Goal: Task Accomplishment & Management: Use online tool/utility

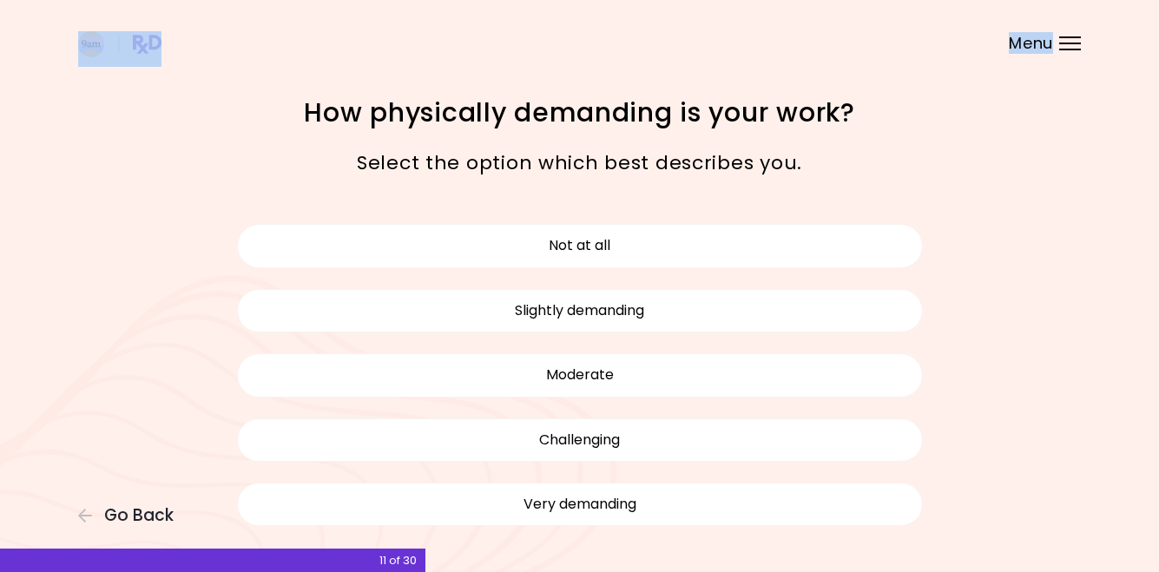
click at [1075, 0] on div "**********" at bounding box center [579, 0] width 1159 height 0
click at [1075, 40] on div "Menu" at bounding box center [1070, 43] width 22 height 14
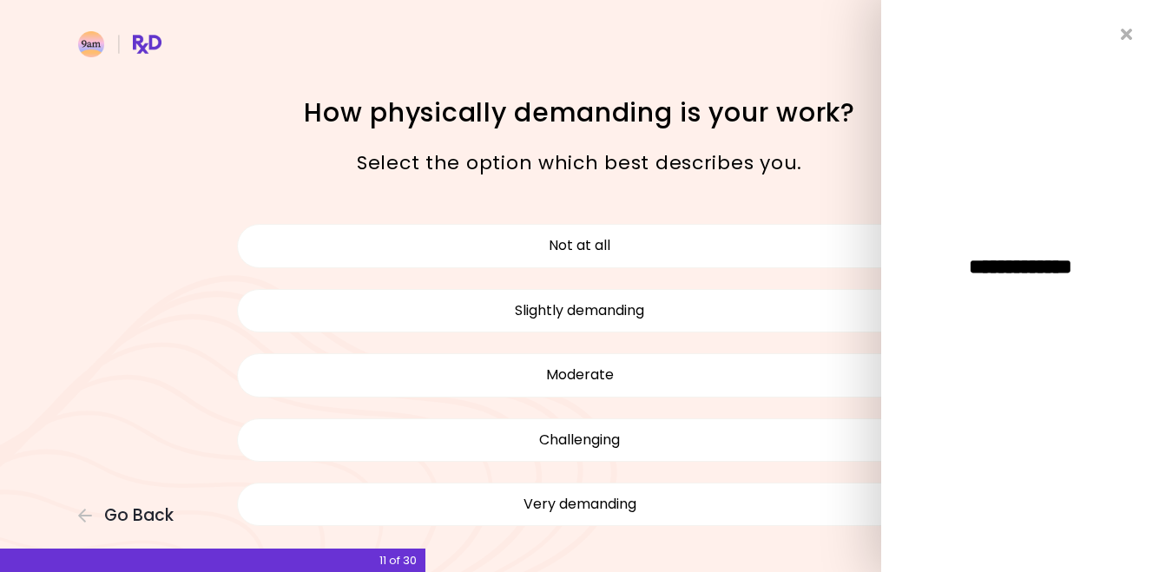
click at [736, 134] on div "Select the option which best describes you." at bounding box center [579, 163] width 625 height 58
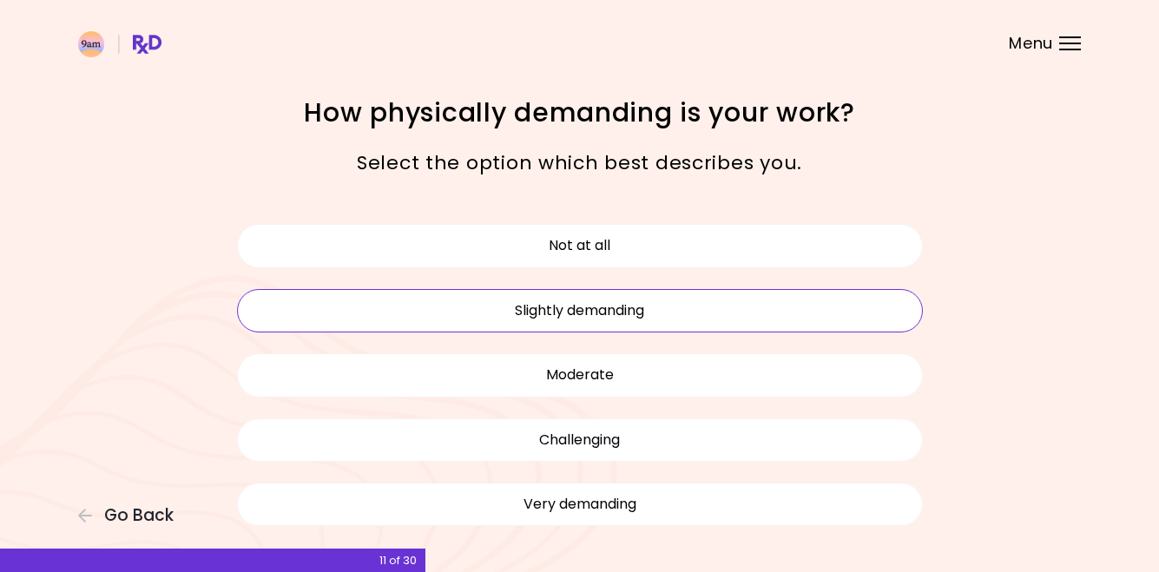
click at [529, 305] on button "Slightly demanding" at bounding box center [580, 310] width 686 height 43
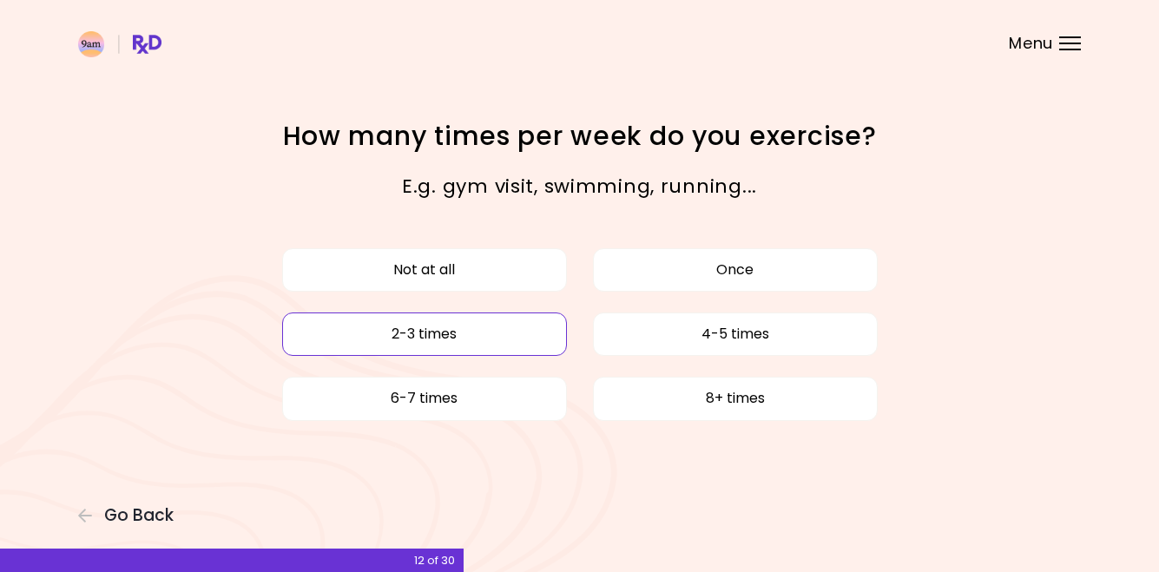
click at [511, 347] on button "2-3 times" at bounding box center [424, 334] width 285 height 43
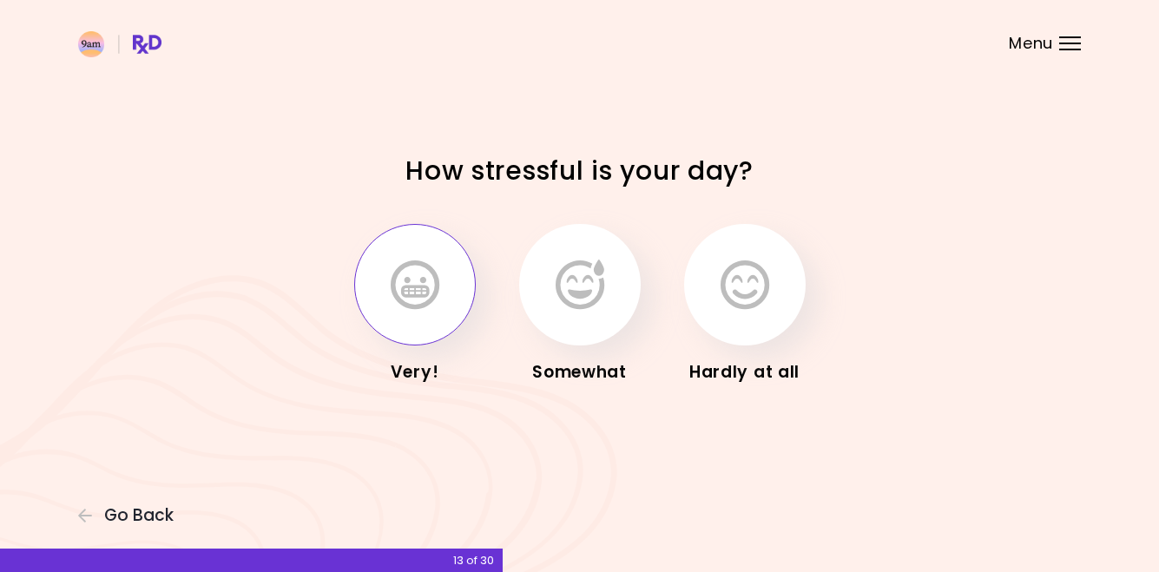
click at [415, 300] on icon "button" at bounding box center [415, 285] width 49 height 50
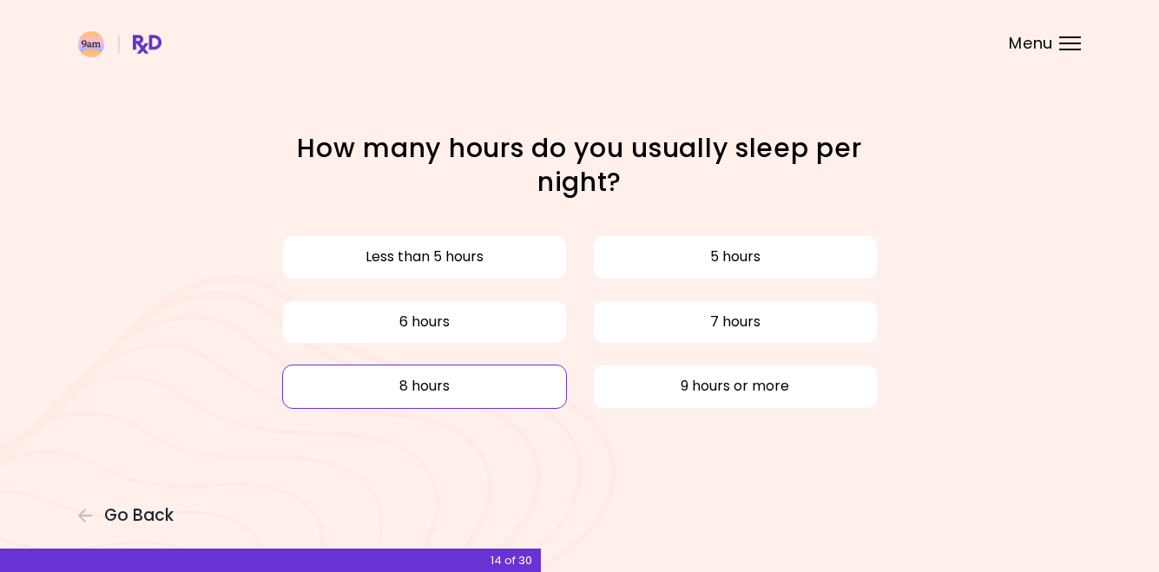
click at [473, 394] on button "8 hours" at bounding box center [424, 386] width 285 height 43
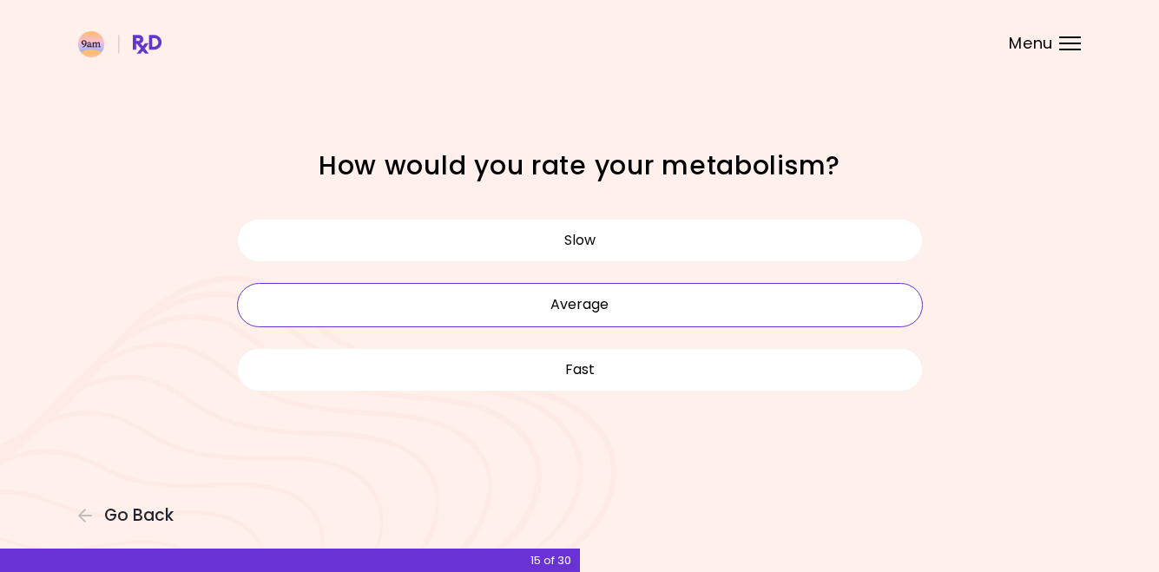
click at [682, 288] on button "Average" at bounding box center [580, 304] width 686 height 43
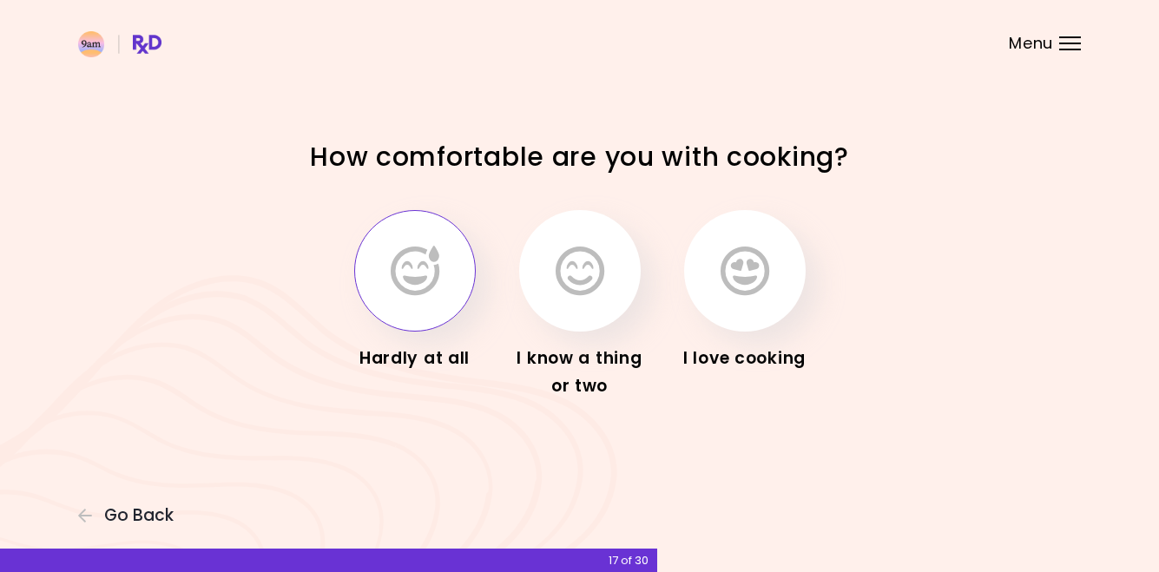
click at [438, 283] on icon "button" at bounding box center [415, 271] width 49 height 50
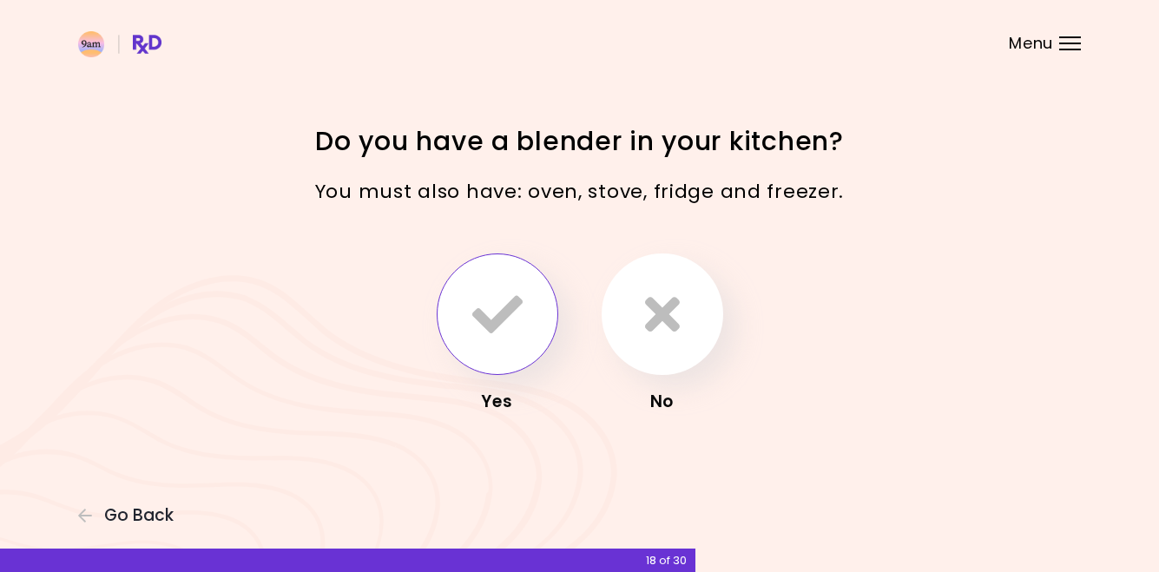
click at [491, 320] on icon "button" at bounding box center [497, 314] width 50 height 50
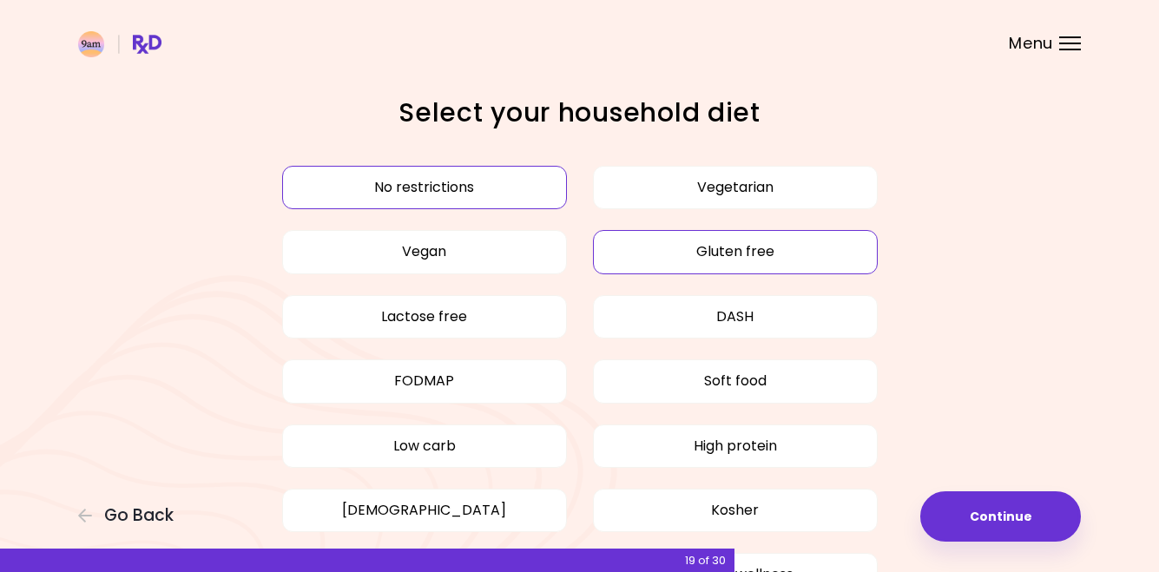
click at [755, 259] on button "Gluten free" at bounding box center [735, 251] width 285 height 43
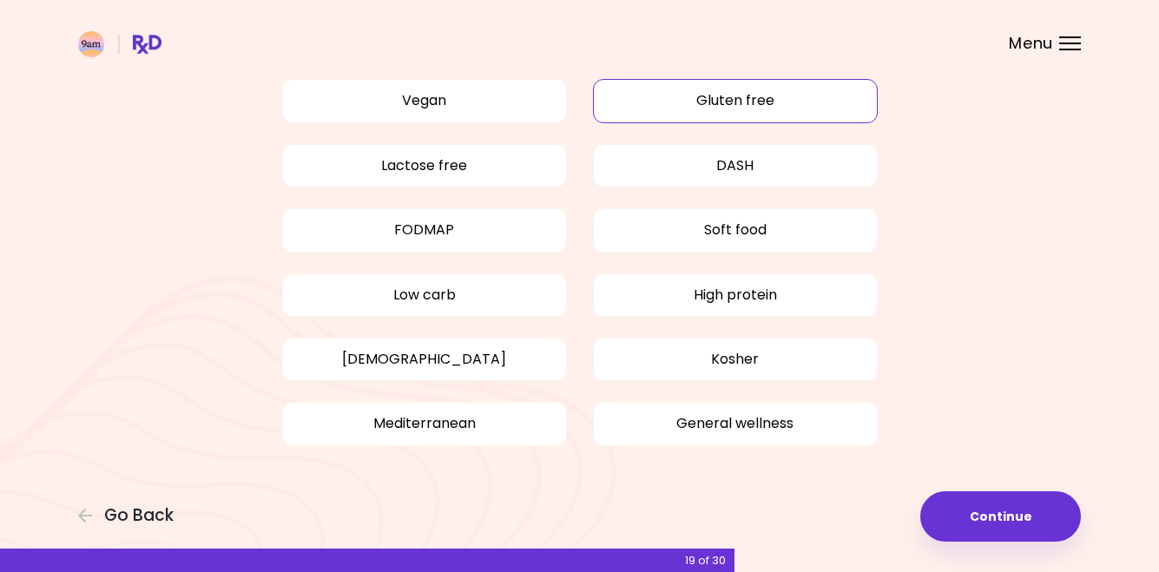
scroll to position [150, 0]
click at [999, 531] on button "Continue" at bounding box center [1000, 516] width 161 height 50
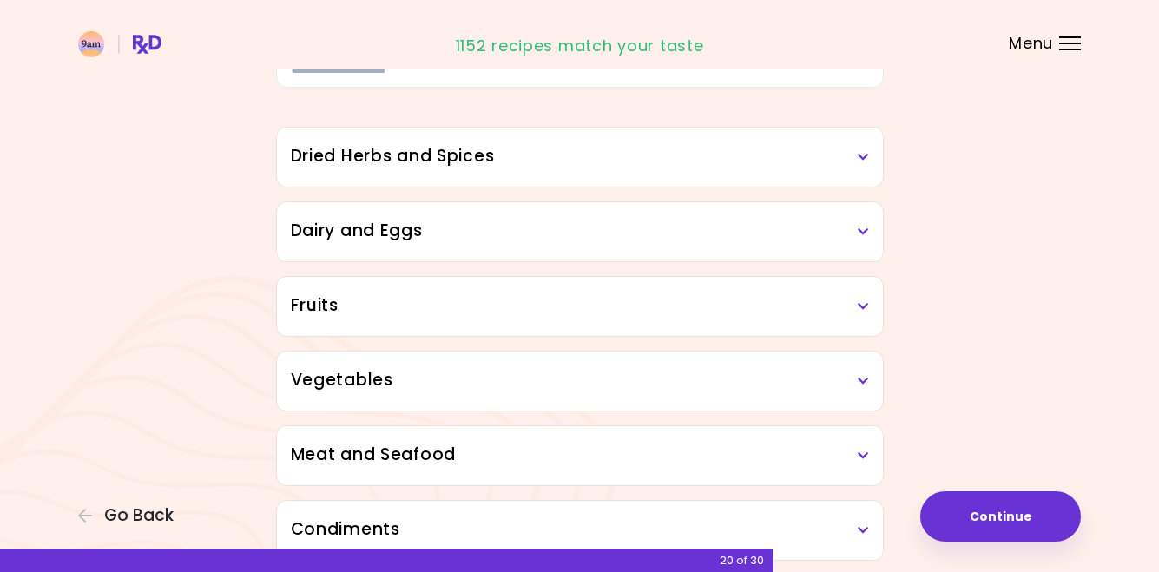
scroll to position [129, 0]
click at [383, 373] on h3 "Vegetables" at bounding box center [580, 379] width 578 height 25
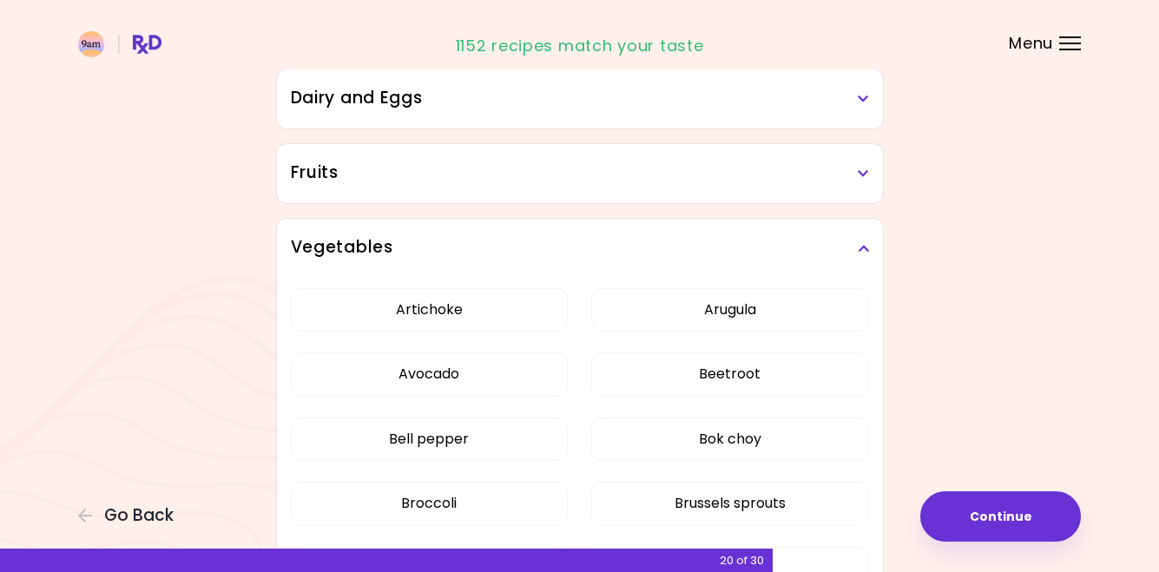
scroll to position [266, 0]
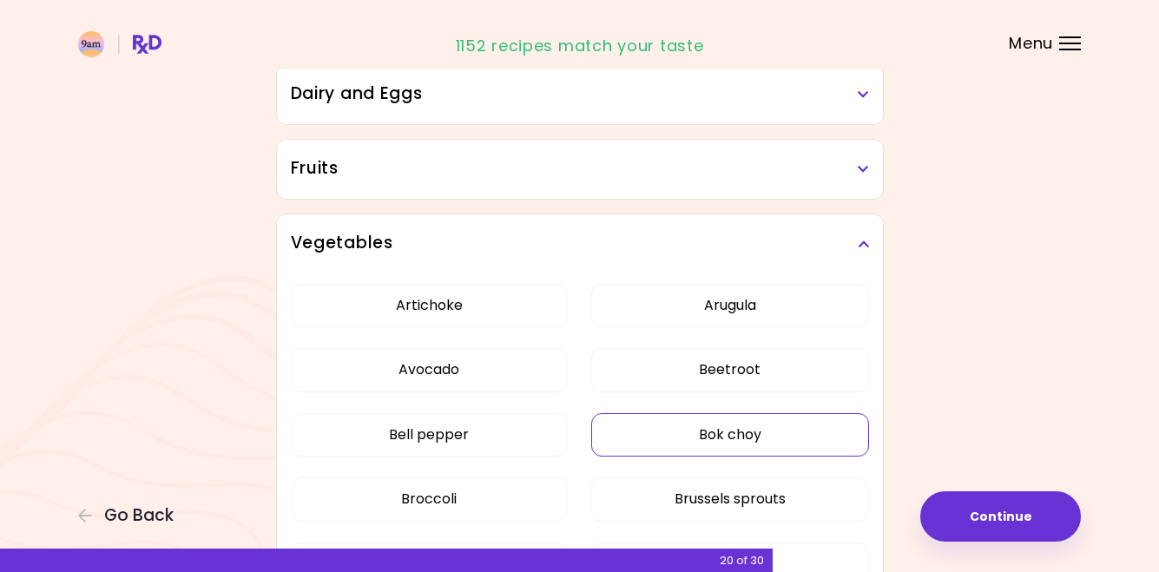
click at [696, 425] on button "Bok choy" at bounding box center [730, 434] width 278 height 43
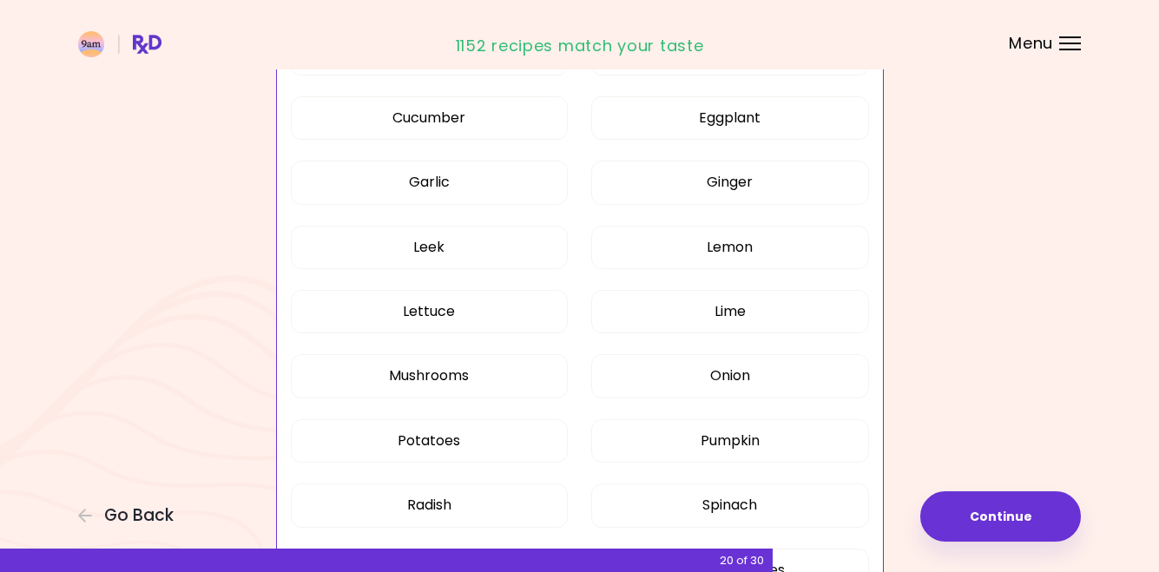
scroll to position [909, 0]
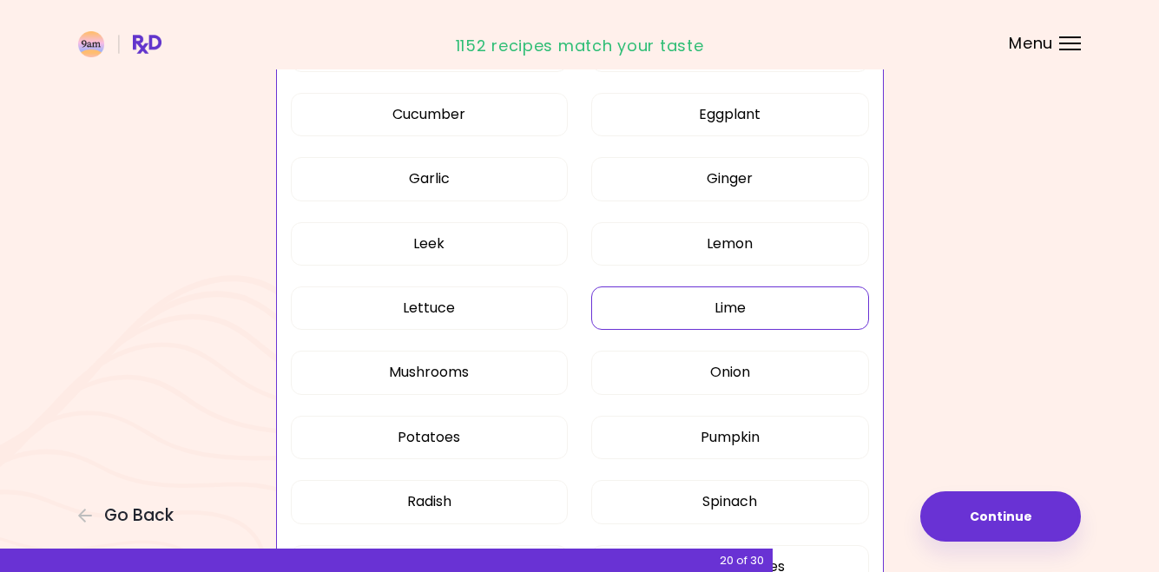
click at [635, 313] on button "Lime" at bounding box center [730, 308] width 278 height 43
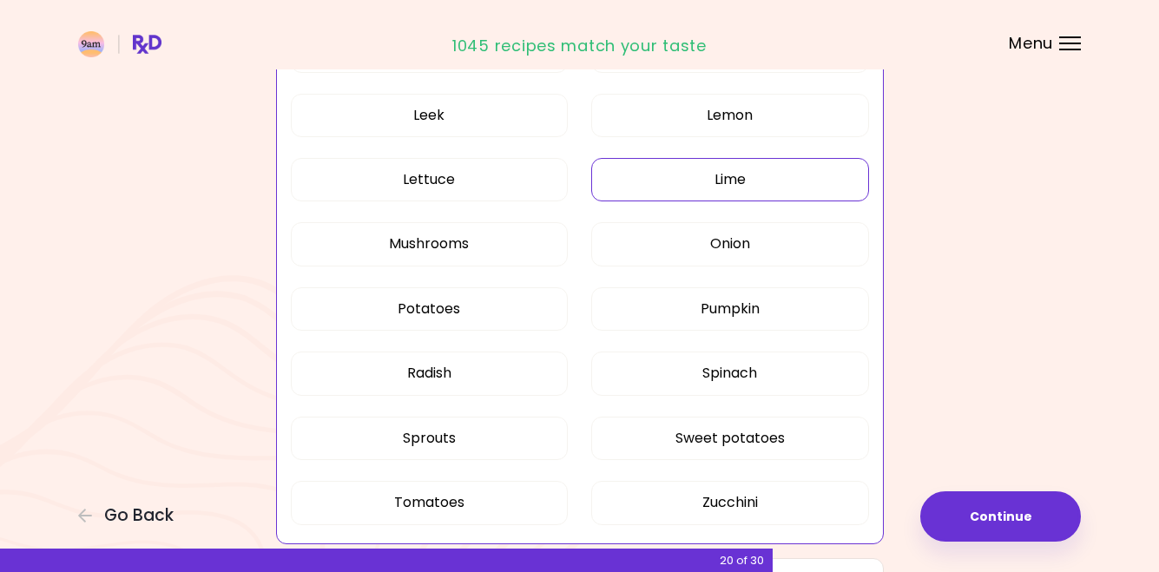
scroll to position [1055, 0]
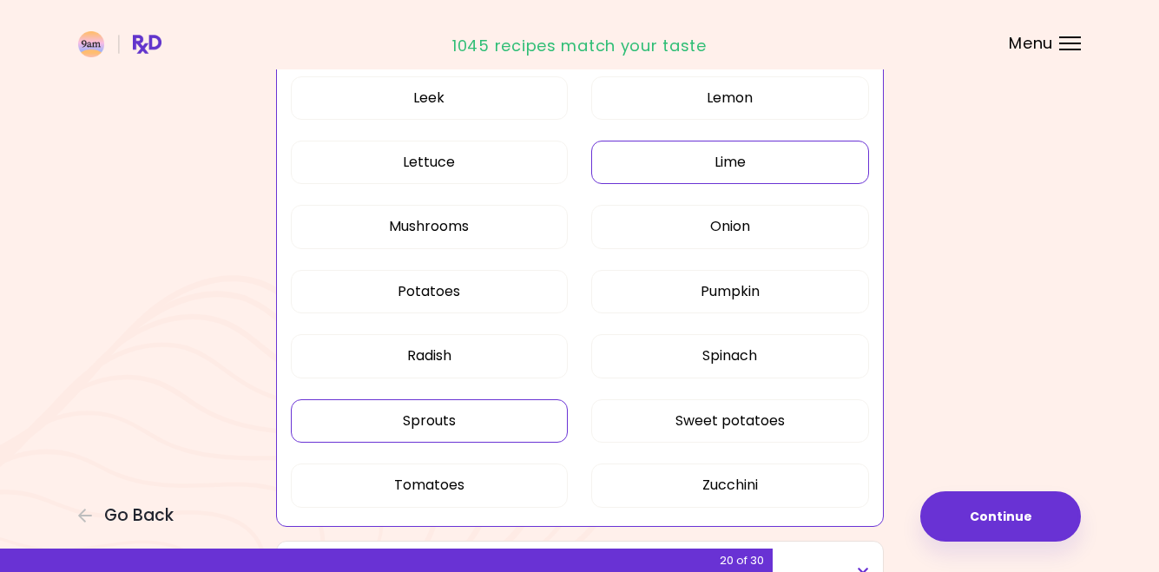
click at [499, 419] on button "Sprouts" at bounding box center [430, 420] width 278 height 43
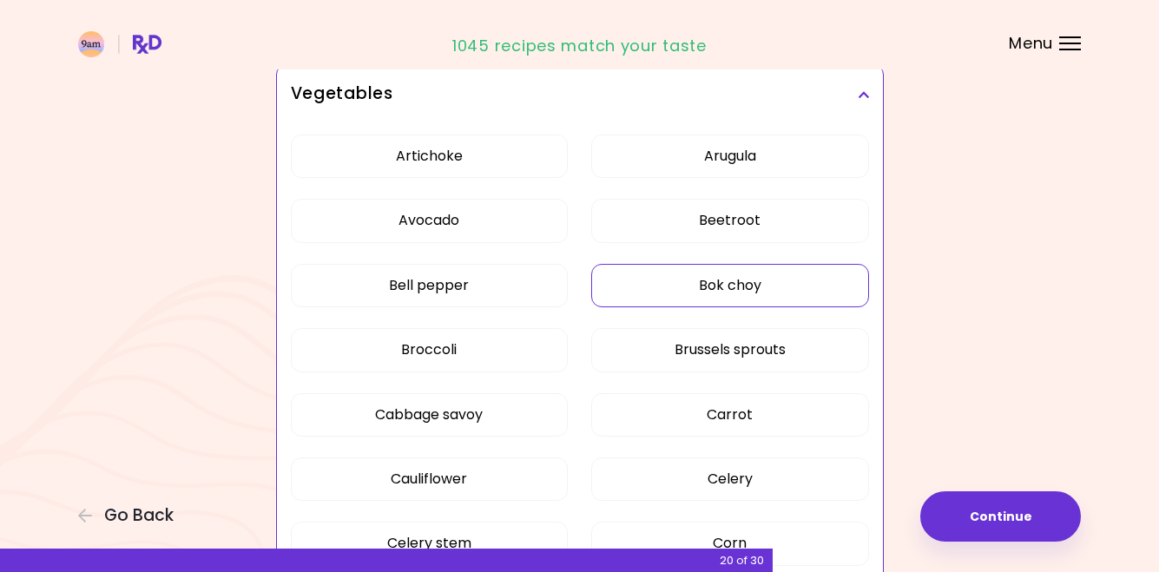
scroll to position [264, 0]
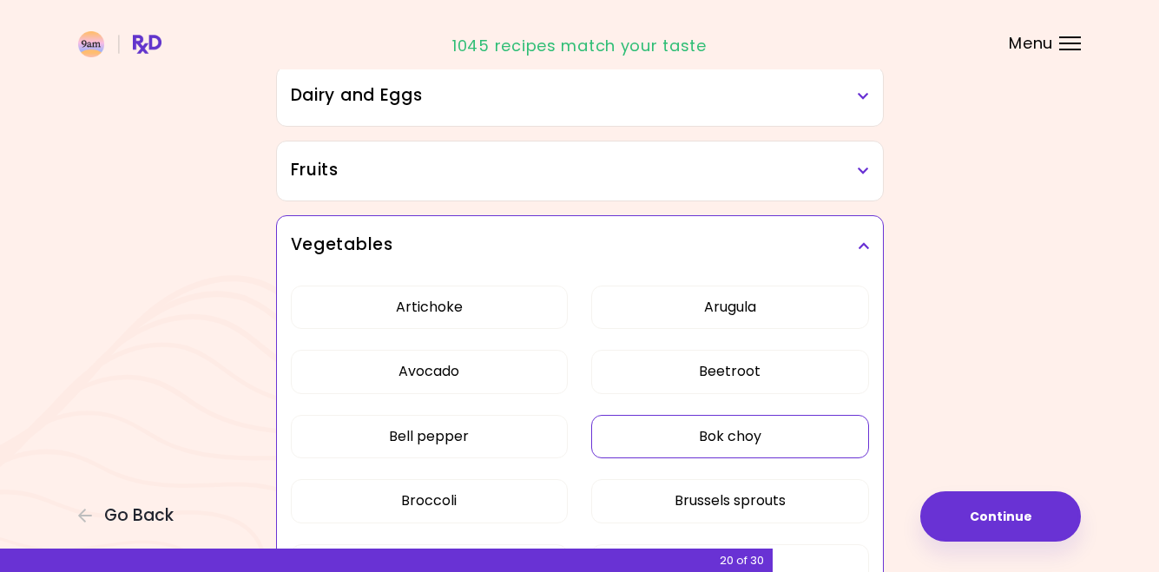
click at [860, 241] on icon at bounding box center [863, 246] width 11 height 12
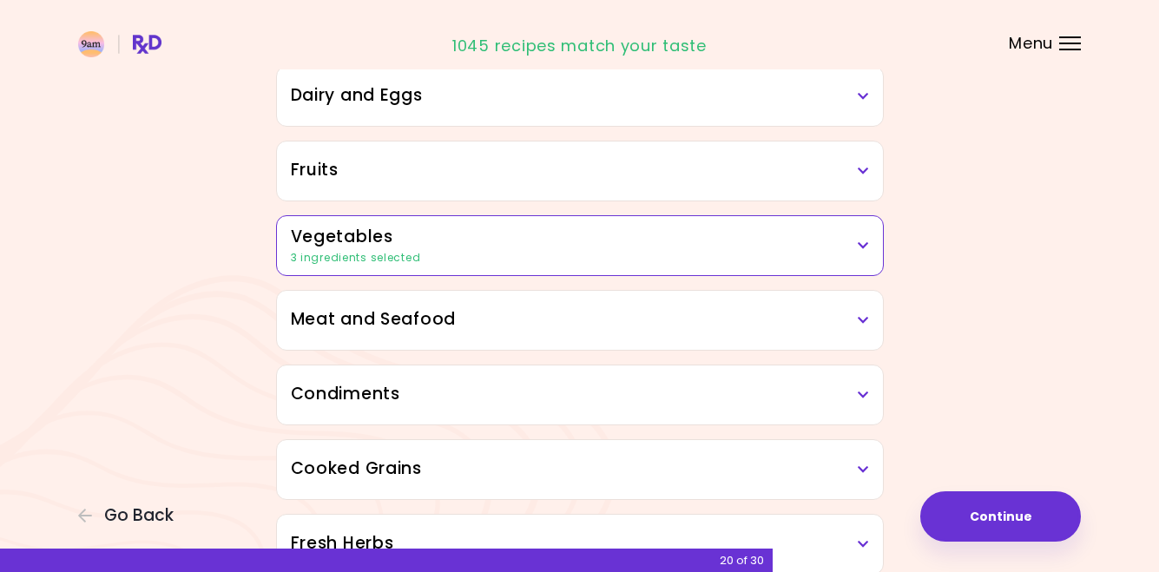
click at [845, 168] on h3 "Fruits" at bounding box center [580, 170] width 578 height 25
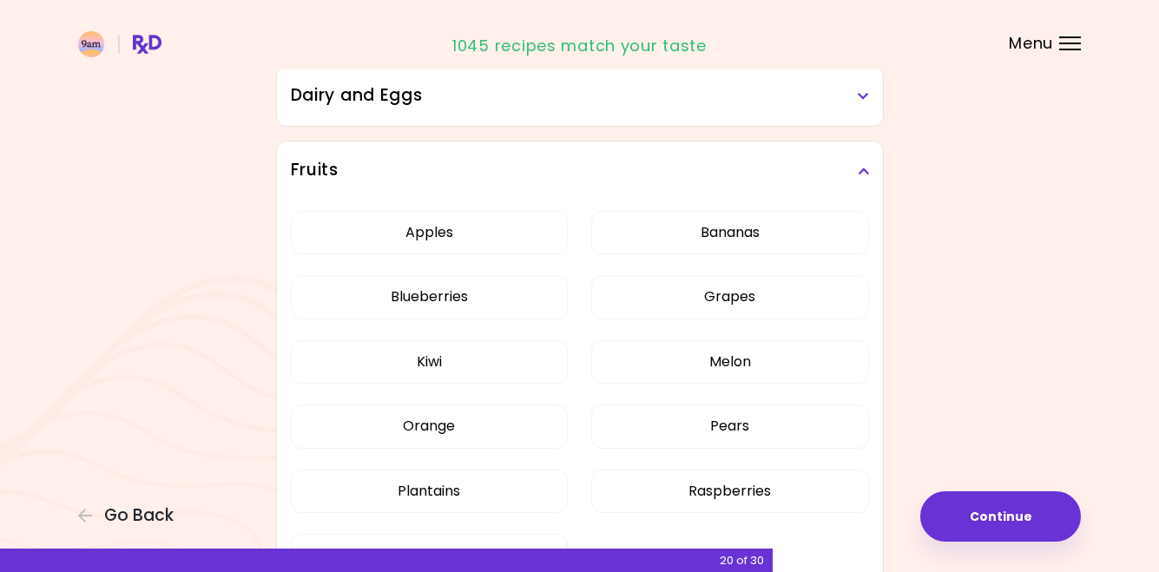
click at [759, 209] on div "Apples Bananas Blueberries Grapes Kiwi Melon Orange Pears Plantains Raspberries…" at bounding box center [580, 401] width 578 height 401
click at [758, 229] on button "Bananas" at bounding box center [730, 232] width 278 height 43
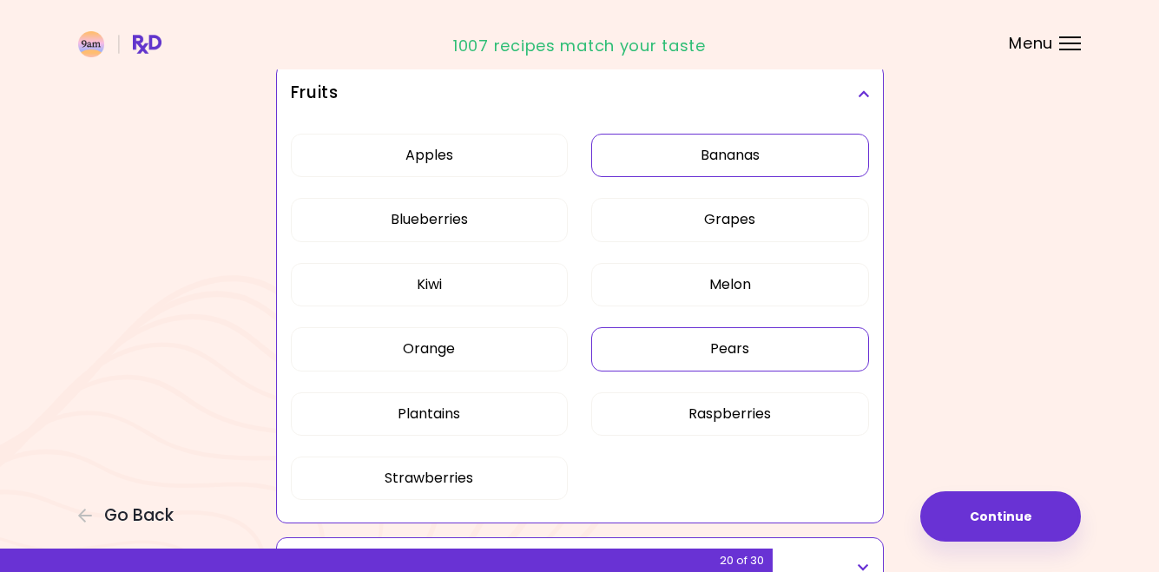
scroll to position [346, 0]
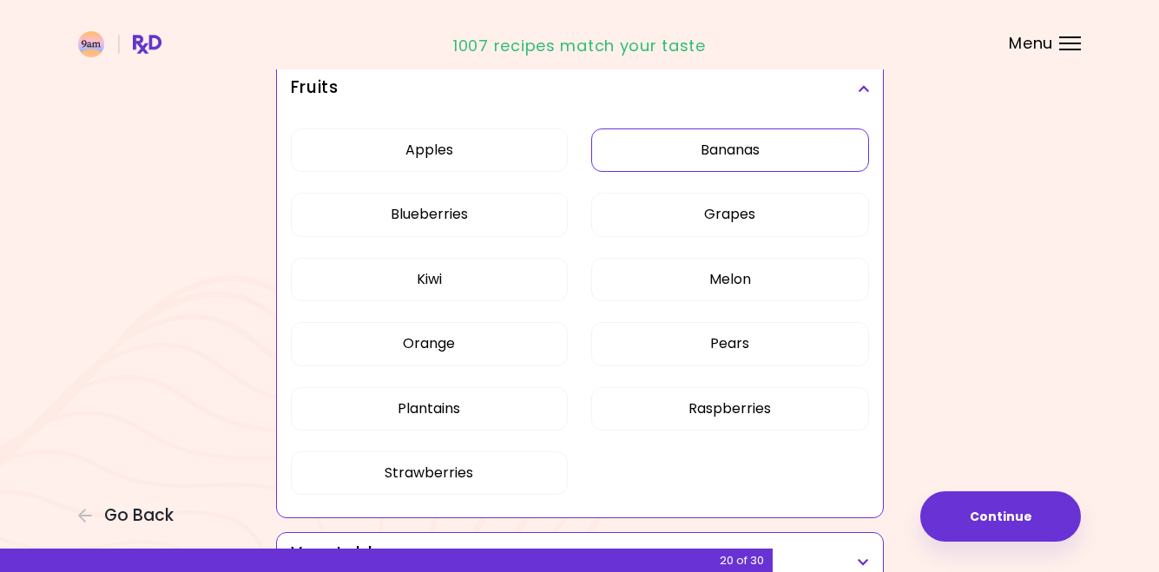
click at [854, 89] on h3 "Fruits" at bounding box center [580, 88] width 578 height 25
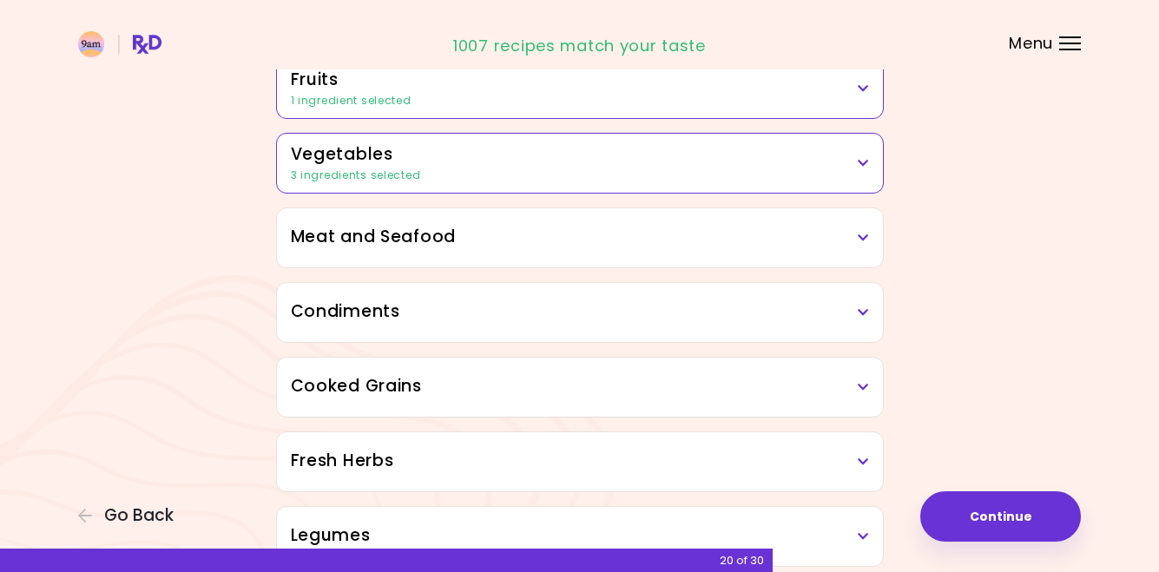
click at [721, 261] on div "Meat and Seafood" at bounding box center [580, 237] width 606 height 59
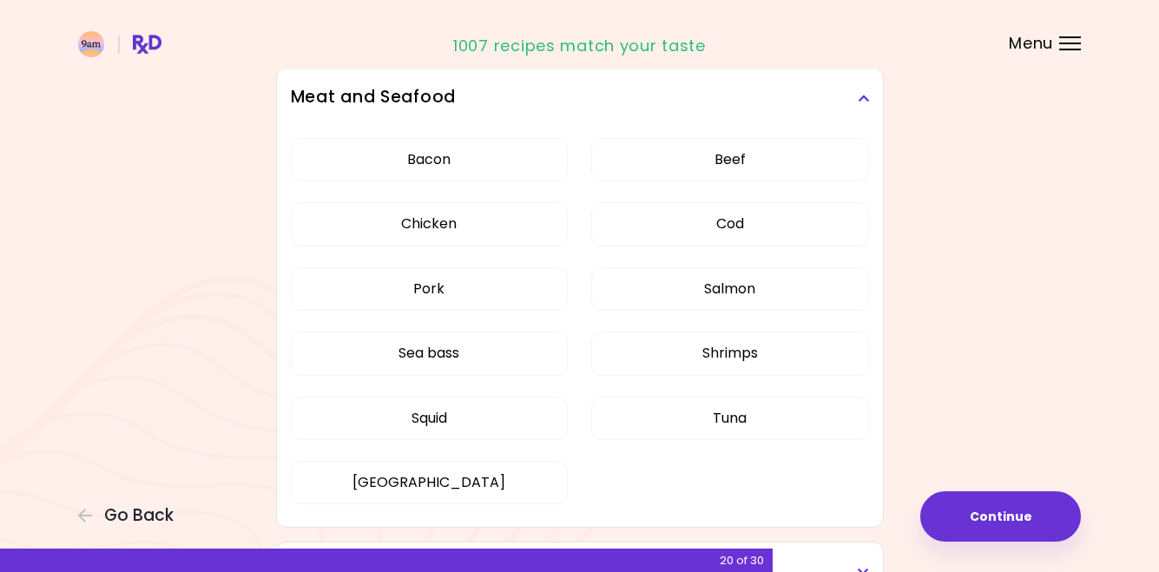
scroll to position [491, 0]
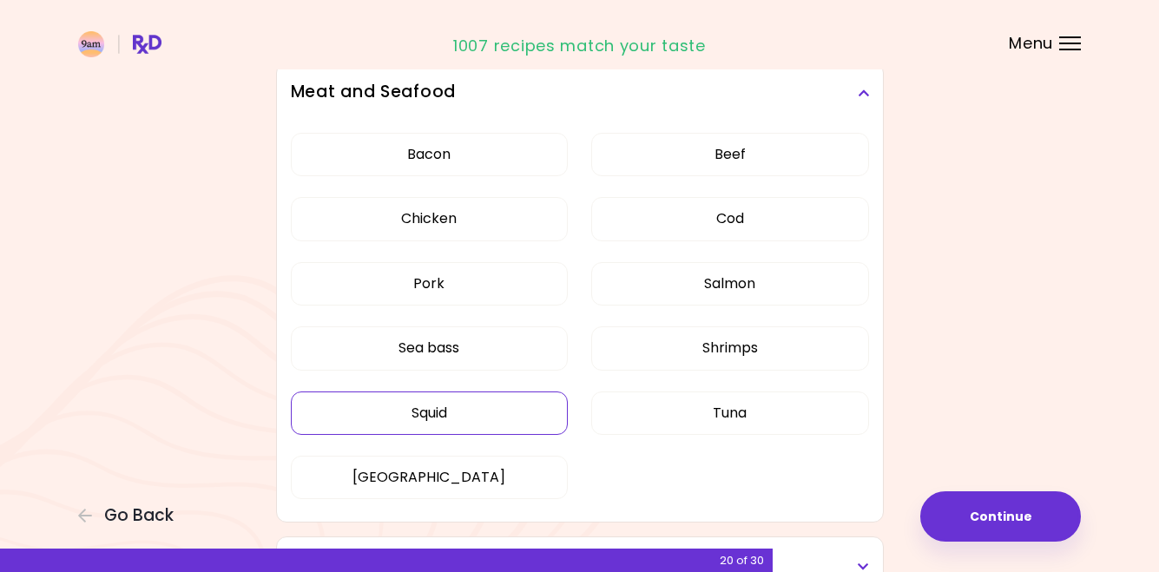
click at [517, 406] on button "Squid" at bounding box center [430, 413] width 278 height 43
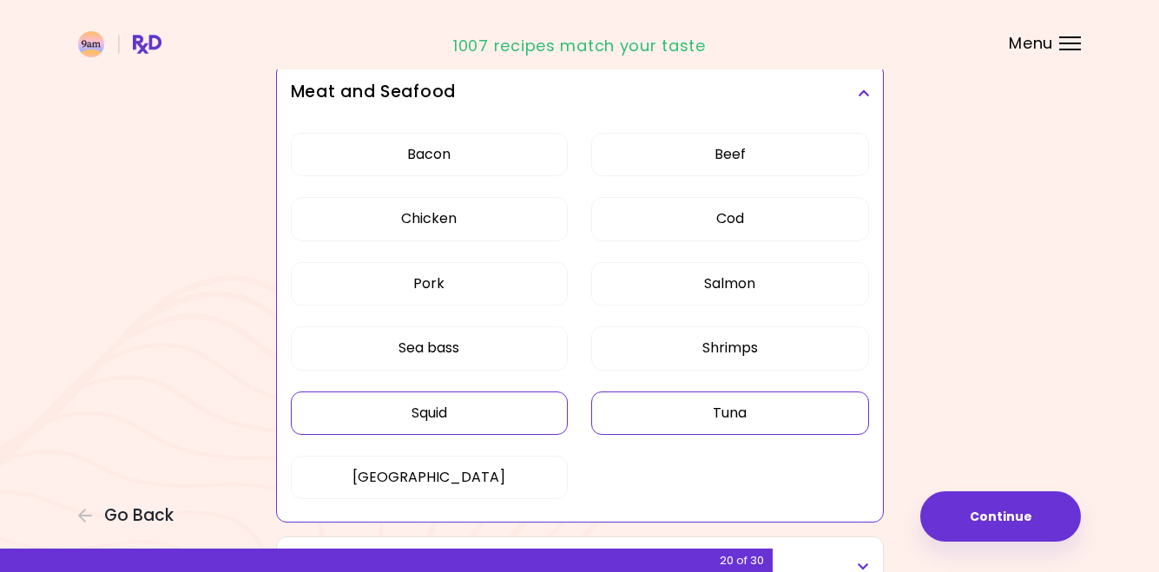
click at [681, 409] on button "Tuna" at bounding box center [730, 413] width 278 height 43
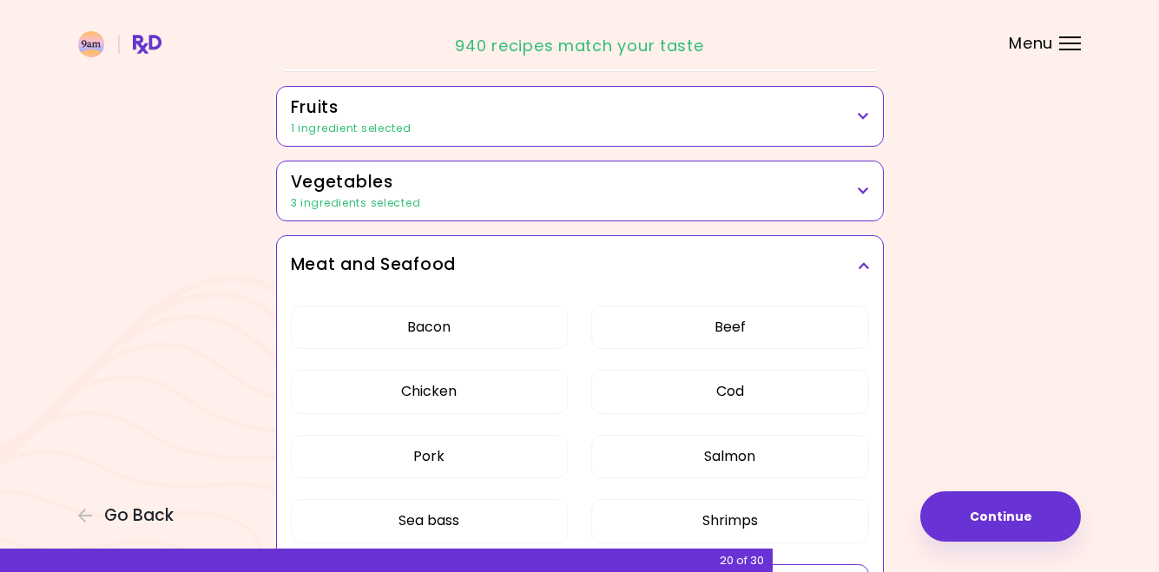
scroll to position [269, 0]
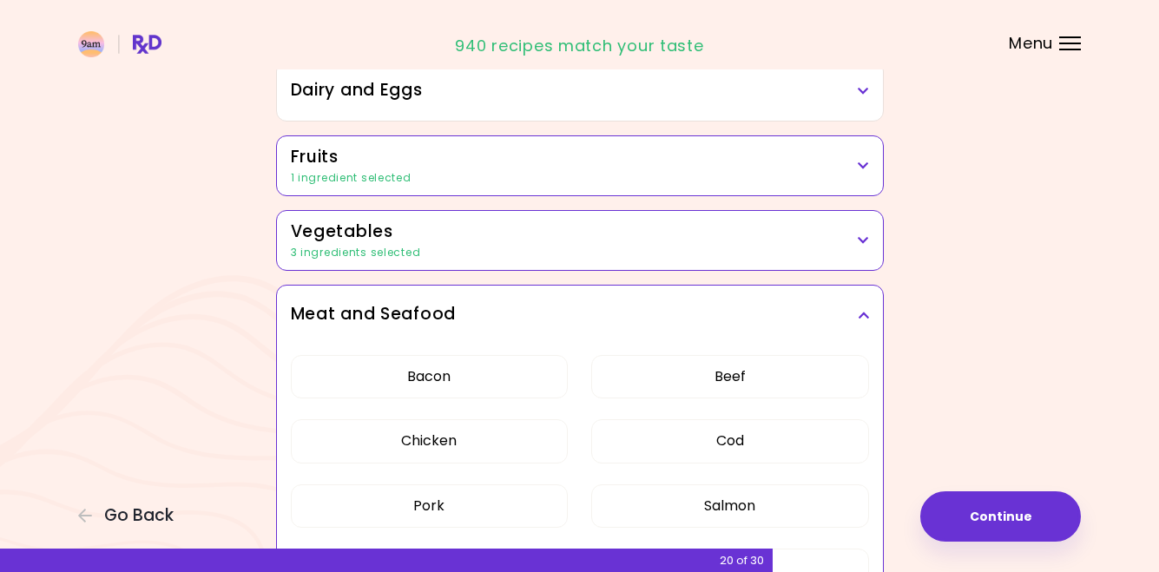
click at [857, 307] on h3 "Meat and Seafood" at bounding box center [580, 314] width 578 height 25
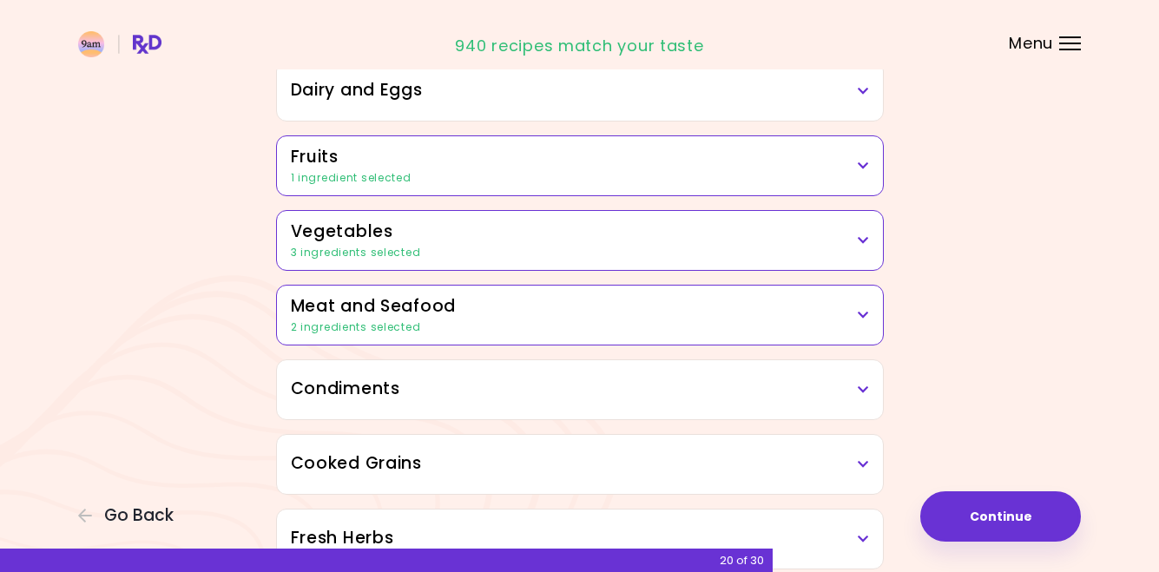
click at [860, 71] on div "Dairy and Eggs" at bounding box center [580, 91] width 606 height 59
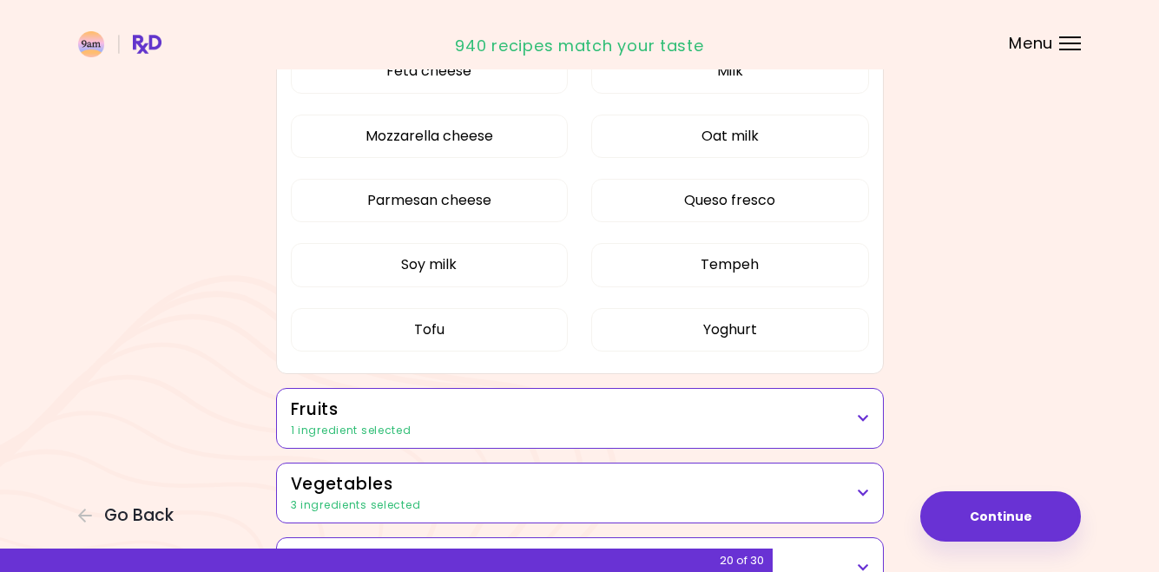
scroll to position [572, 0]
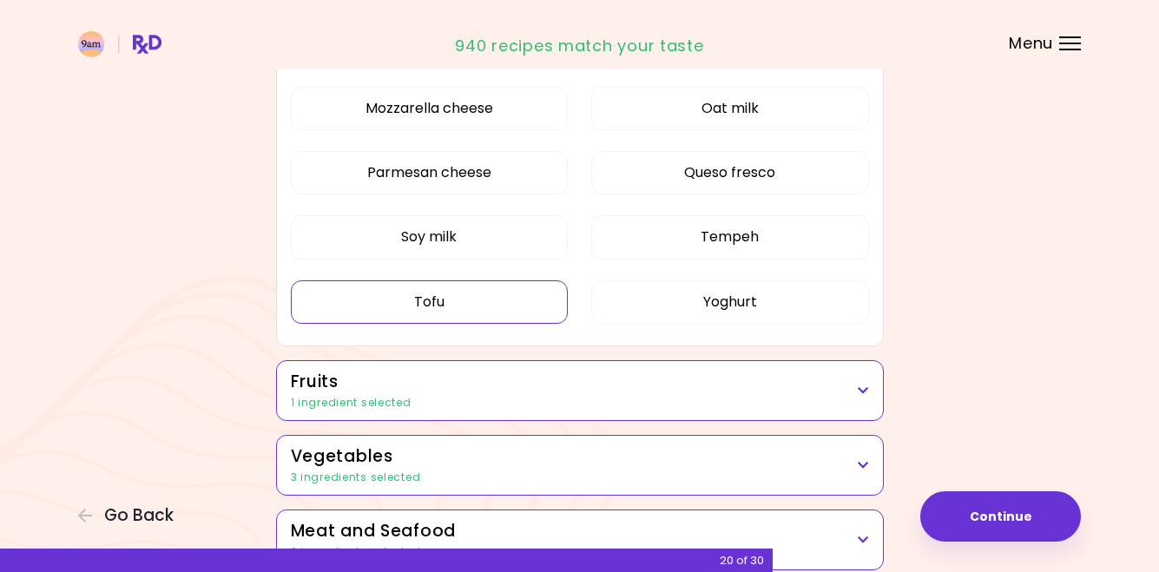
click at [491, 301] on button "Tofu" at bounding box center [430, 301] width 278 height 43
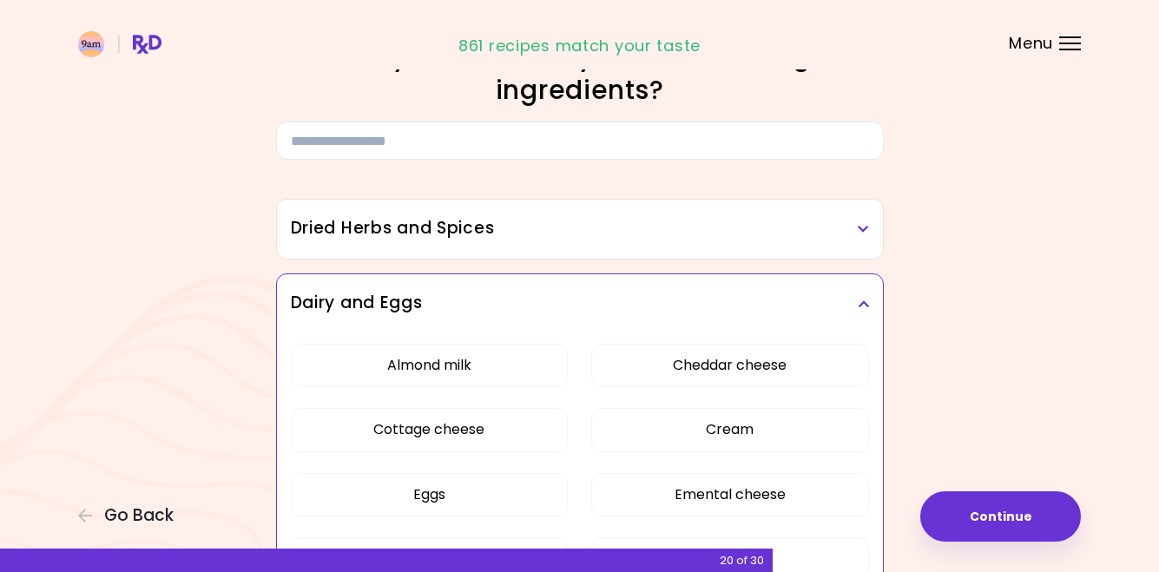
scroll to position [0, 0]
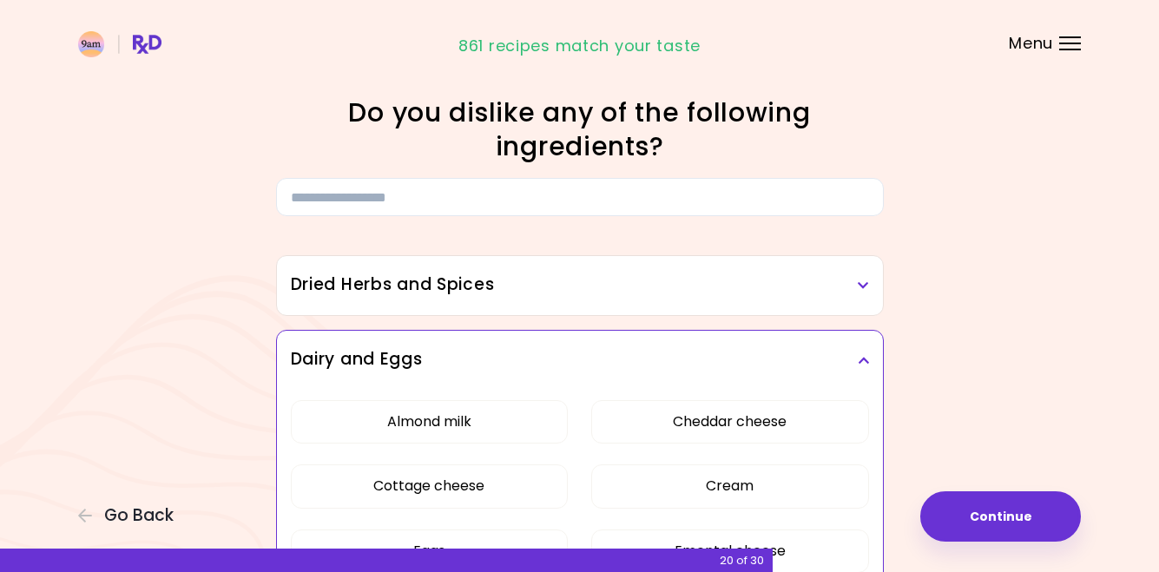
click at [870, 350] on div "Dairy and Eggs" at bounding box center [580, 360] width 606 height 59
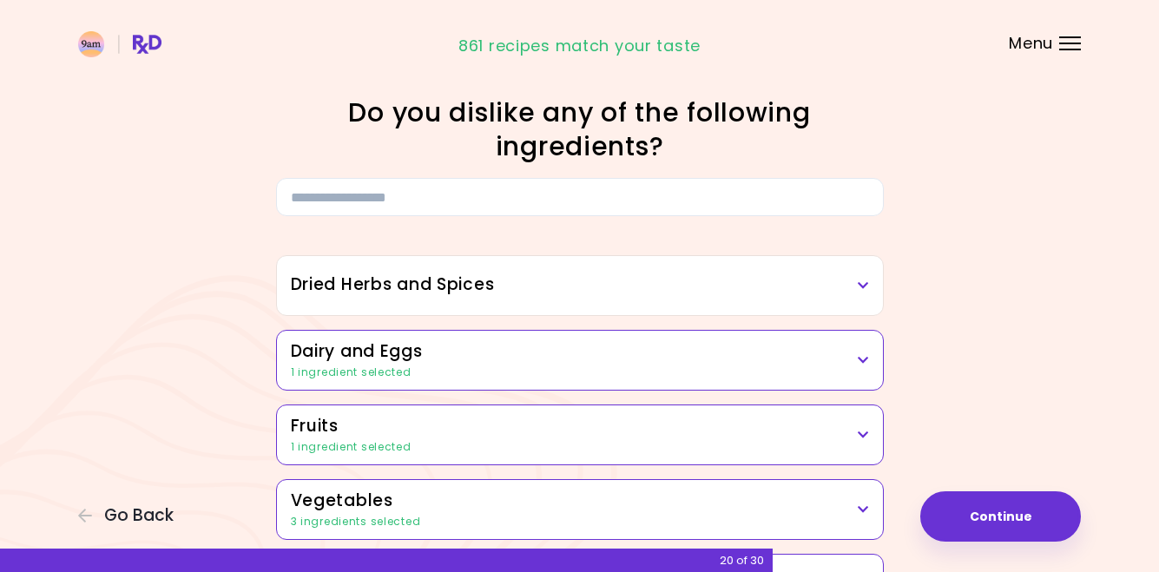
click at [854, 298] on div "Dried Herbs and Spices" at bounding box center [580, 285] width 606 height 59
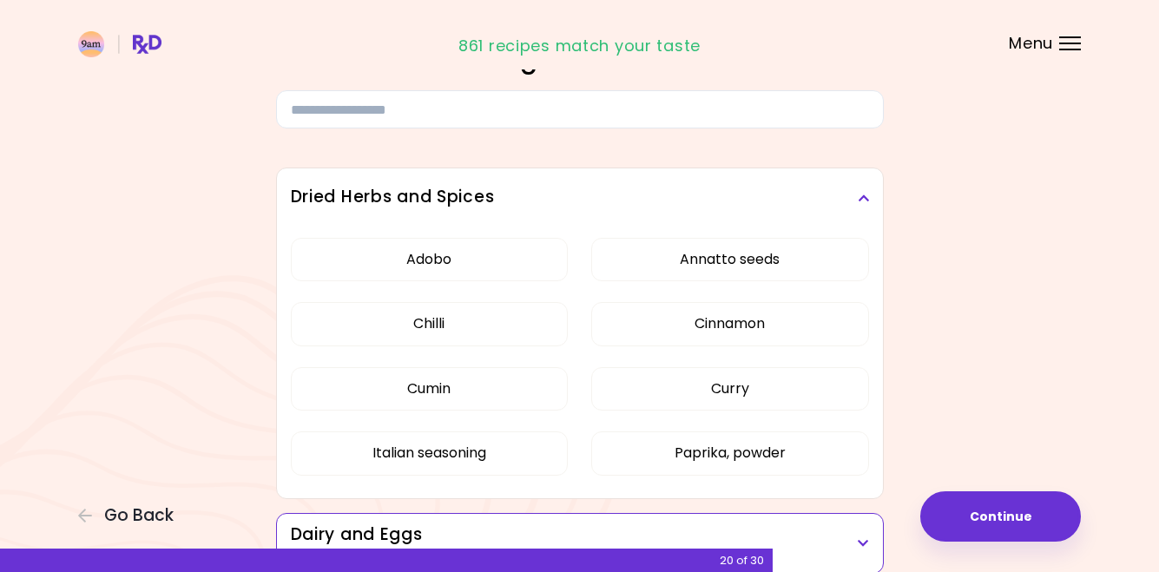
scroll to position [102, 0]
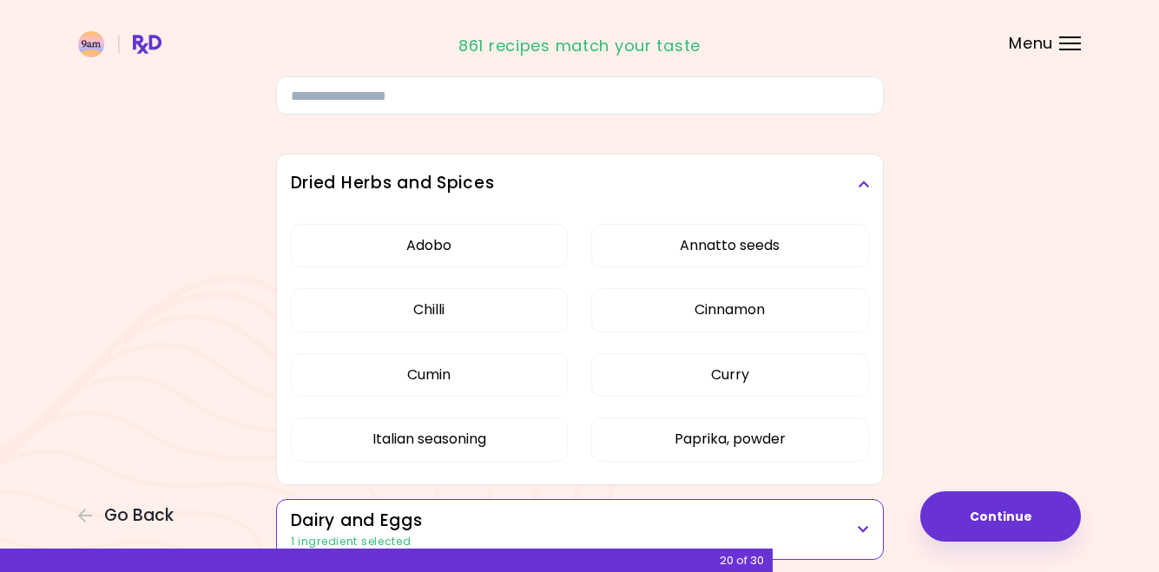
click at [859, 175] on h3 "Dried Herbs and Spices" at bounding box center [580, 183] width 578 height 25
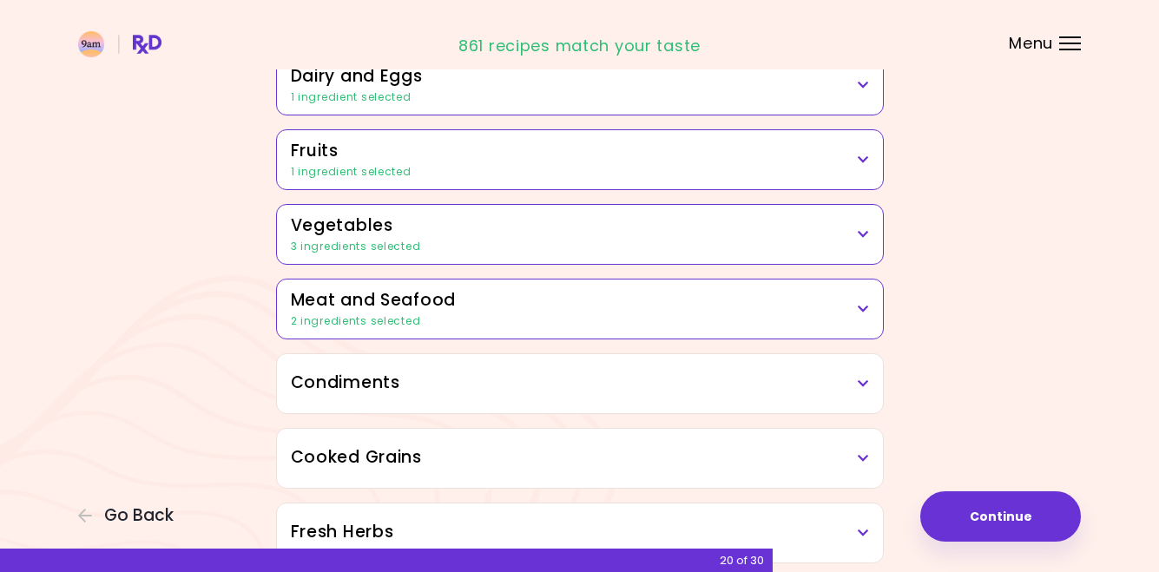
click at [801, 383] on h3 "Condiments" at bounding box center [580, 383] width 578 height 25
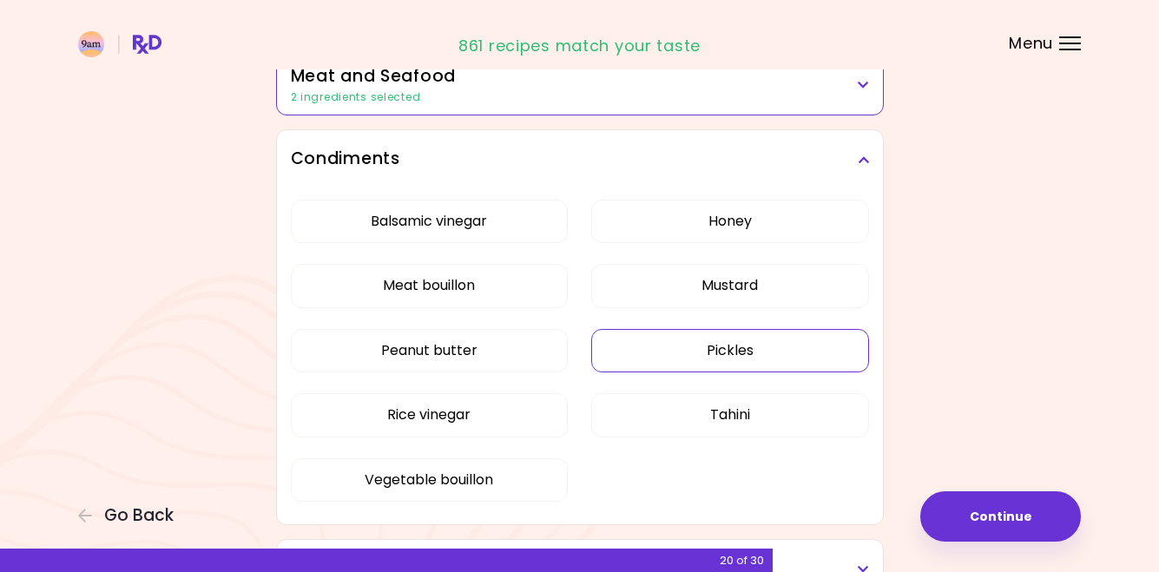
scroll to position [516, 0]
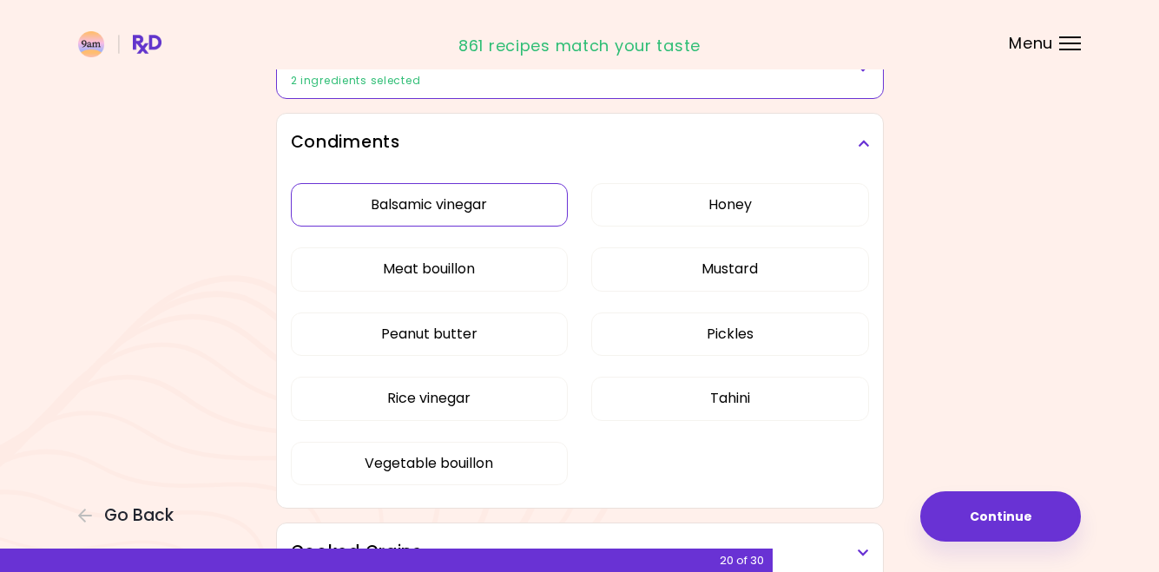
click at [528, 215] on button "Balsamic vinegar" at bounding box center [430, 204] width 278 height 43
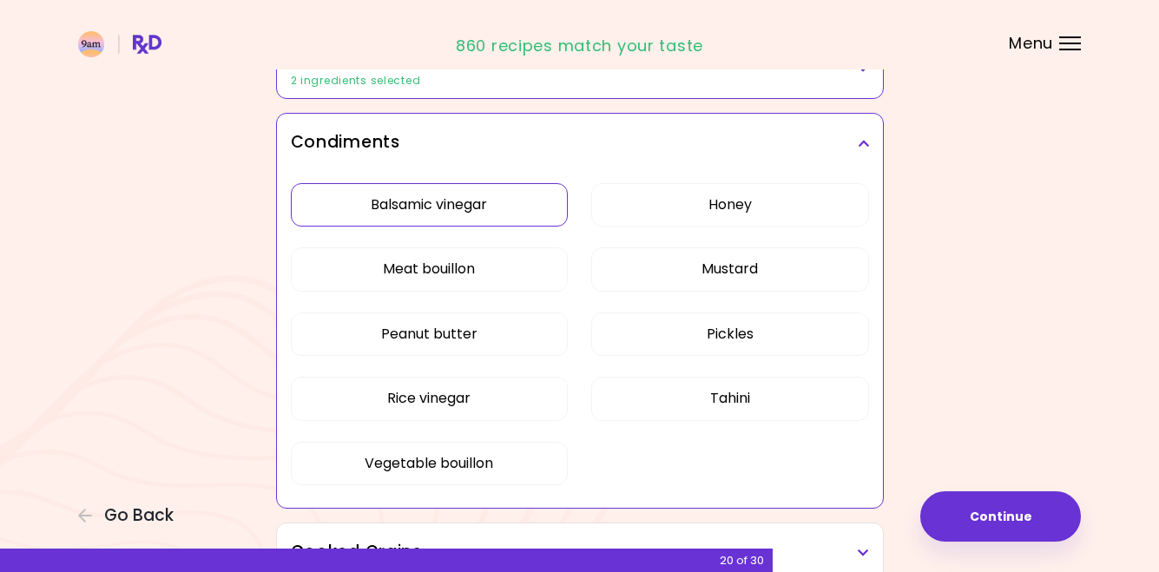
click at [861, 142] on icon at bounding box center [863, 143] width 11 height 12
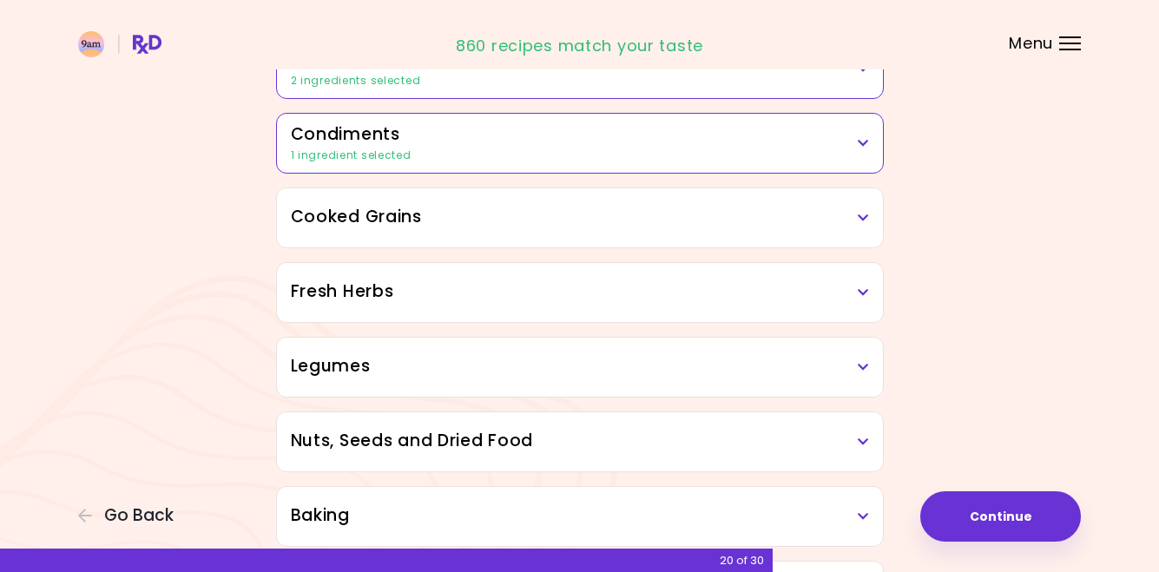
click at [703, 223] on h3 "Cooked Grains" at bounding box center [580, 217] width 578 height 25
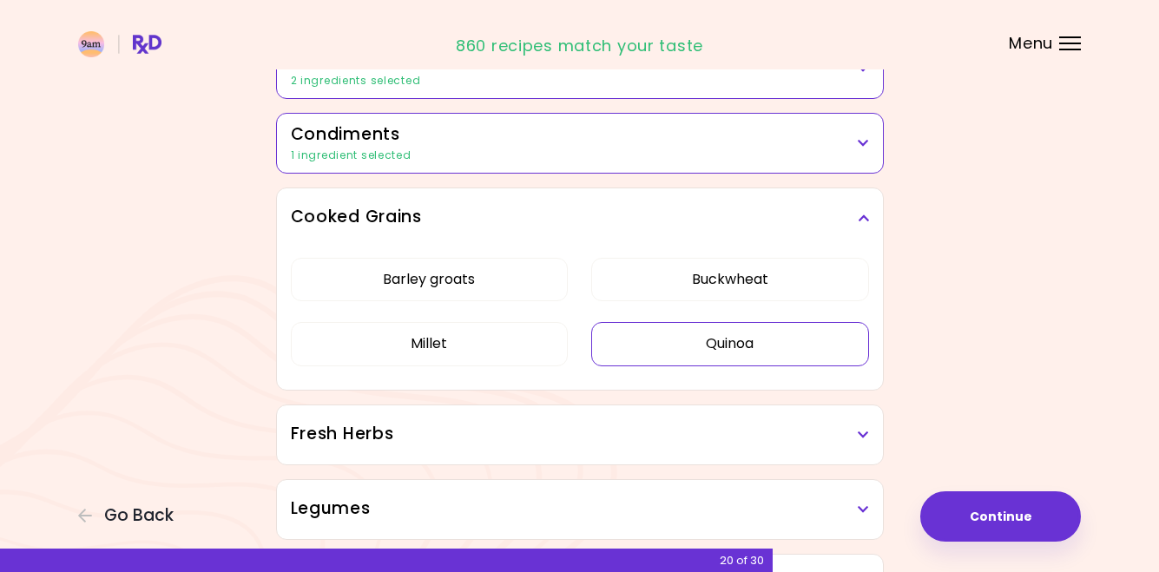
click at [769, 350] on button "Quinoa" at bounding box center [730, 343] width 278 height 43
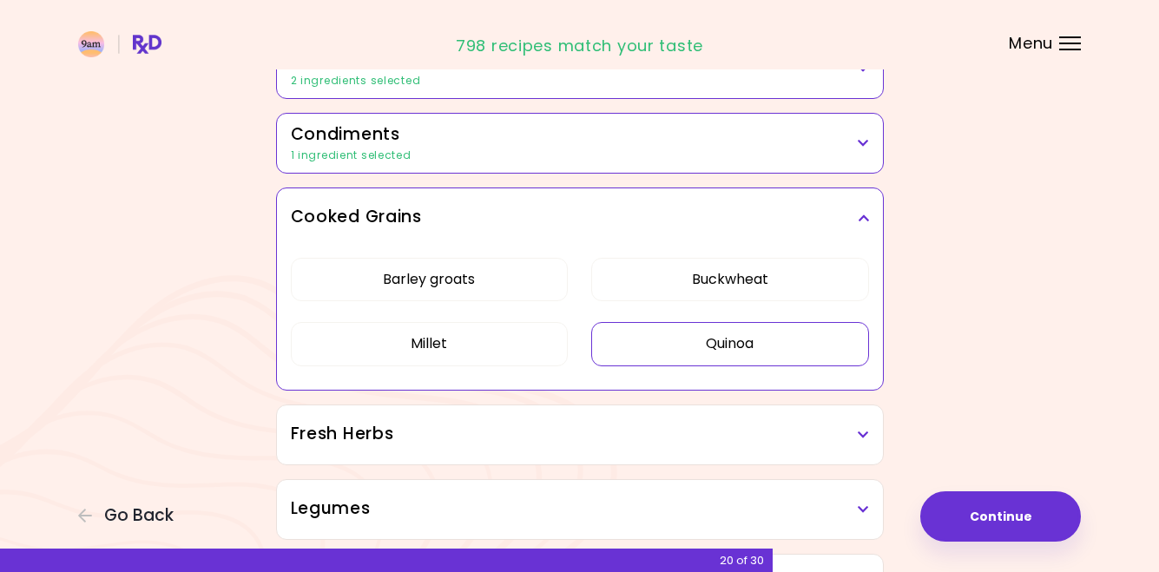
click at [866, 208] on h3 "Cooked Grains" at bounding box center [580, 217] width 578 height 25
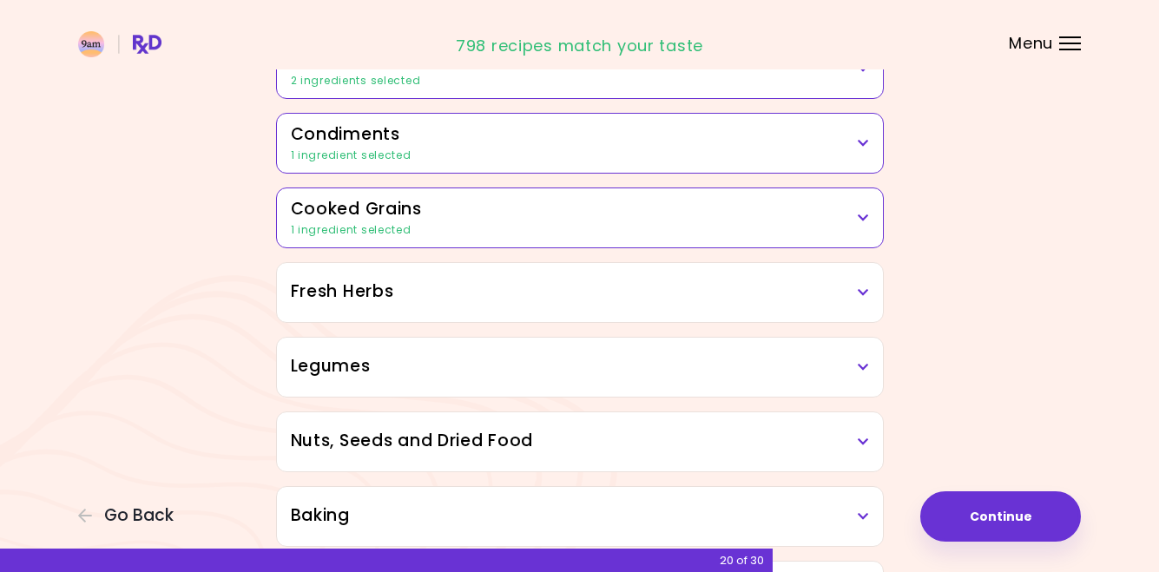
click at [773, 299] on h3 "Fresh Herbs" at bounding box center [580, 292] width 578 height 25
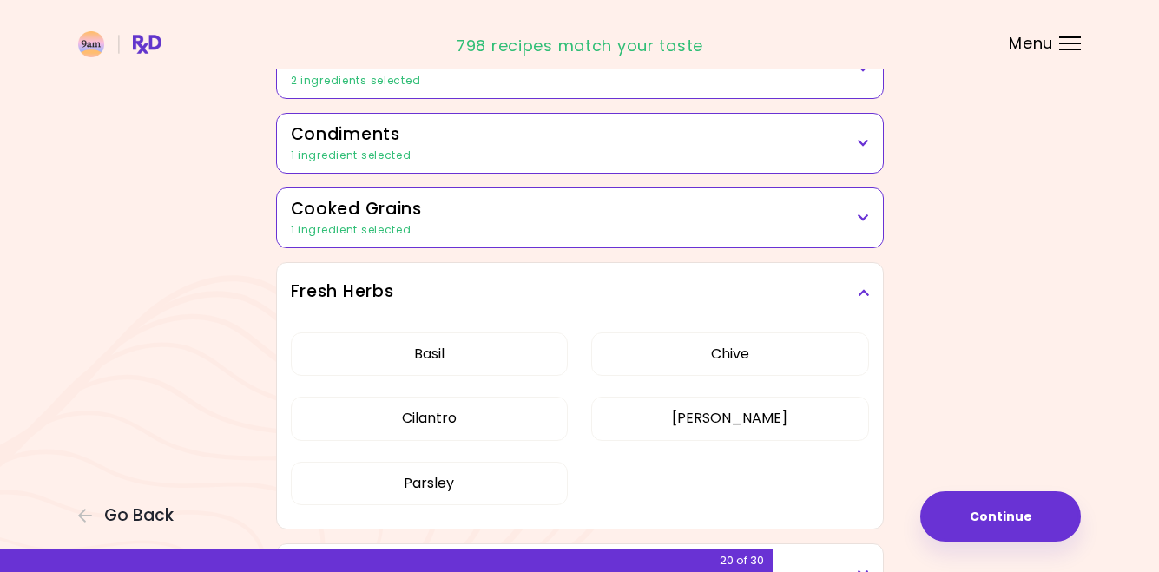
click at [848, 277] on div "Fresh Herbs" at bounding box center [580, 292] width 606 height 59
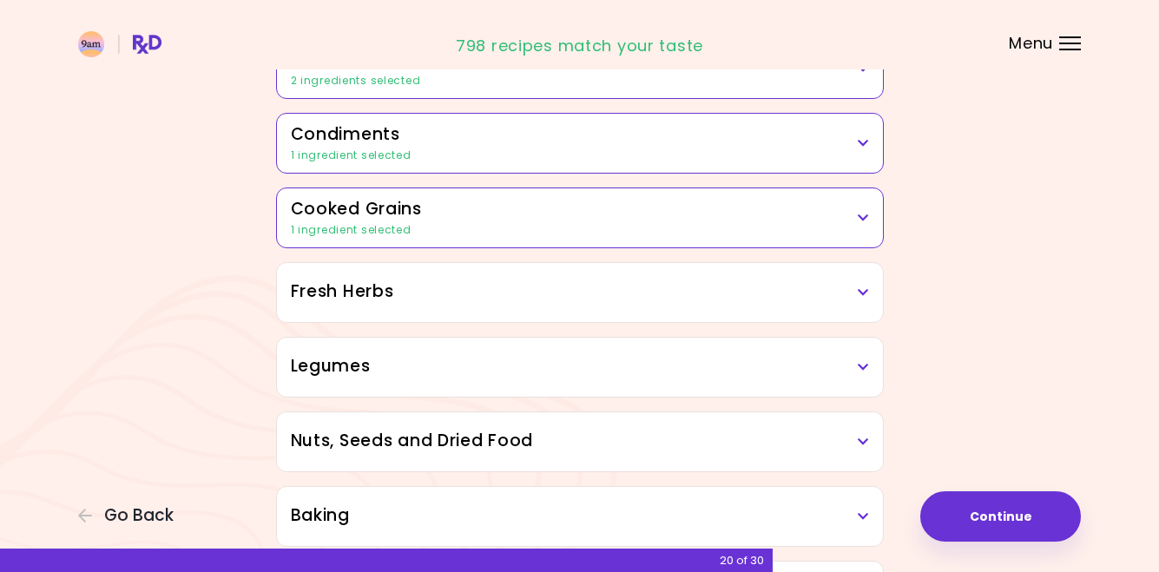
click at [744, 350] on div "Legumes" at bounding box center [580, 367] width 606 height 59
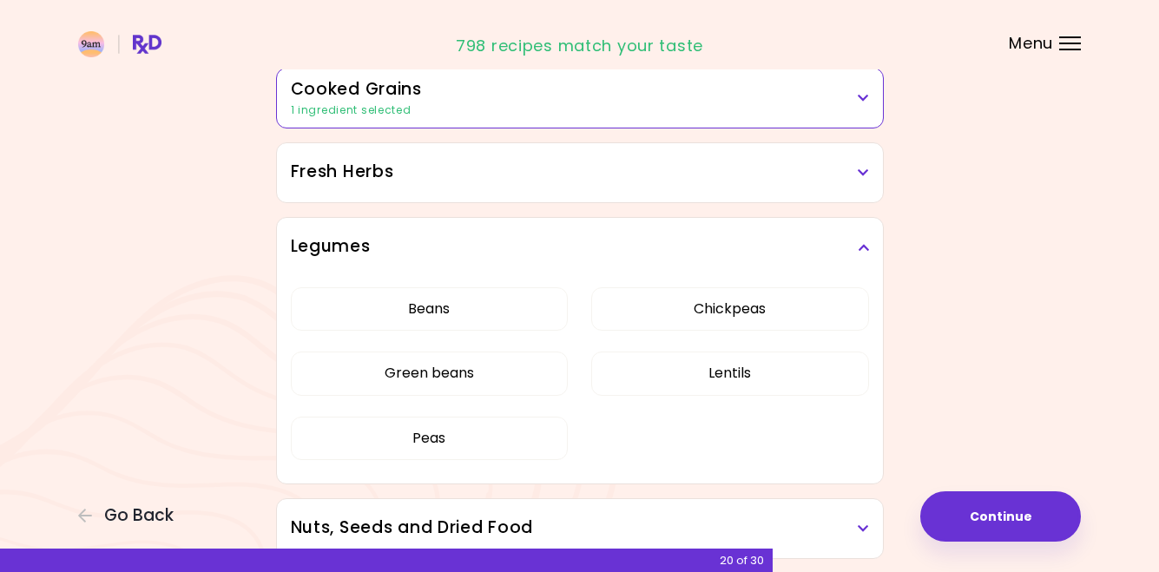
scroll to position [642, 0]
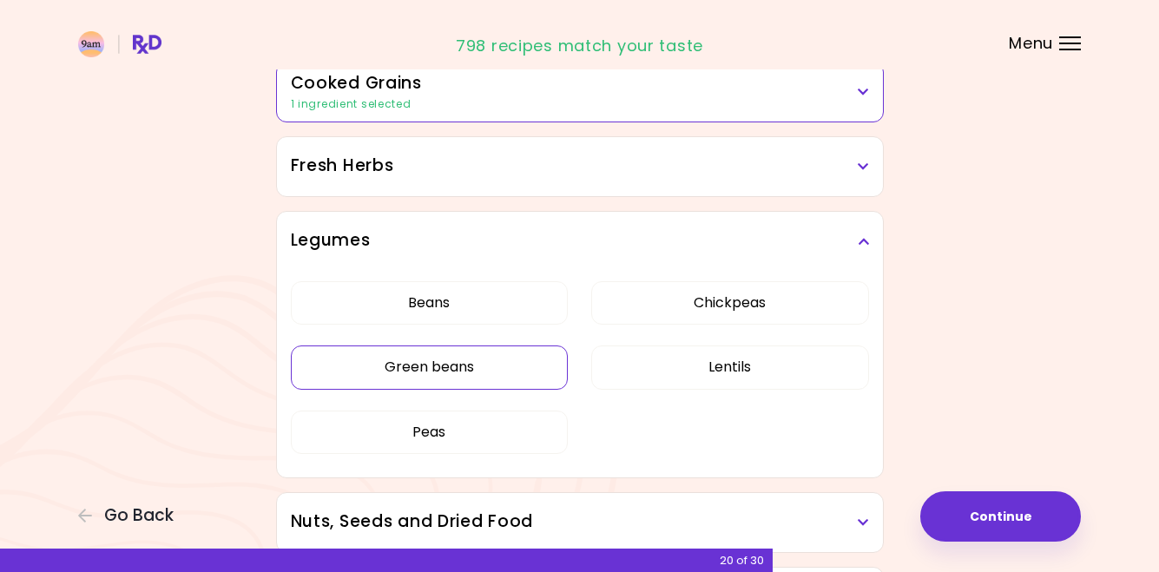
click at [544, 363] on button "Green beans" at bounding box center [430, 367] width 278 height 43
click at [860, 233] on h3 "Legumes" at bounding box center [580, 240] width 578 height 25
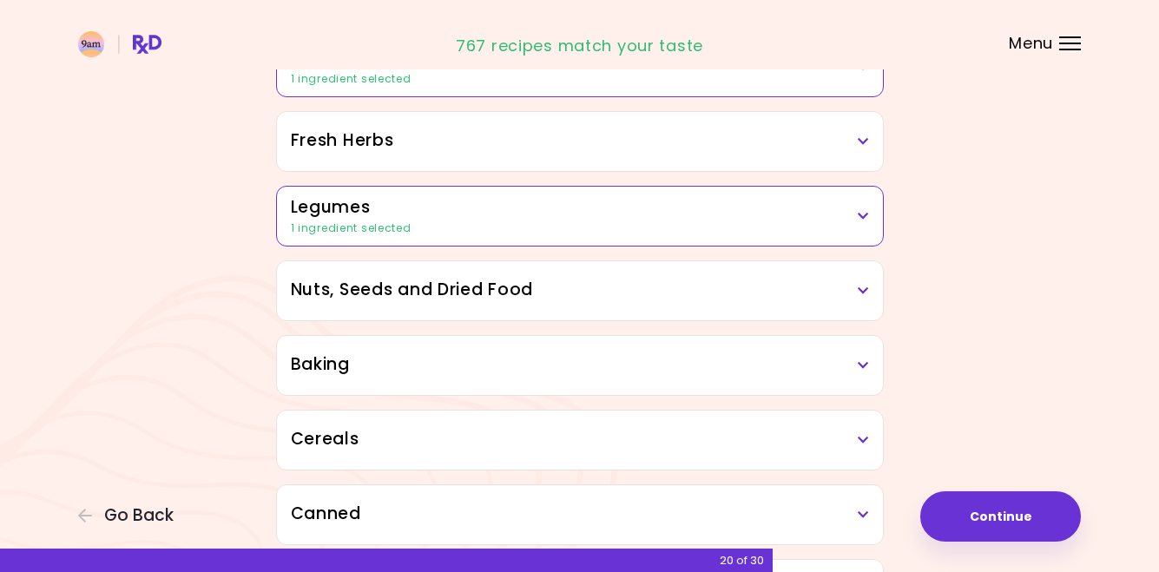
scroll to position [668, 0]
click at [780, 307] on div "Nuts, Seeds and Dried Food" at bounding box center [580, 289] width 606 height 59
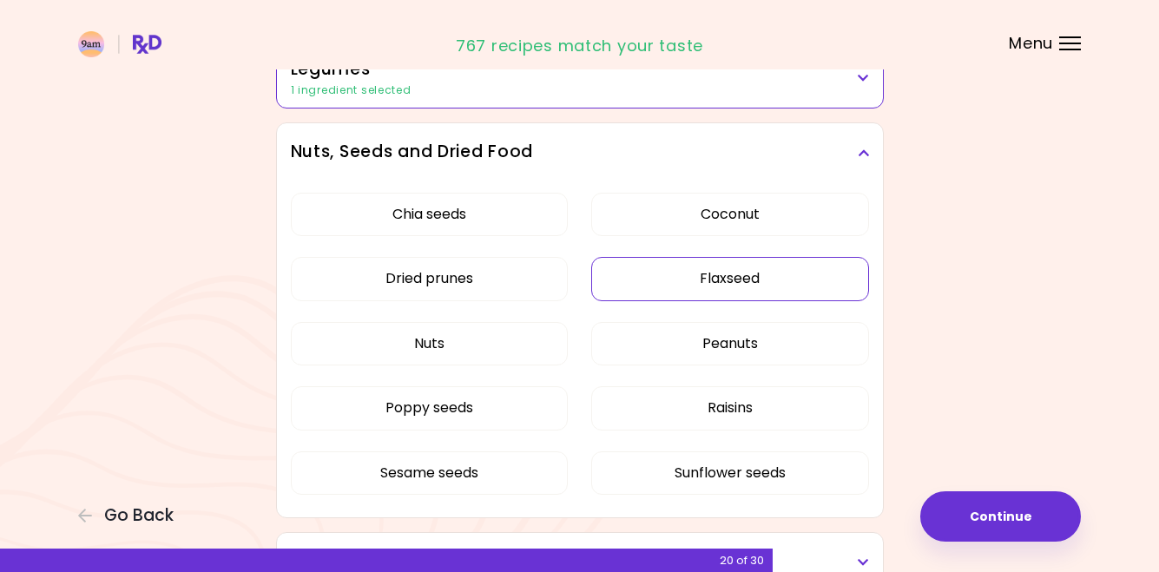
scroll to position [807, 0]
click at [841, 137] on div "Nuts, Seeds and Dried Food" at bounding box center [580, 151] width 606 height 59
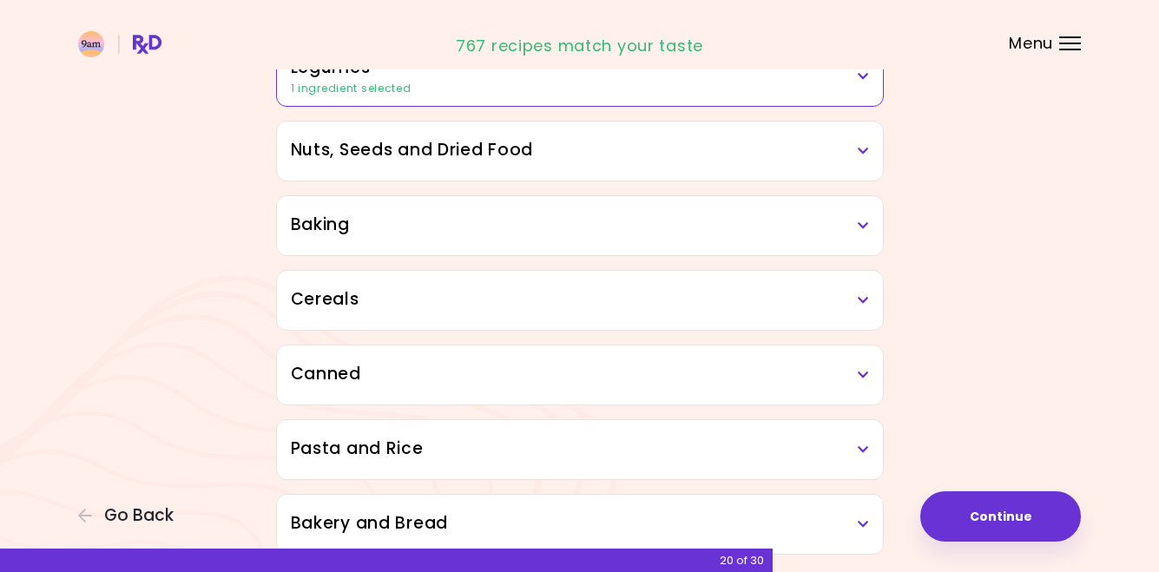
click at [691, 226] on h3 "Baking" at bounding box center [580, 225] width 578 height 25
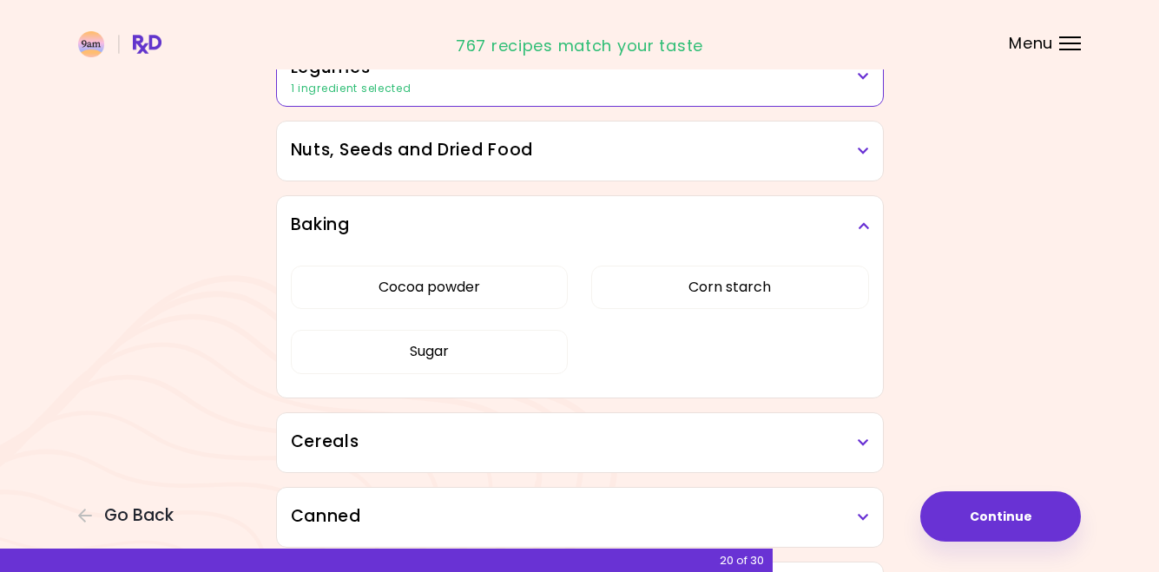
click at [847, 203] on div "Baking" at bounding box center [580, 225] width 606 height 59
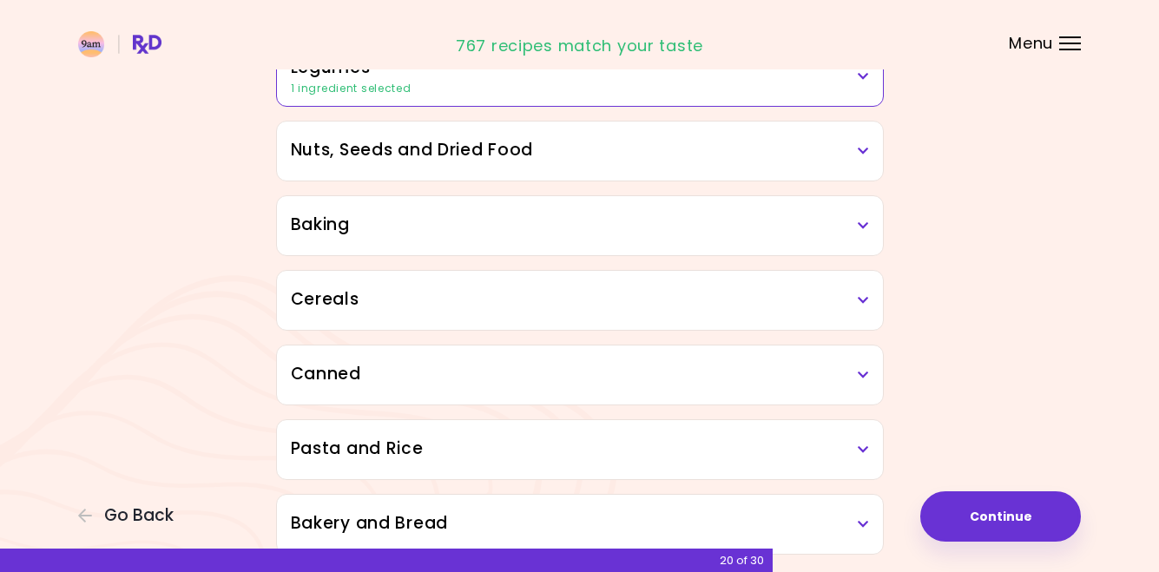
click at [742, 302] on h3 "Cereals" at bounding box center [580, 299] width 578 height 25
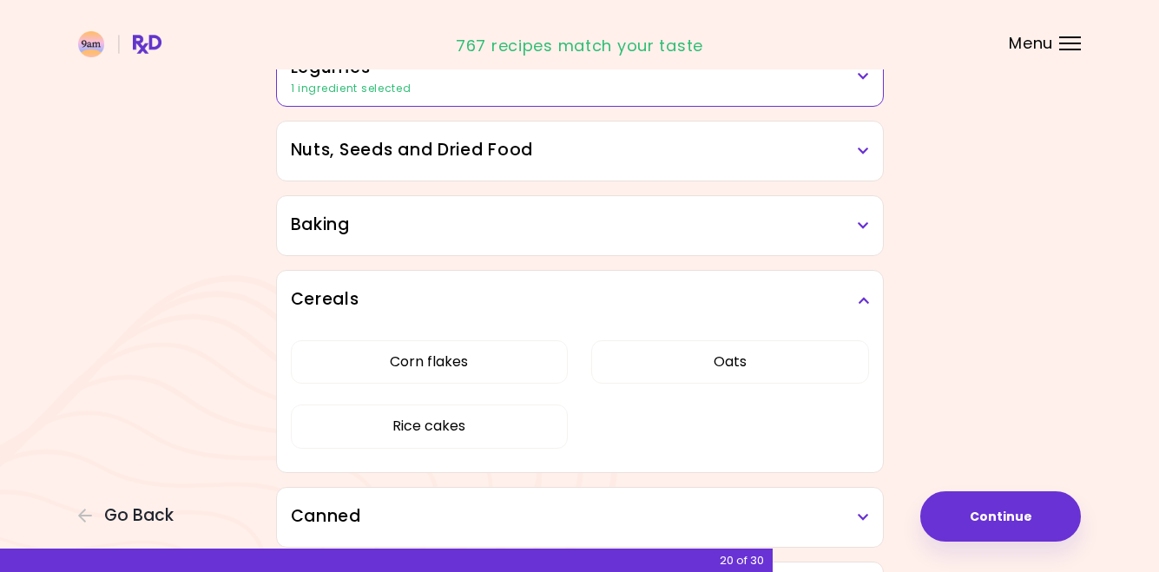
click at [848, 286] on div "Cereals" at bounding box center [580, 300] width 606 height 59
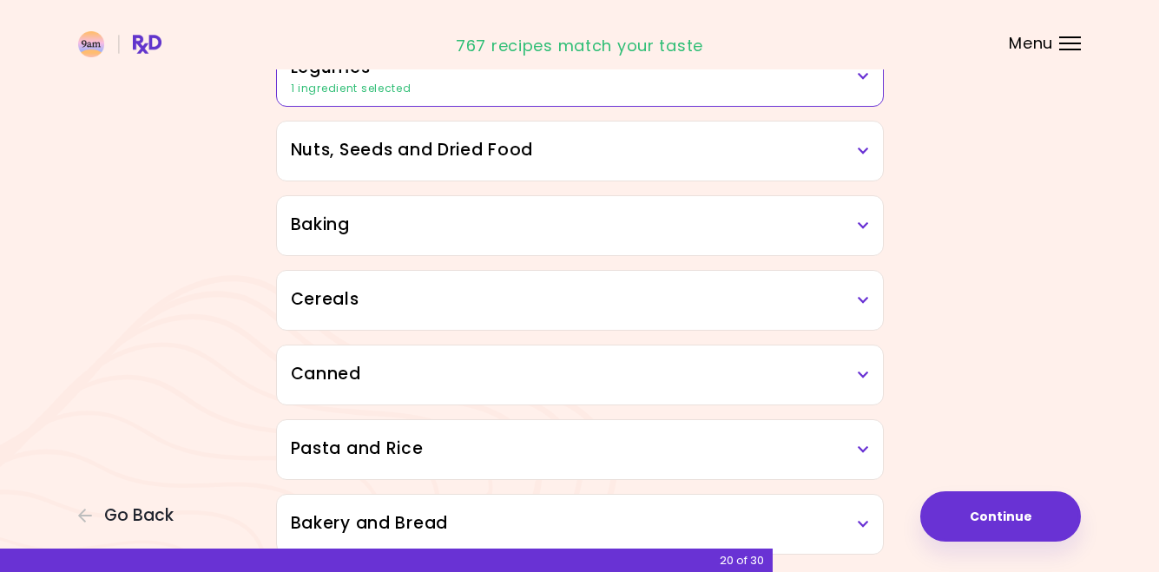
click at [757, 368] on h3 "Canned" at bounding box center [580, 374] width 578 height 25
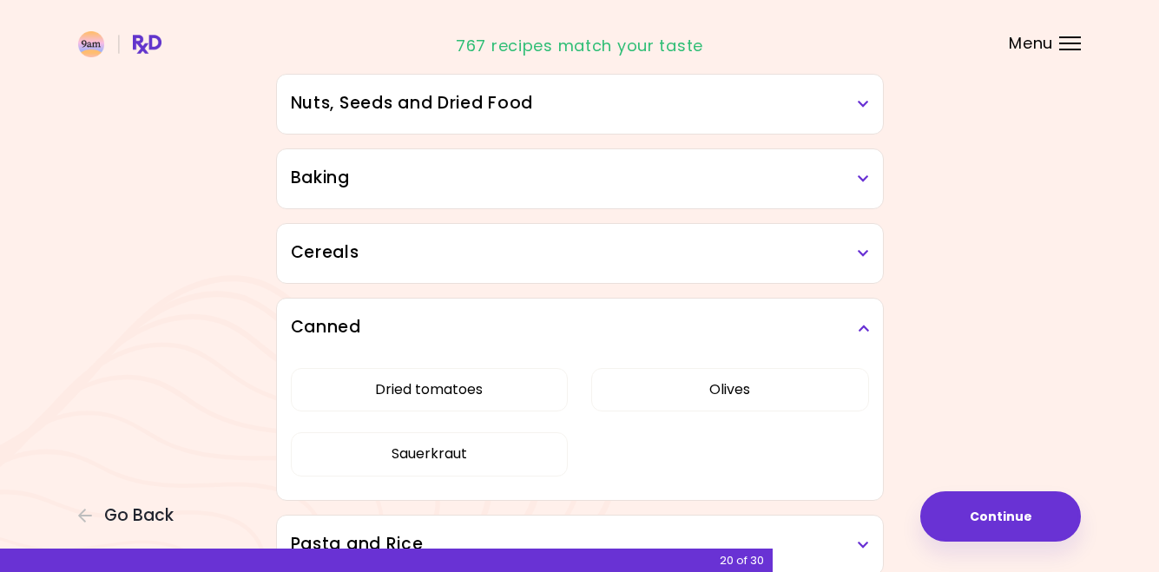
scroll to position [862, 0]
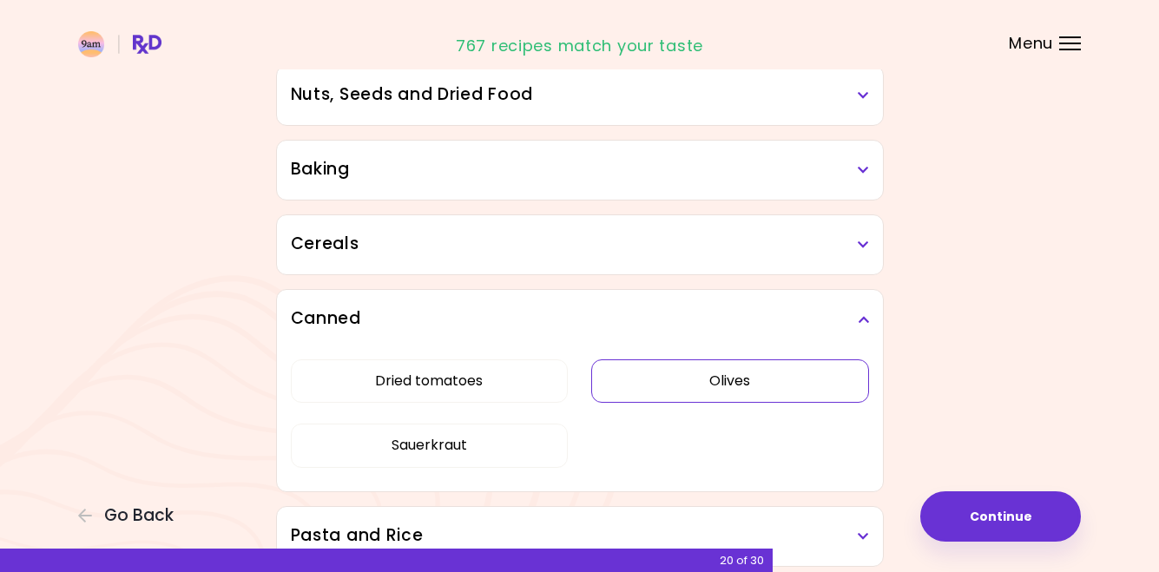
click at [790, 363] on button "Olives" at bounding box center [730, 380] width 278 height 43
click at [860, 317] on icon at bounding box center [863, 319] width 11 height 12
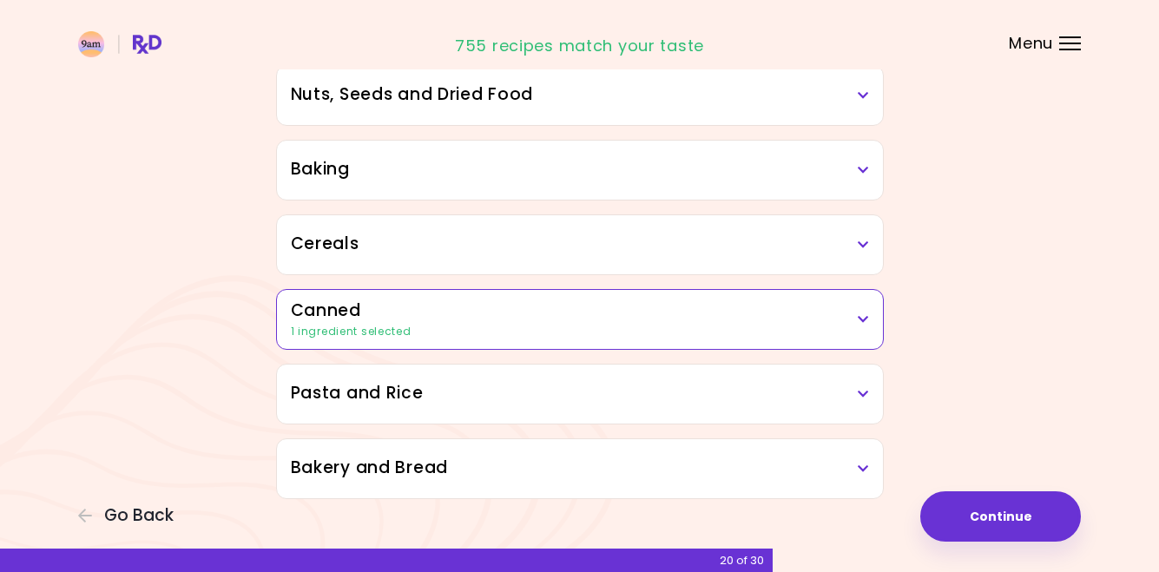
click at [756, 384] on h3 "Pasta and Rice" at bounding box center [580, 393] width 578 height 25
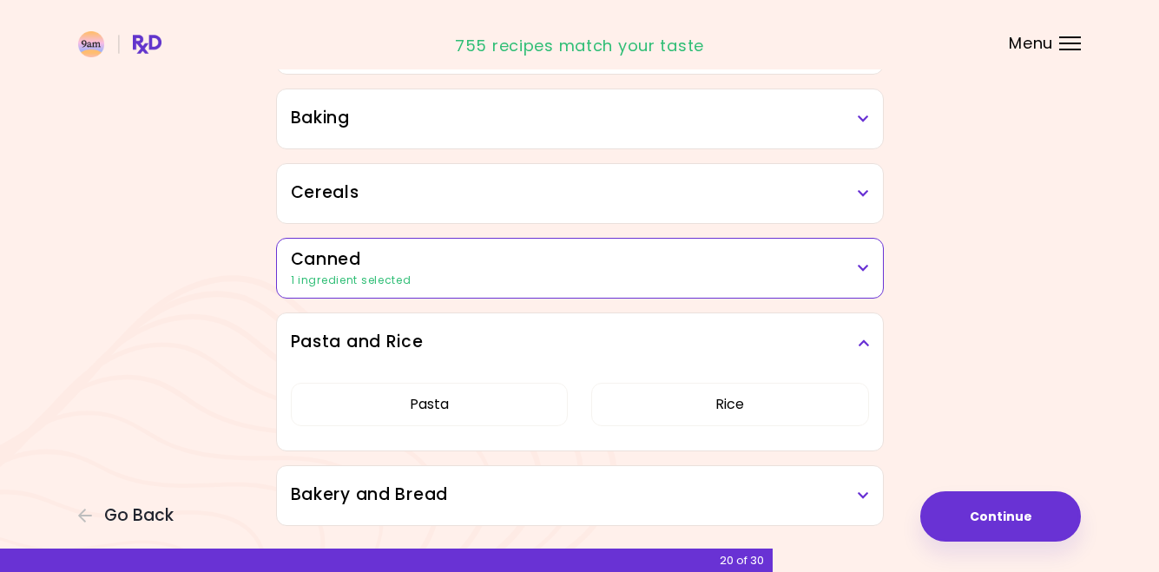
scroll to position [935, 0]
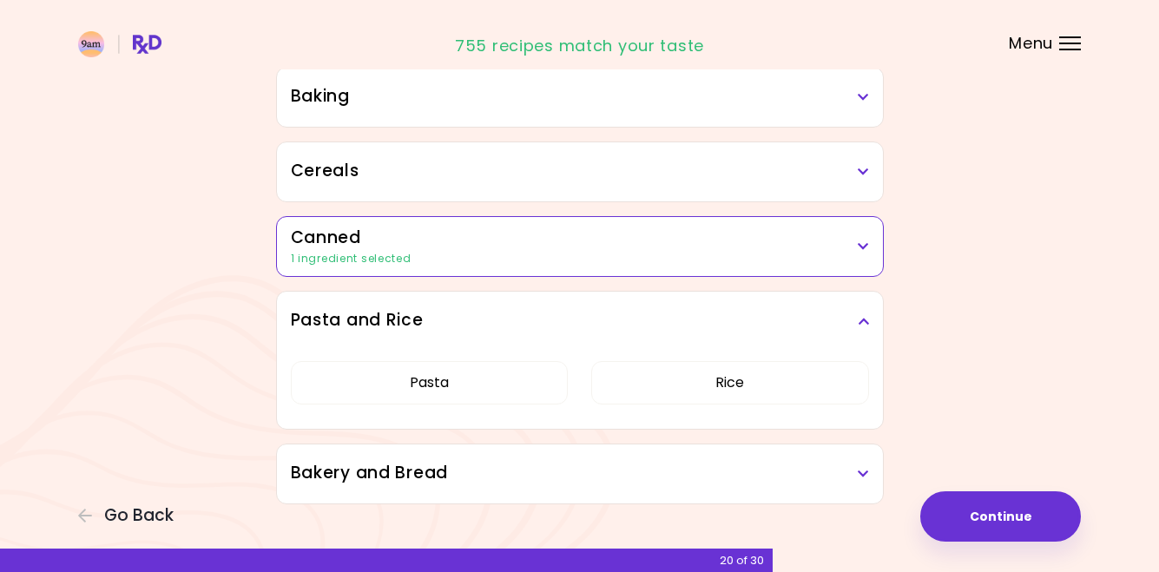
click at [846, 318] on h3 "Pasta and Rice" at bounding box center [580, 320] width 578 height 25
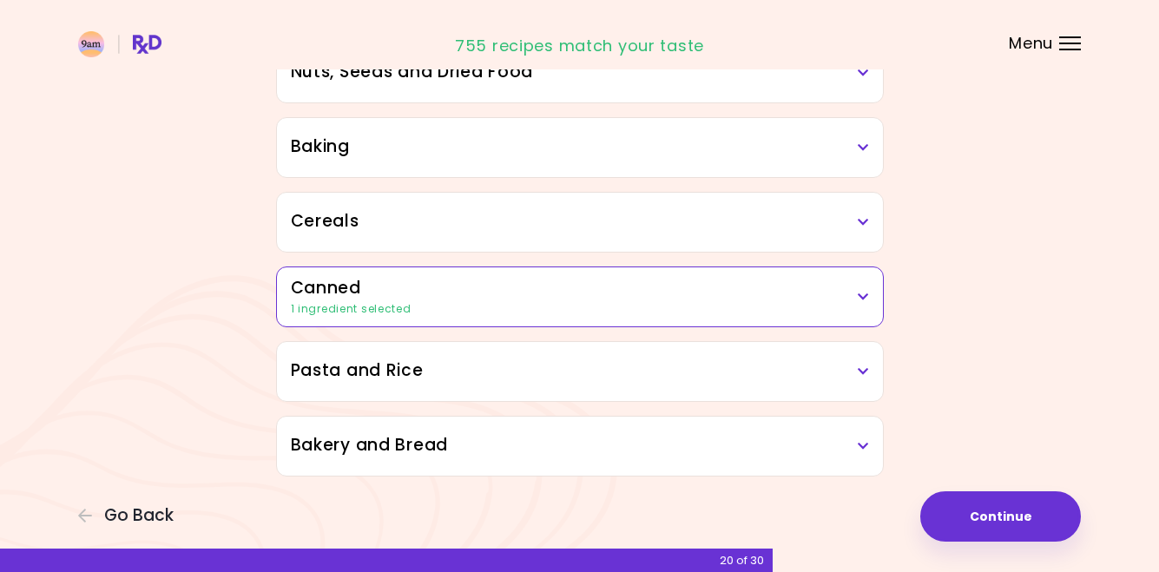
scroll to position [885, 0]
click at [757, 429] on div "Bakery and Bread" at bounding box center [580, 446] width 606 height 59
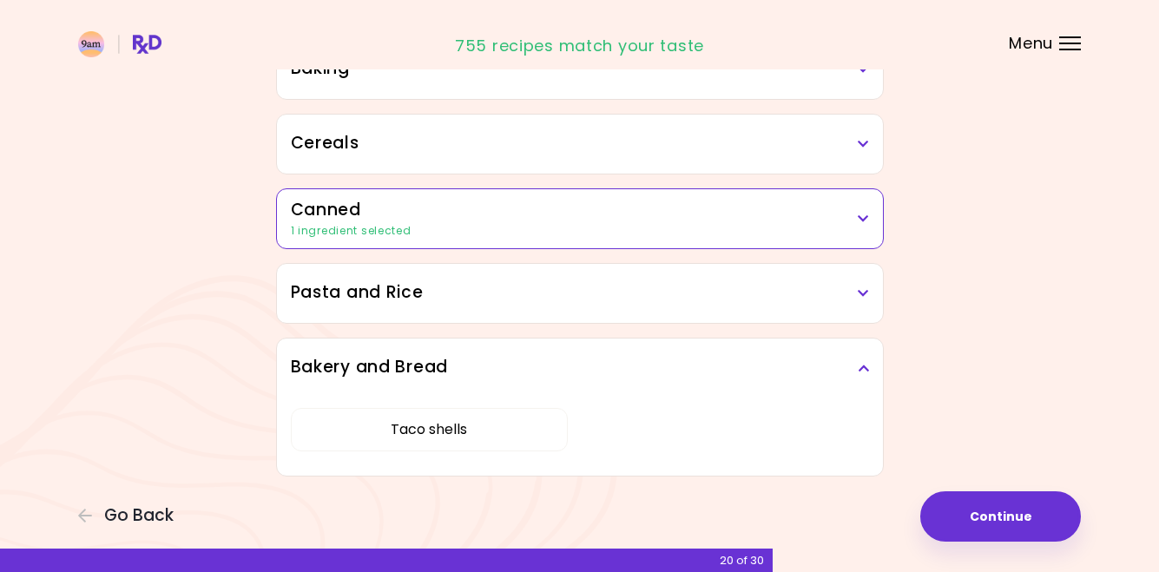
click at [851, 361] on h3 "Bakery and Bread" at bounding box center [580, 367] width 578 height 25
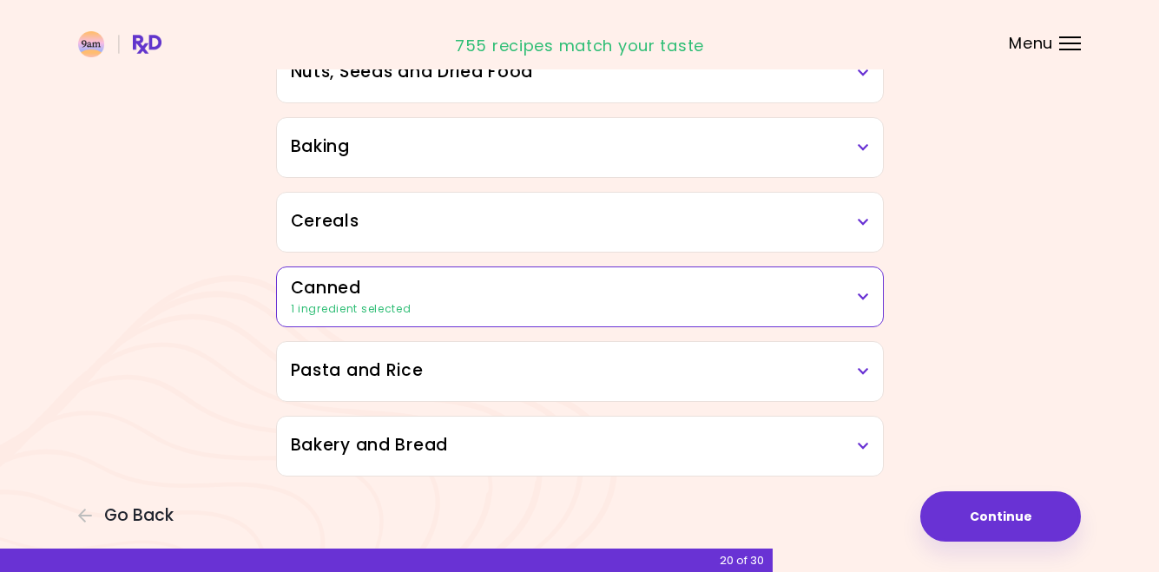
click at [993, 514] on button "Continue" at bounding box center [1000, 516] width 161 height 50
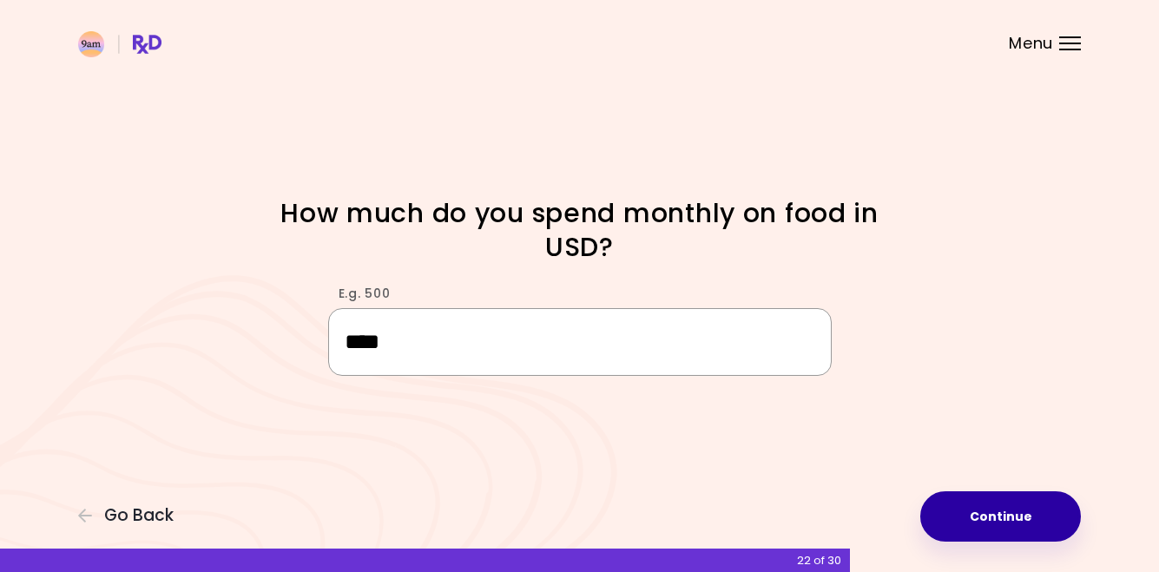
type input "****"
click at [1002, 510] on button "Continue" at bounding box center [1000, 516] width 161 height 50
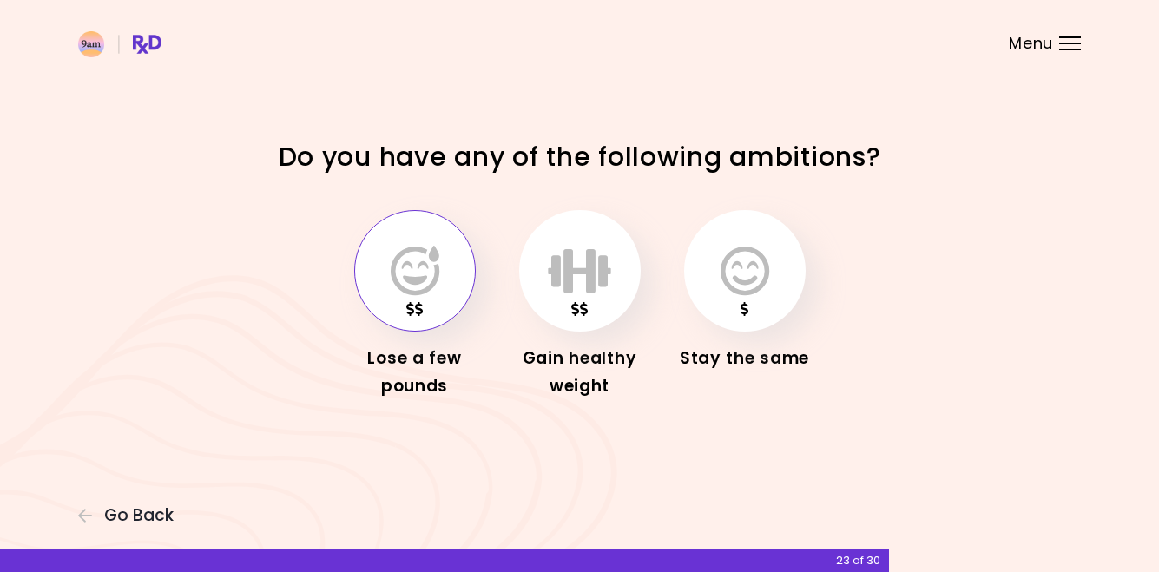
click at [414, 271] on icon "button" at bounding box center [415, 271] width 49 height 50
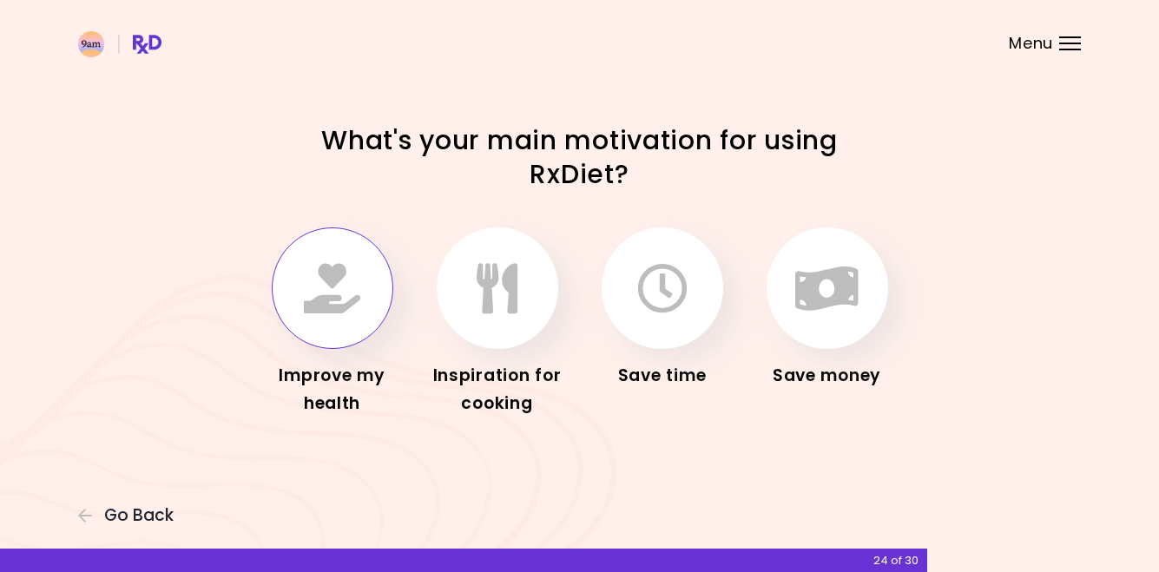
click at [335, 338] on button "button" at bounding box center [333, 288] width 122 height 122
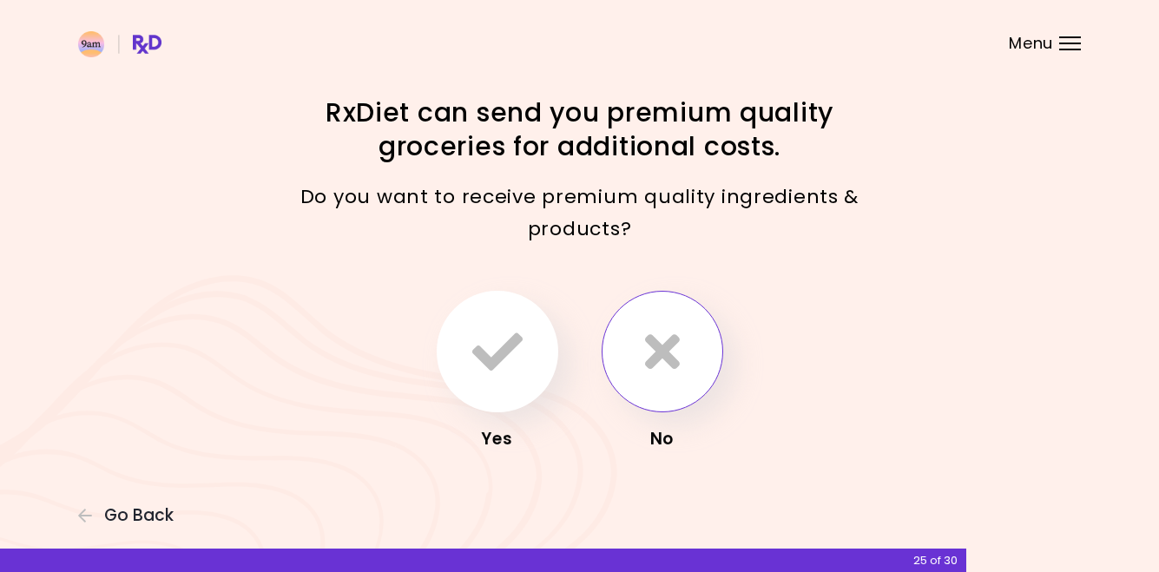
click at [661, 363] on icon "button" at bounding box center [662, 351] width 35 height 50
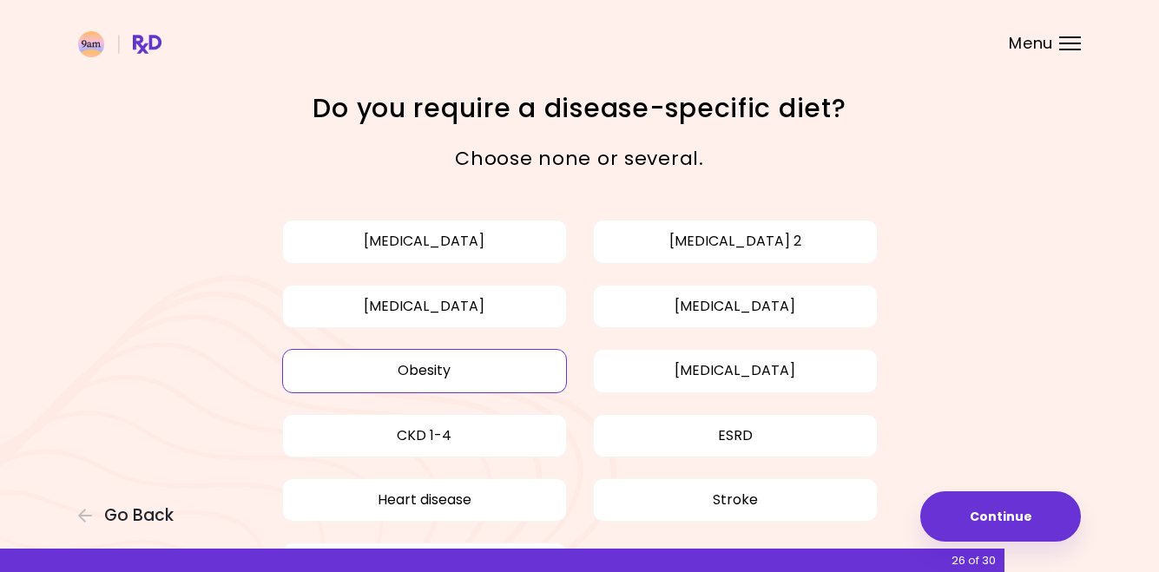
scroll to position [1, 0]
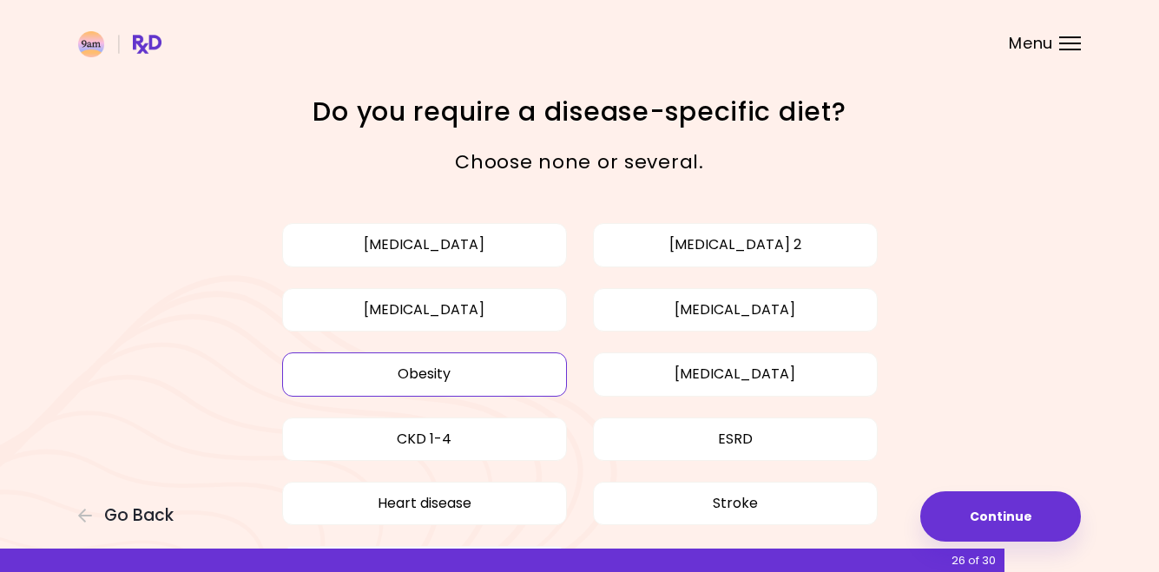
click at [498, 378] on button "Obesity" at bounding box center [424, 374] width 285 height 43
click at [672, 316] on button "[MEDICAL_DATA]" at bounding box center [735, 309] width 285 height 43
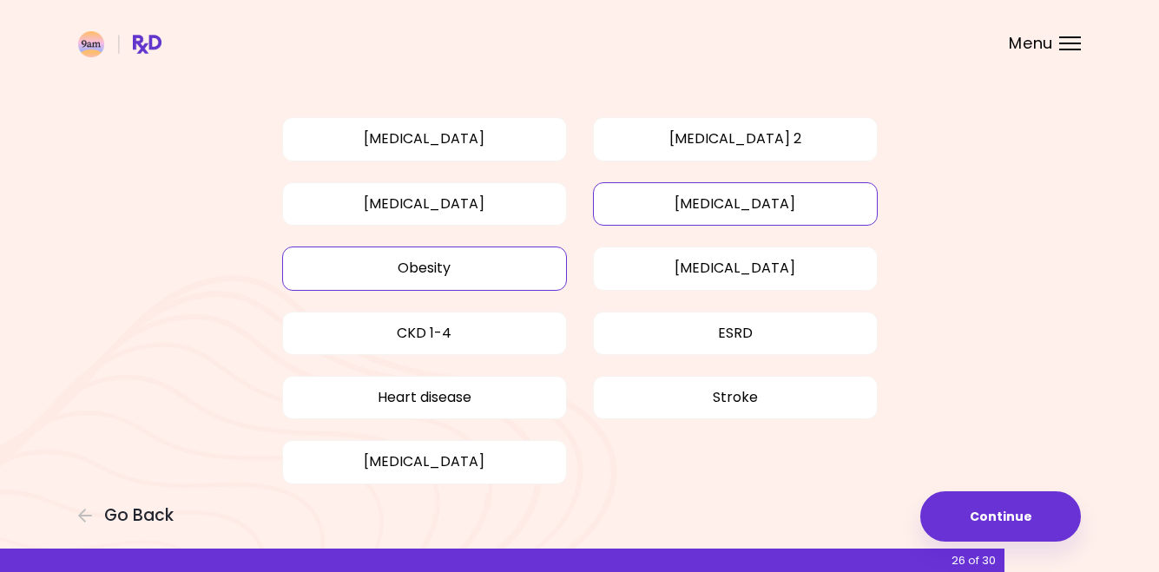
scroll to position [109, 0]
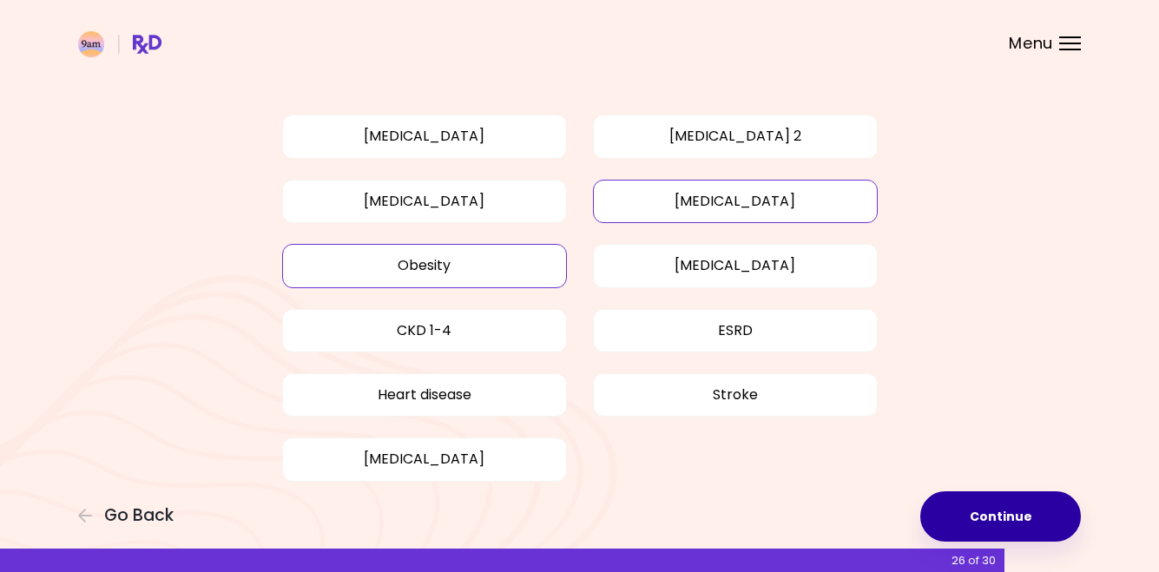
click at [1002, 504] on button "Continue" at bounding box center [1000, 516] width 161 height 50
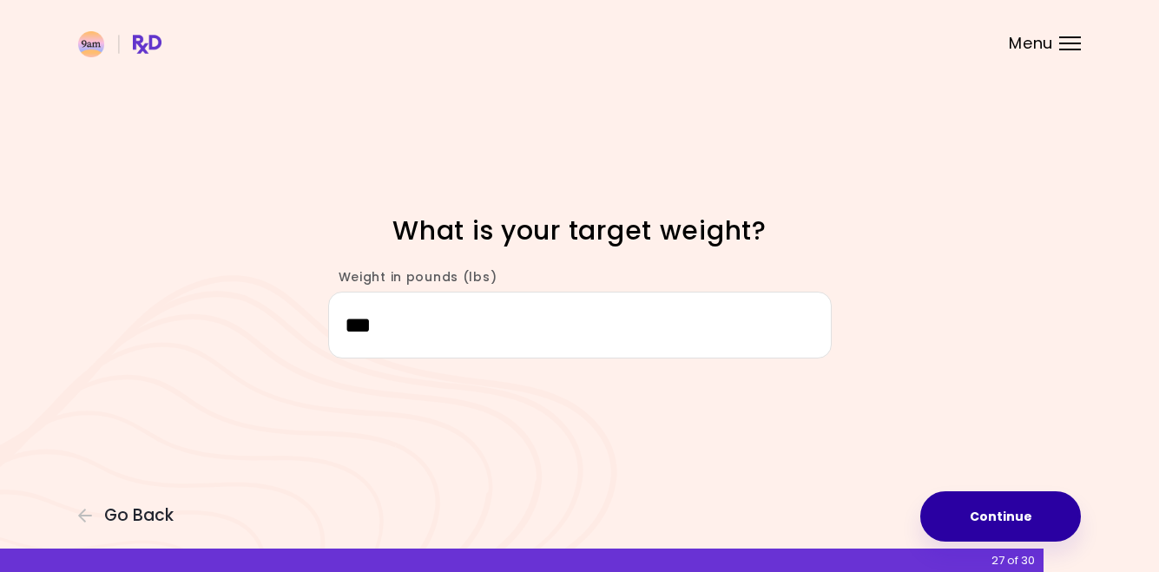
type input "***"
click at [1006, 502] on button "Continue" at bounding box center [1000, 516] width 161 height 50
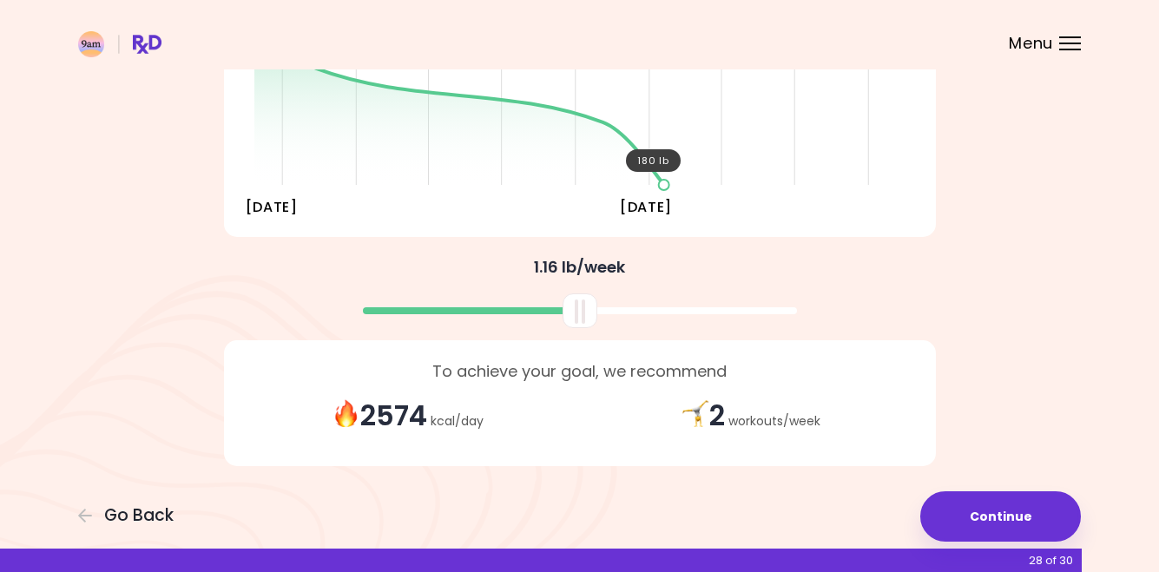
scroll to position [323, 0]
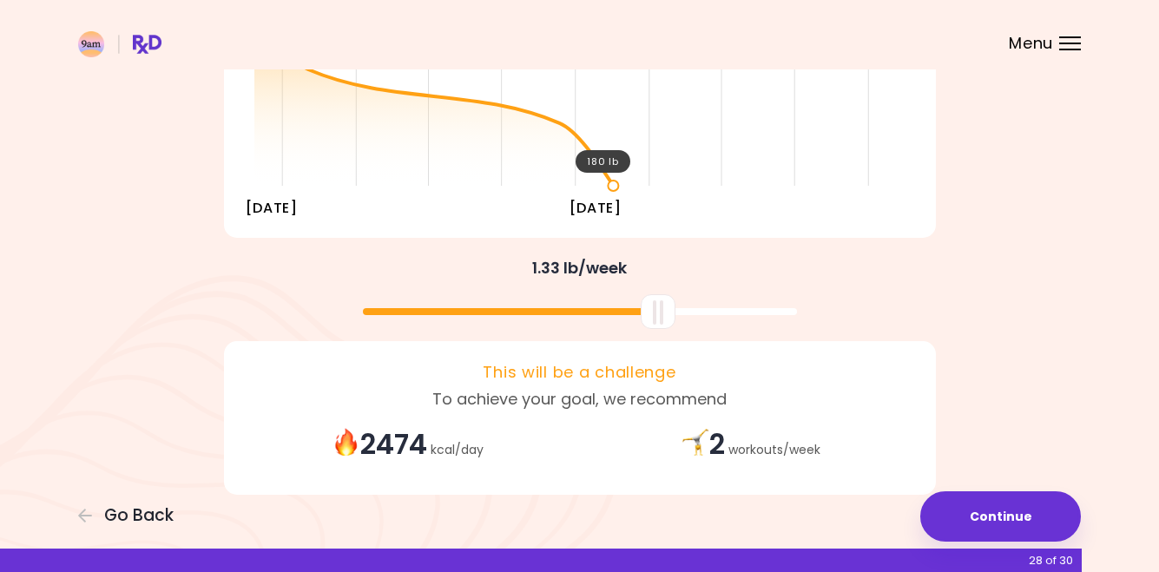
drag, startPoint x: 579, startPoint y: 320, endPoint x: 655, endPoint y: 322, distance: 75.6
click at [655, 322] on div at bounding box center [658, 311] width 35 height 35
click at [799, 307] on div at bounding box center [579, 305] width 729 height 46
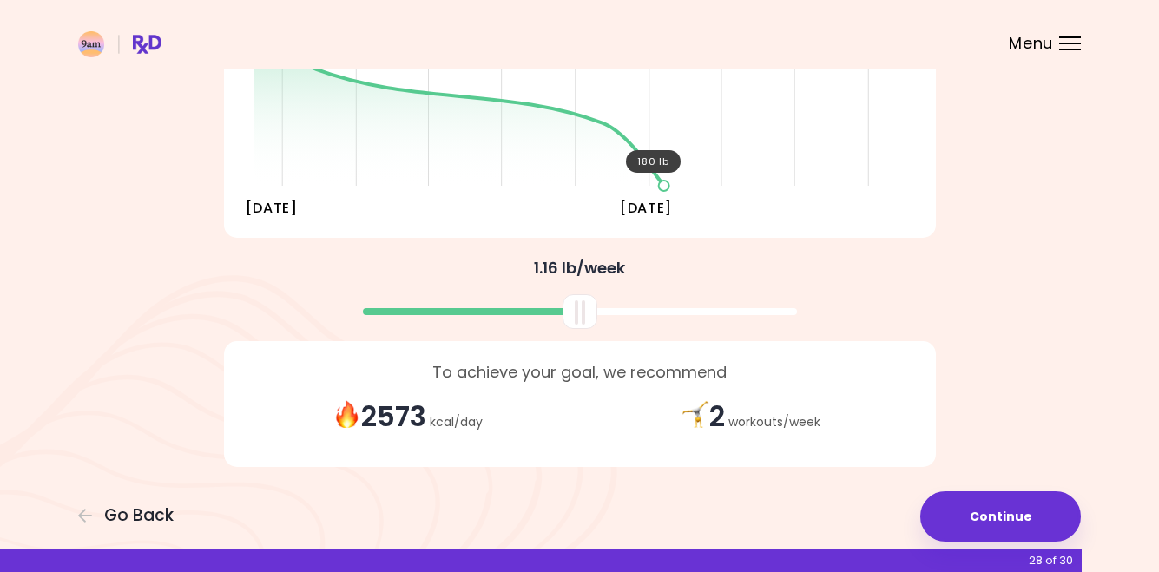
drag, startPoint x: 662, startPoint y: 291, endPoint x: 584, endPoint y: 304, distance: 78.4
click at [585, 304] on div at bounding box center [580, 311] width 35 height 35
click at [586, 314] on div at bounding box center [578, 311] width 35 height 35
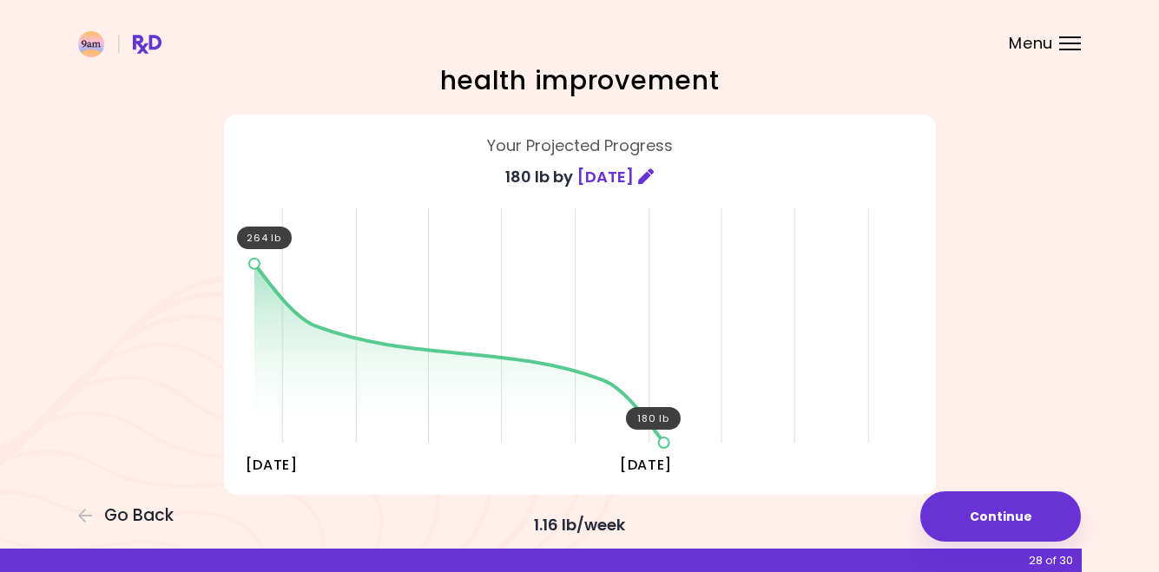
scroll to position [121, 0]
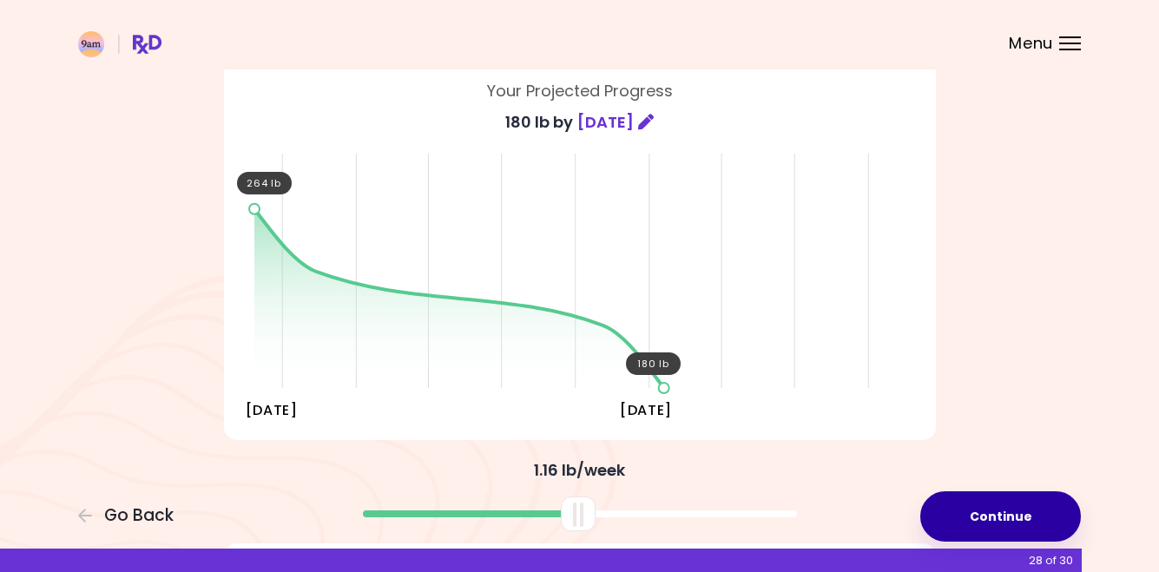
click at [1012, 506] on button "Continue" at bounding box center [1000, 516] width 161 height 50
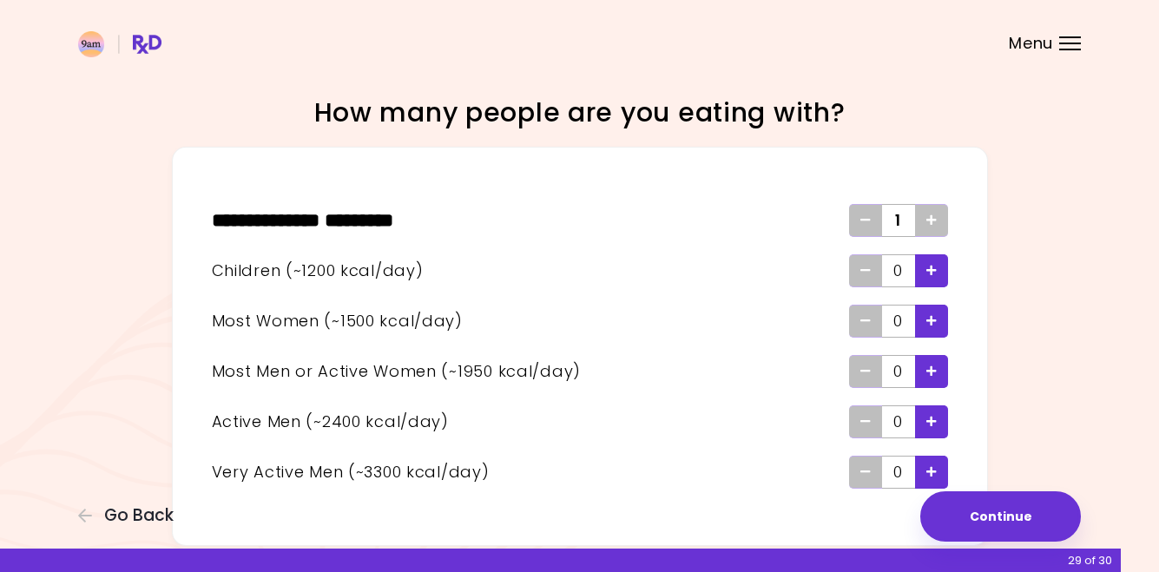
click at [940, 313] on div "Add - Woman" at bounding box center [931, 321] width 33 height 33
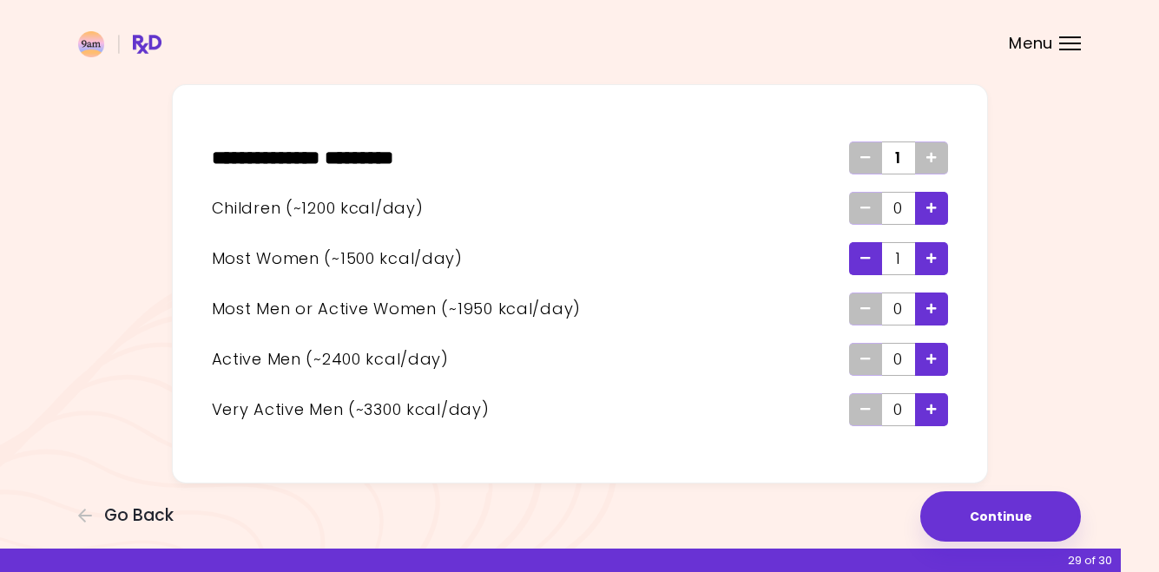
scroll to position [64, 0]
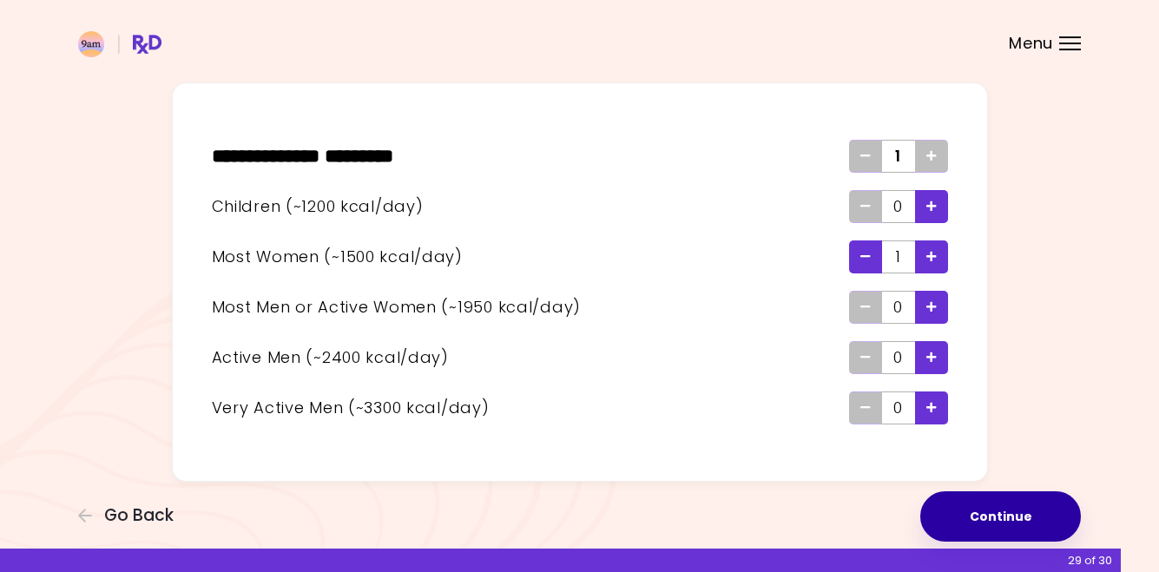
click at [992, 507] on button "Continue" at bounding box center [1000, 516] width 161 height 50
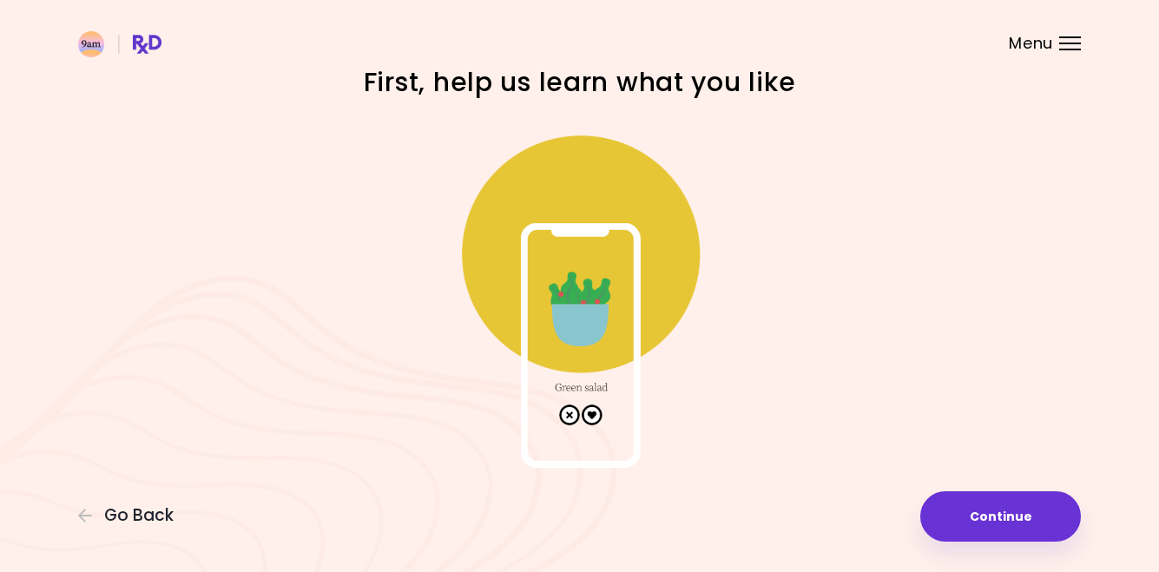
scroll to position [30, 0]
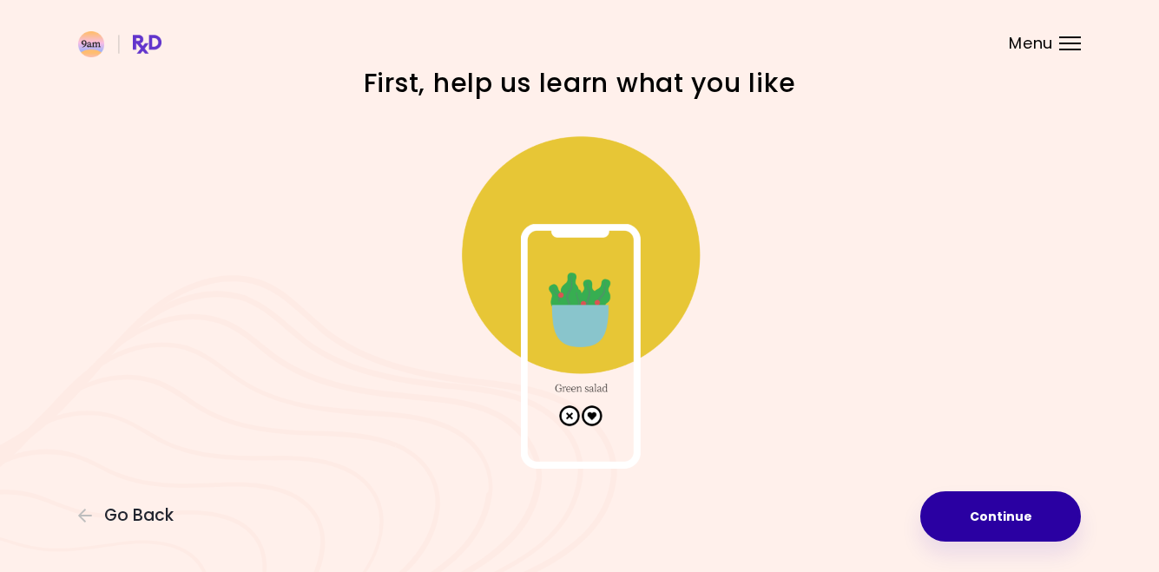
click at [983, 502] on button "Continue" at bounding box center [1000, 516] width 161 height 50
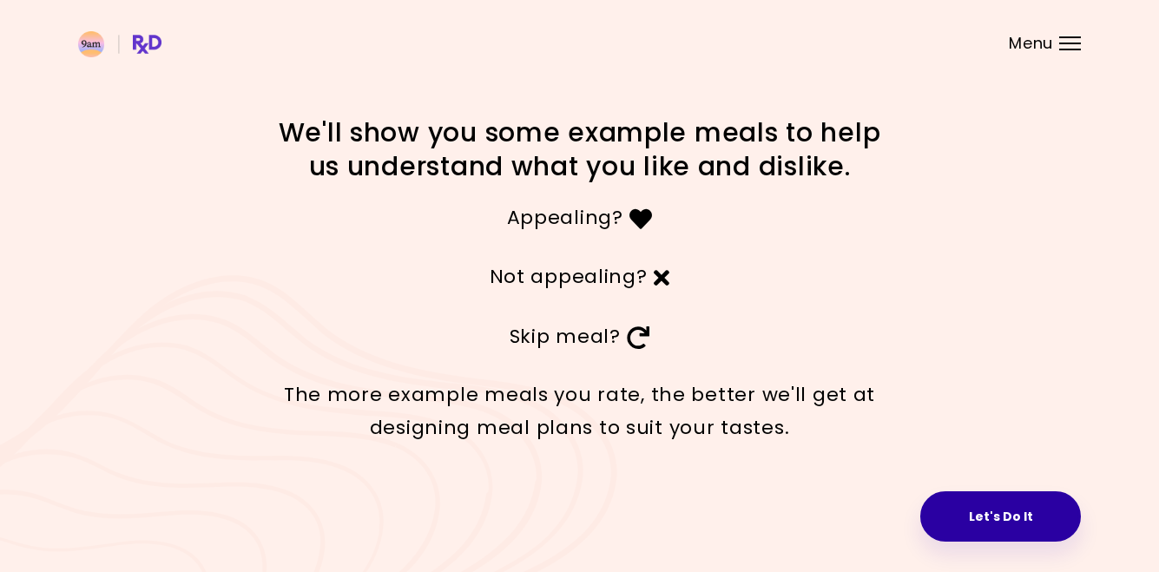
click at [973, 510] on button "Let's Do It" at bounding box center [1000, 516] width 161 height 50
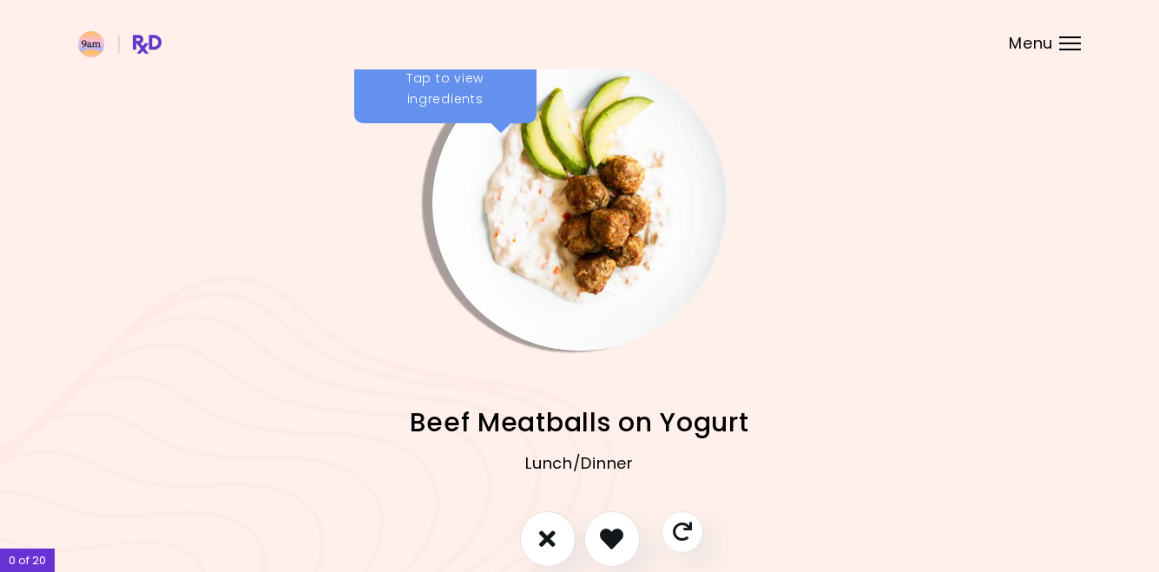
scroll to position [19, 0]
click at [534, 531] on button "I don't like this recipe" at bounding box center [548, 538] width 64 height 64
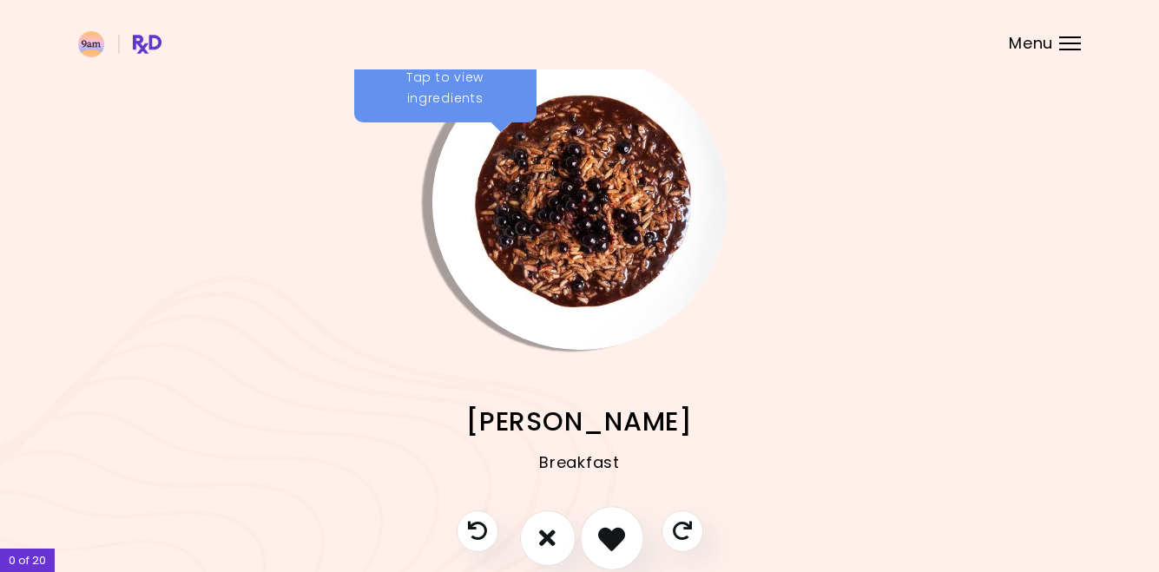
click at [613, 537] on icon "I like this recipe" at bounding box center [611, 537] width 27 height 27
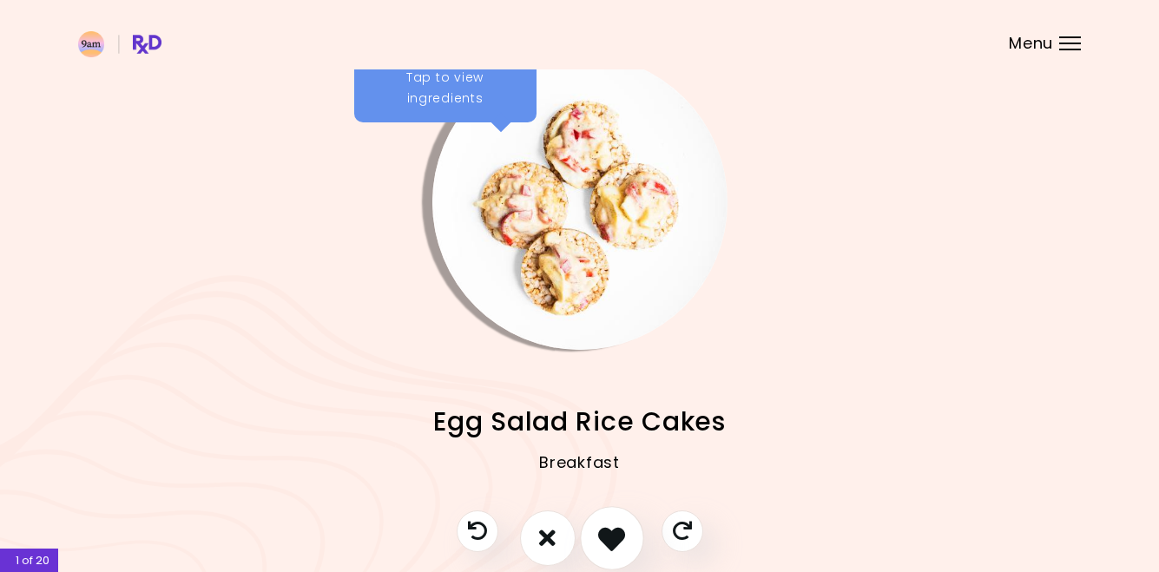
click at [615, 529] on icon "I like this recipe" at bounding box center [611, 537] width 27 height 27
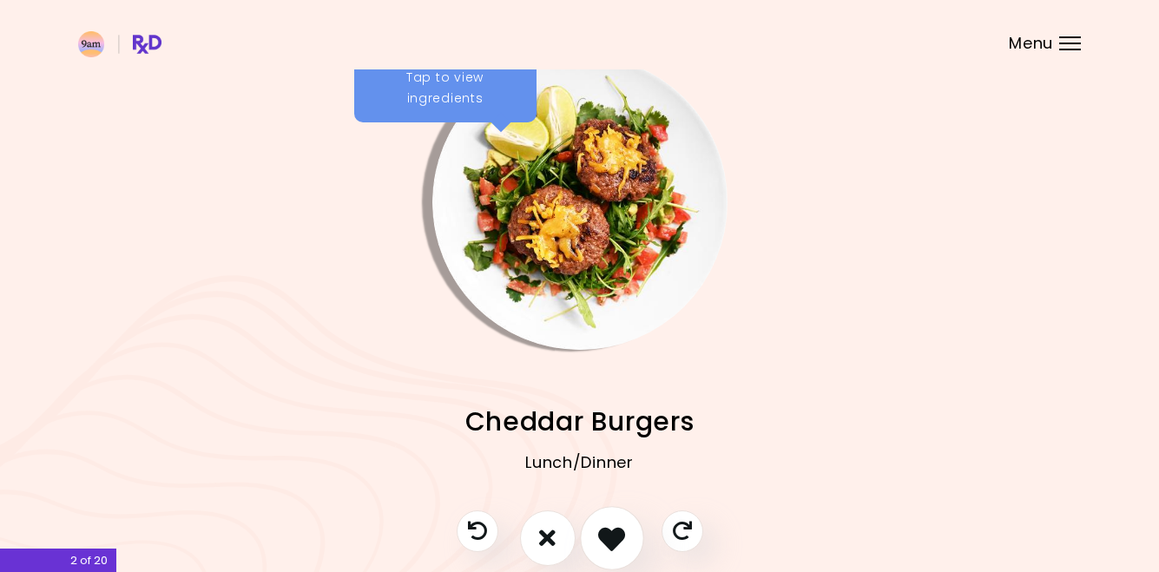
click at [615, 529] on icon "I like this recipe" at bounding box center [611, 537] width 27 height 27
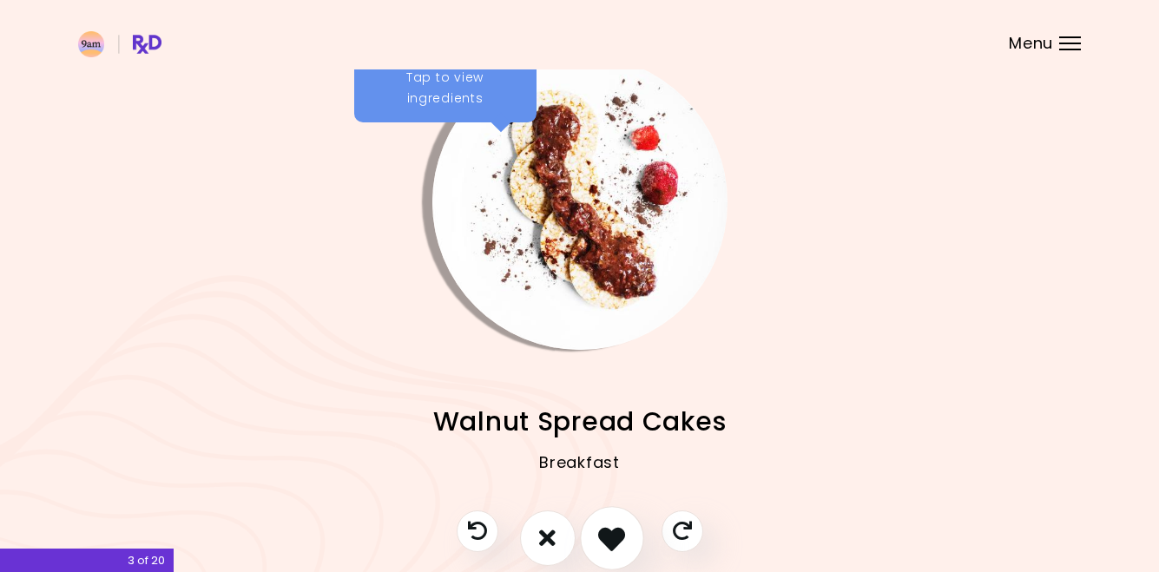
click at [615, 529] on icon "I like this recipe" at bounding box center [611, 537] width 27 height 27
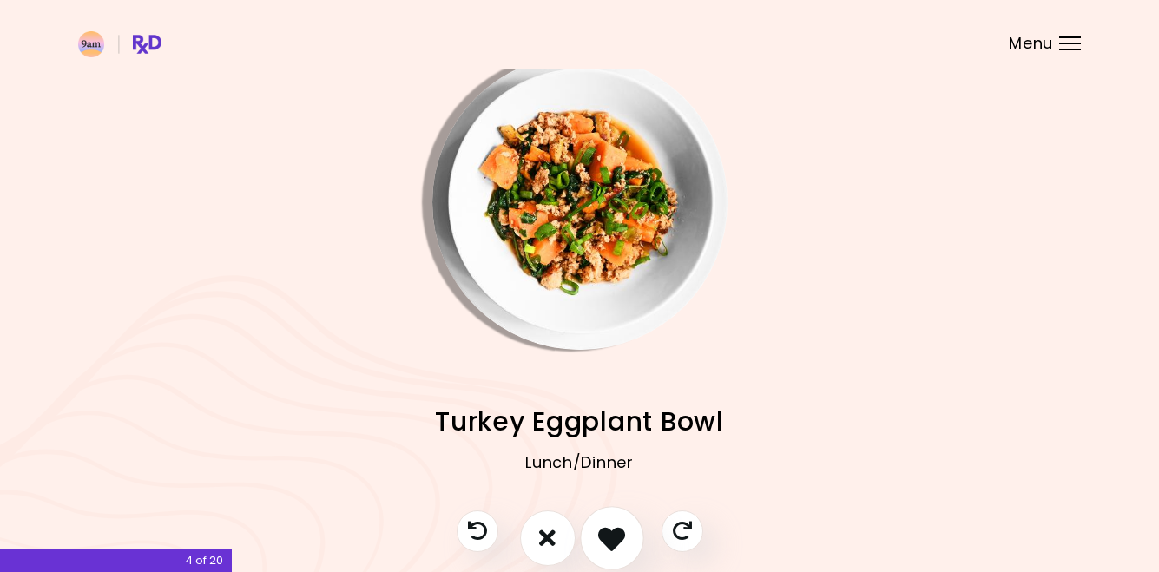
click at [615, 529] on icon "I like this recipe" at bounding box center [611, 537] width 27 height 27
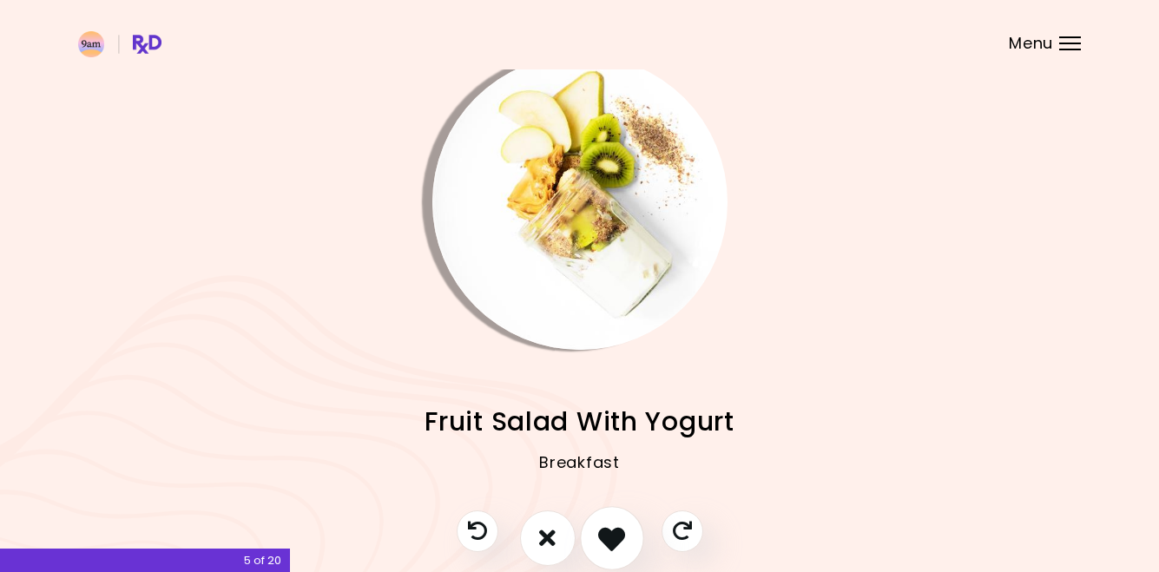
click at [609, 530] on icon "I like this recipe" at bounding box center [611, 537] width 27 height 27
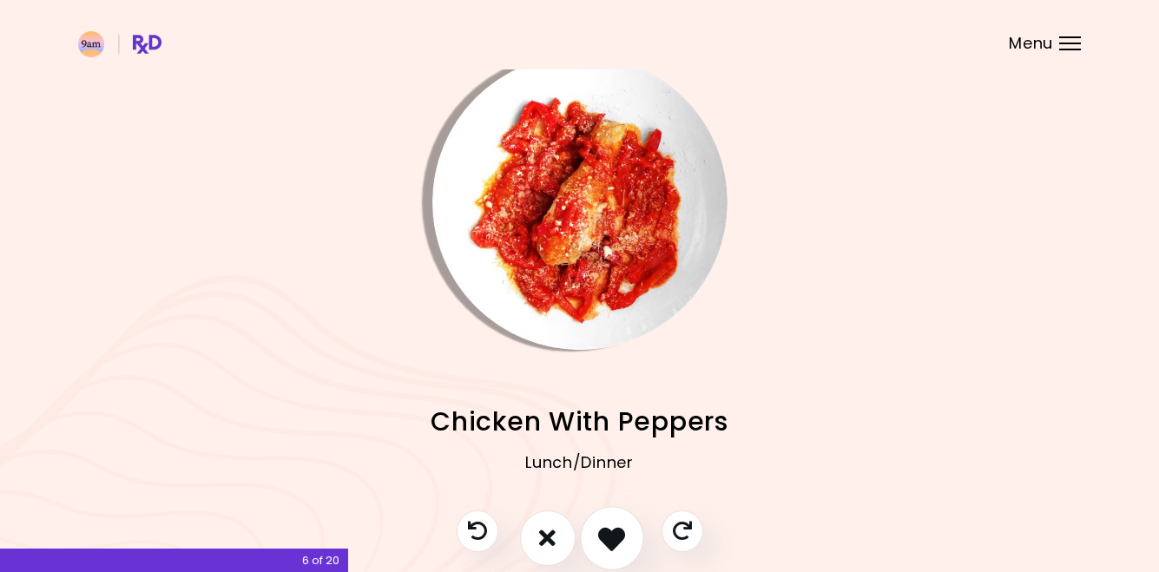
click at [609, 530] on icon "I like this recipe" at bounding box center [611, 537] width 27 height 27
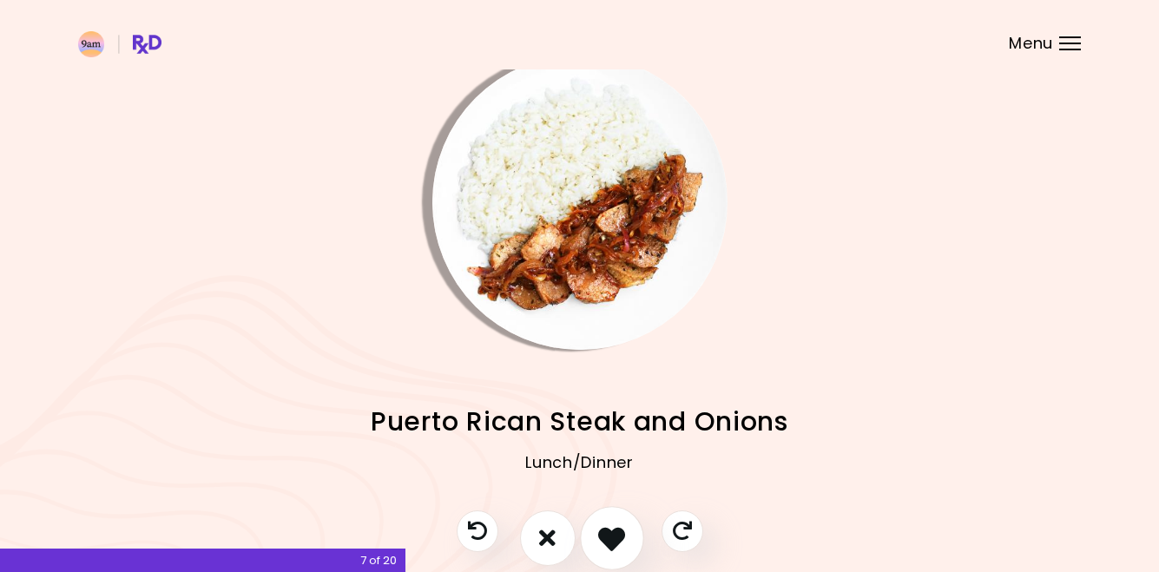
click at [609, 530] on icon "I like this recipe" at bounding box center [611, 537] width 27 height 27
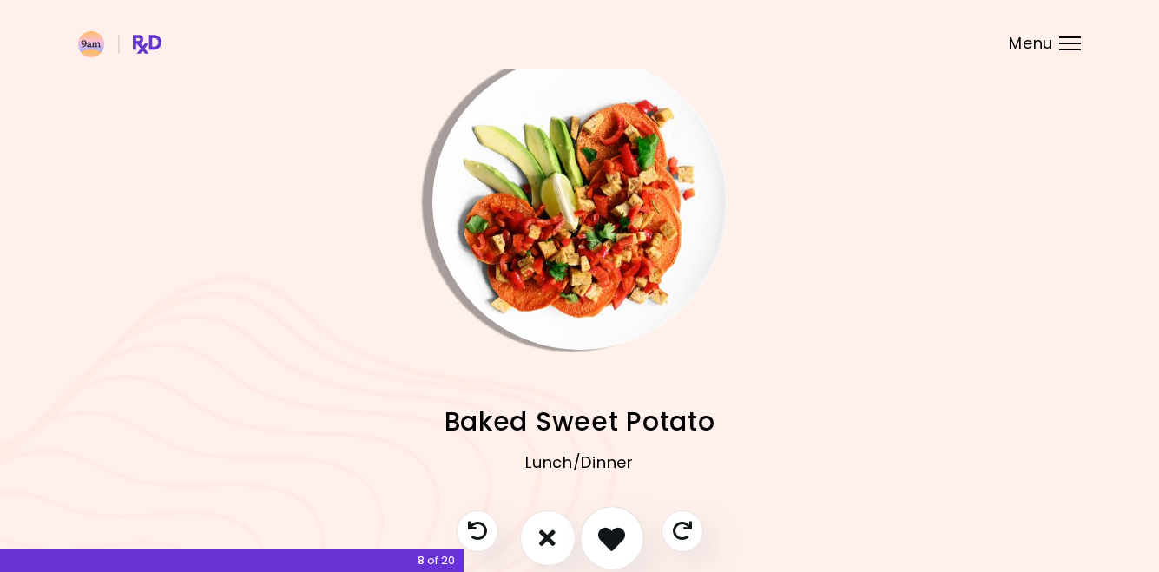
click at [609, 530] on icon "I like this recipe" at bounding box center [611, 537] width 27 height 27
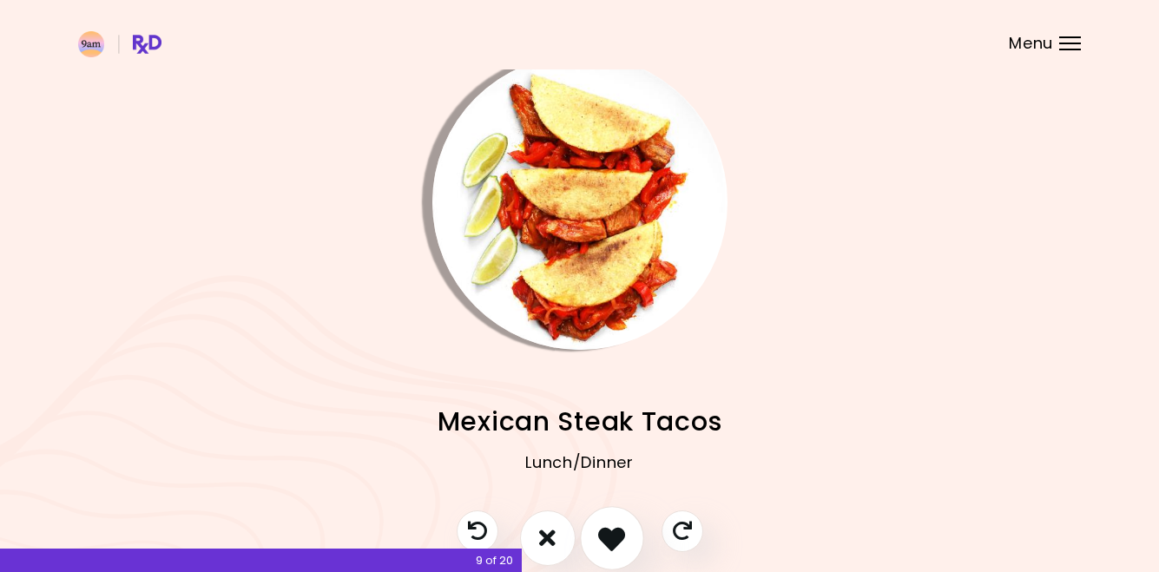
click at [609, 530] on icon "I like this recipe" at bounding box center [611, 537] width 27 height 27
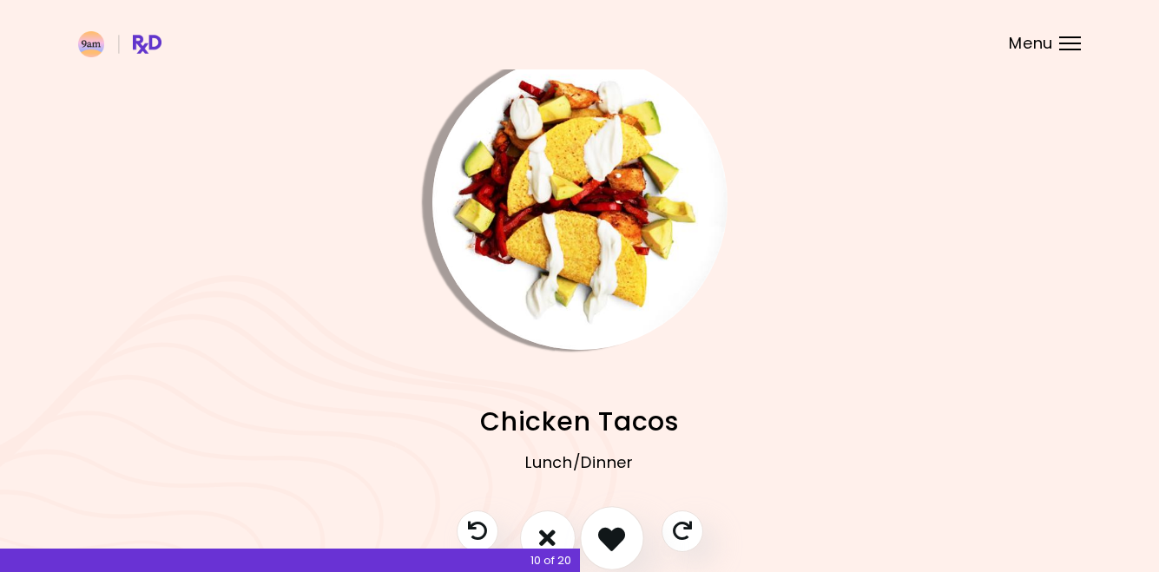
click at [609, 530] on icon "I like this recipe" at bounding box center [611, 537] width 27 height 27
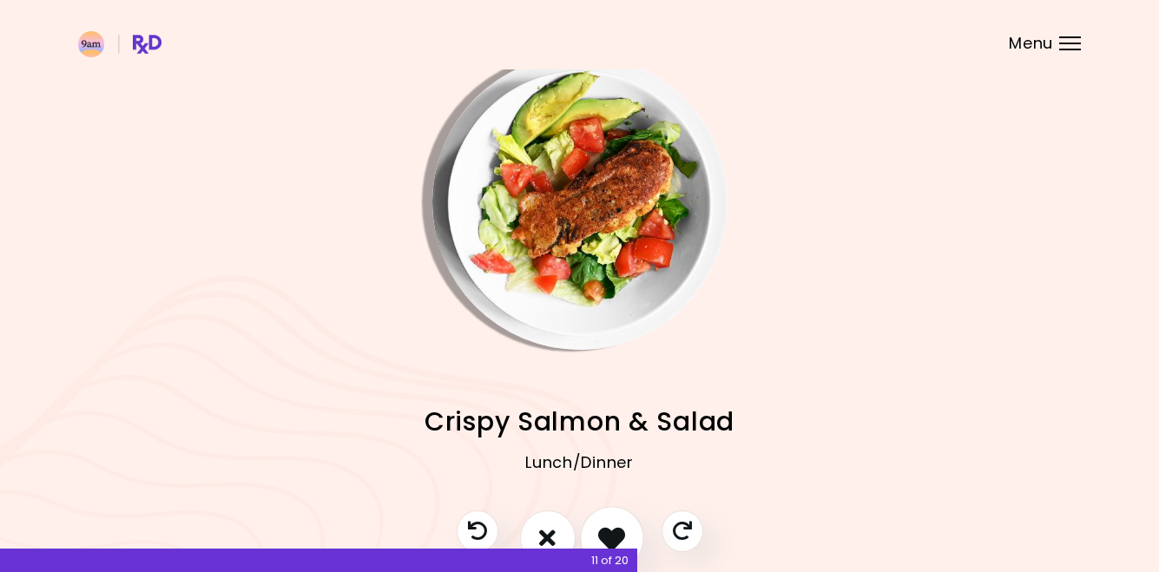
click at [609, 530] on icon "I like this recipe" at bounding box center [611, 537] width 27 height 27
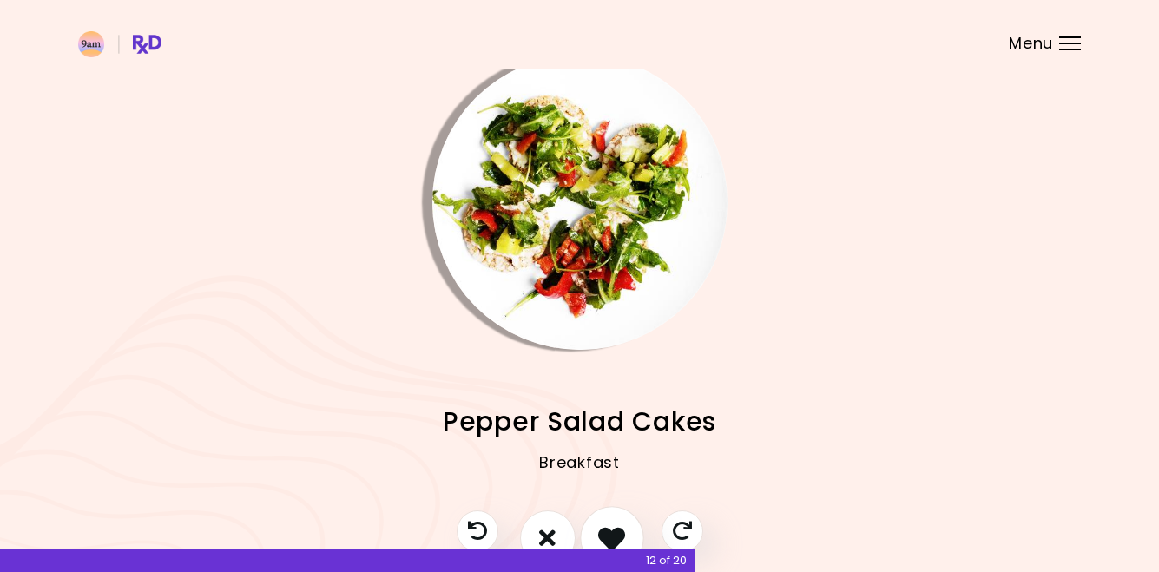
click at [609, 530] on icon "I like this recipe" at bounding box center [611, 537] width 27 height 27
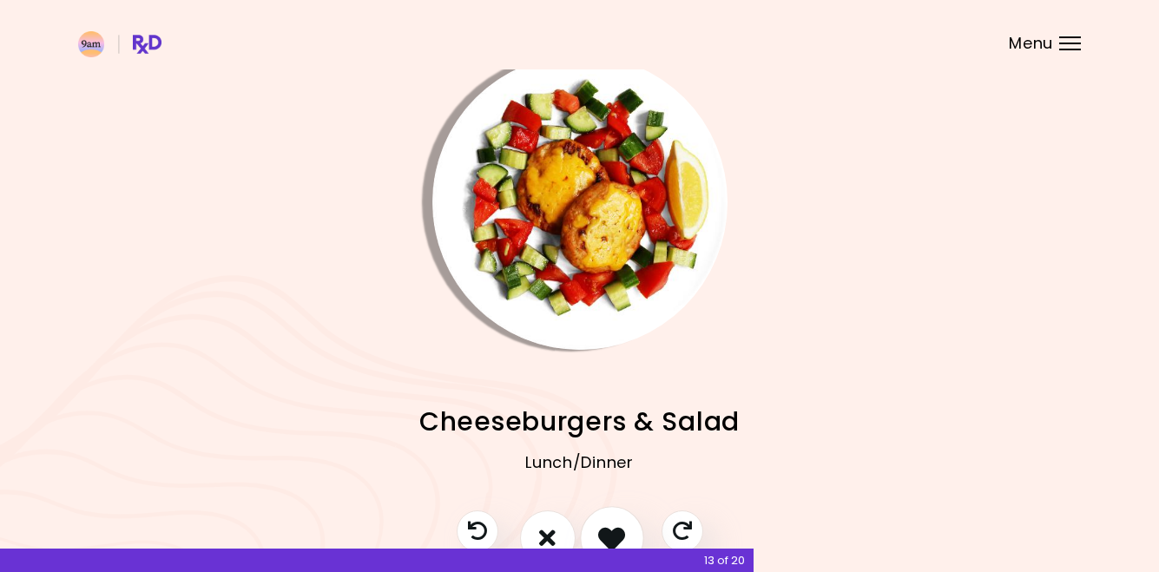
click at [608, 530] on icon "I like this recipe" at bounding box center [611, 537] width 27 height 27
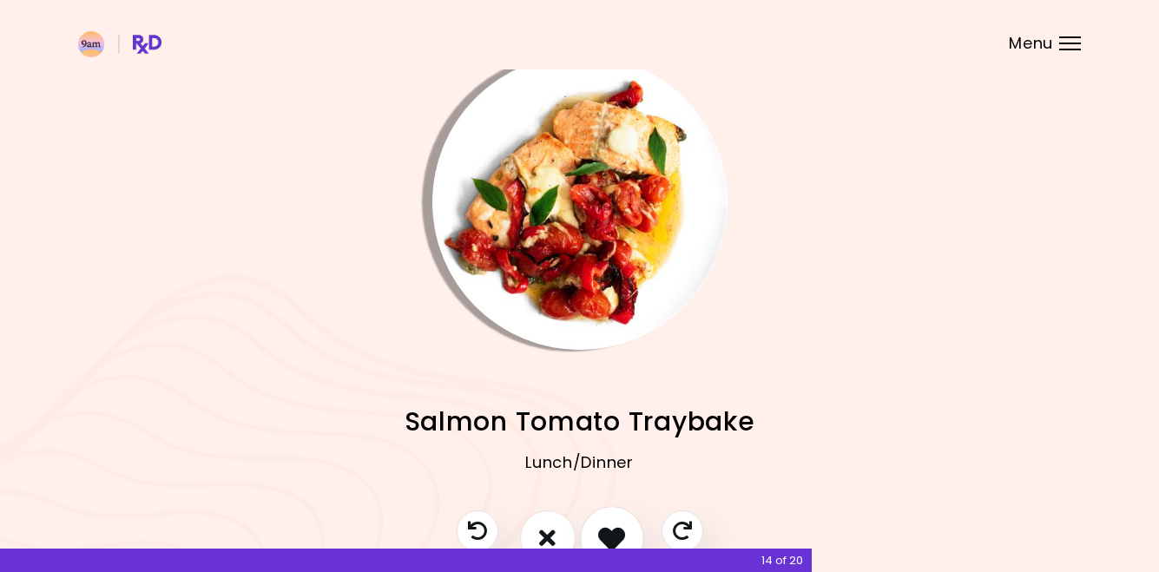
click at [608, 530] on icon "I like this recipe" at bounding box center [611, 537] width 27 height 27
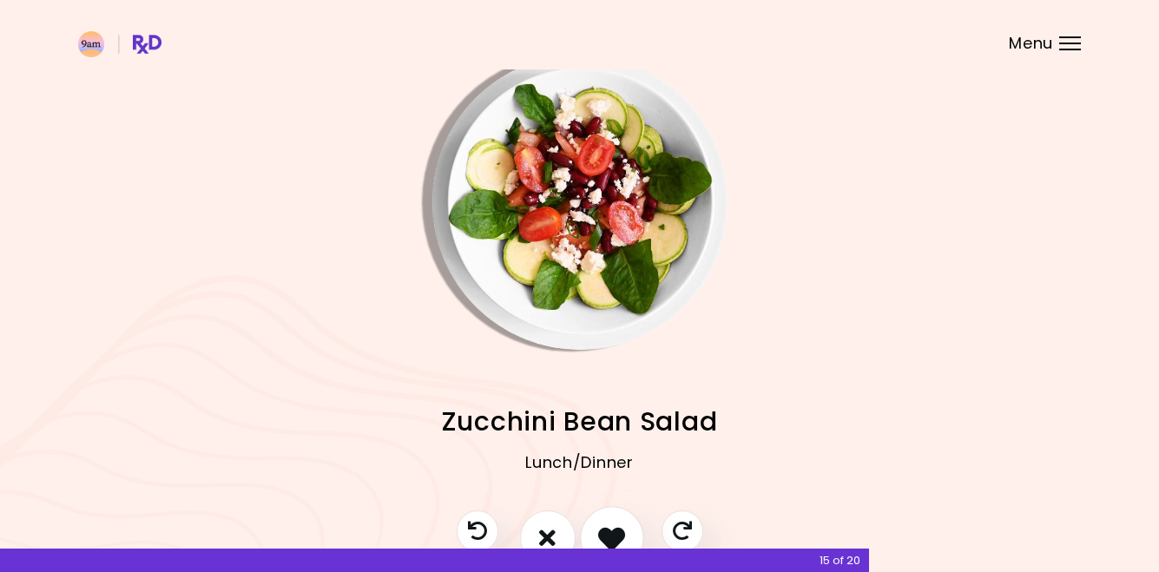
click at [608, 530] on icon "I like this recipe" at bounding box center [611, 537] width 27 height 27
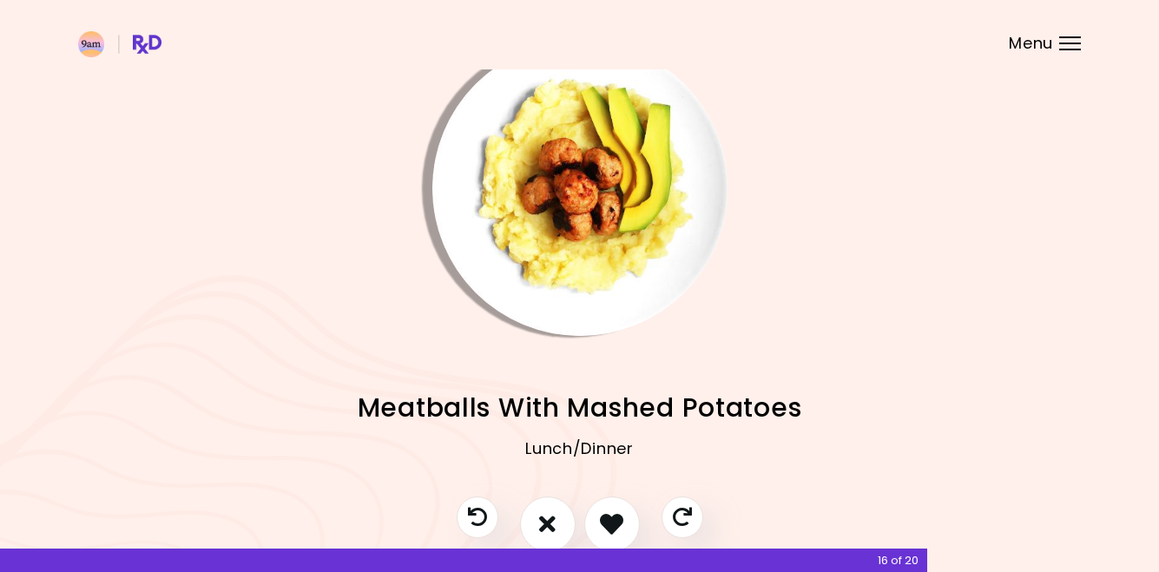
scroll to position [36, 0]
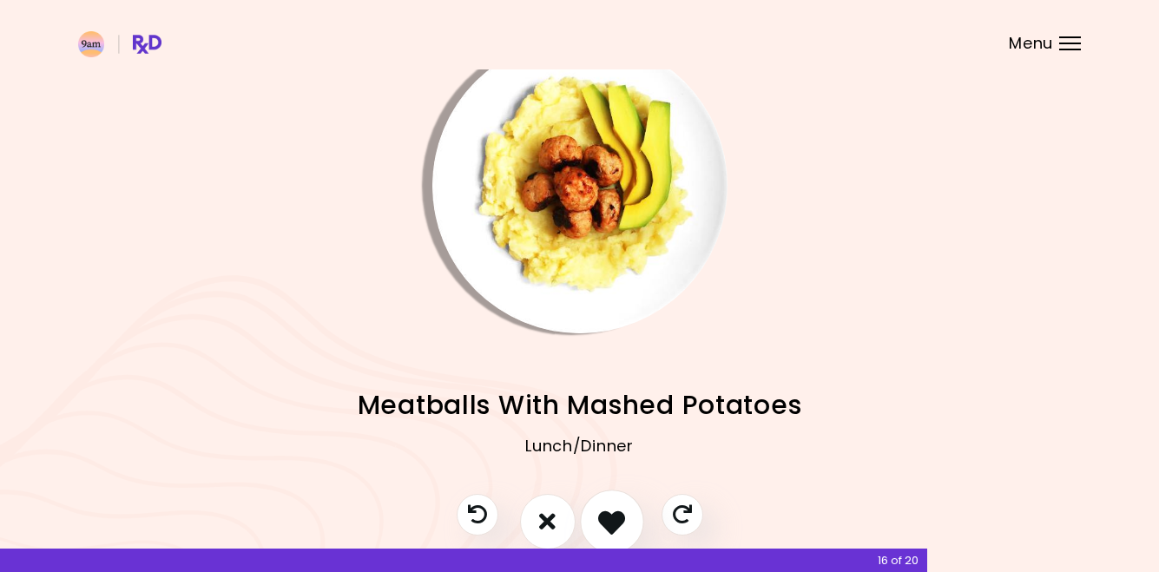
click at [618, 512] on icon "I like this recipe" at bounding box center [611, 521] width 27 height 27
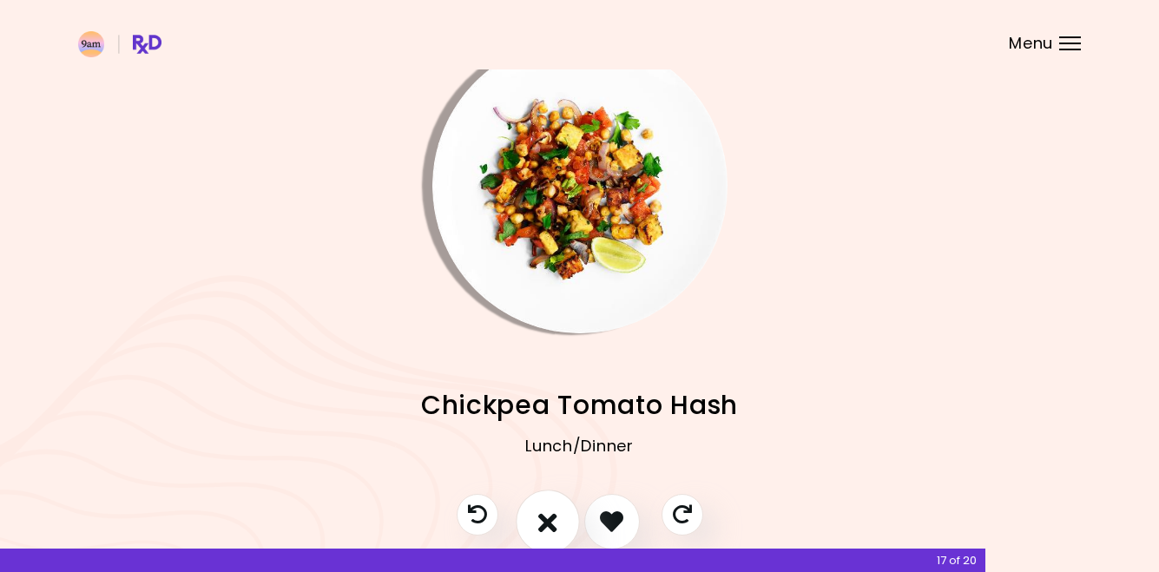
click at [556, 515] on icon "I don't like this recipe" at bounding box center [547, 521] width 19 height 27
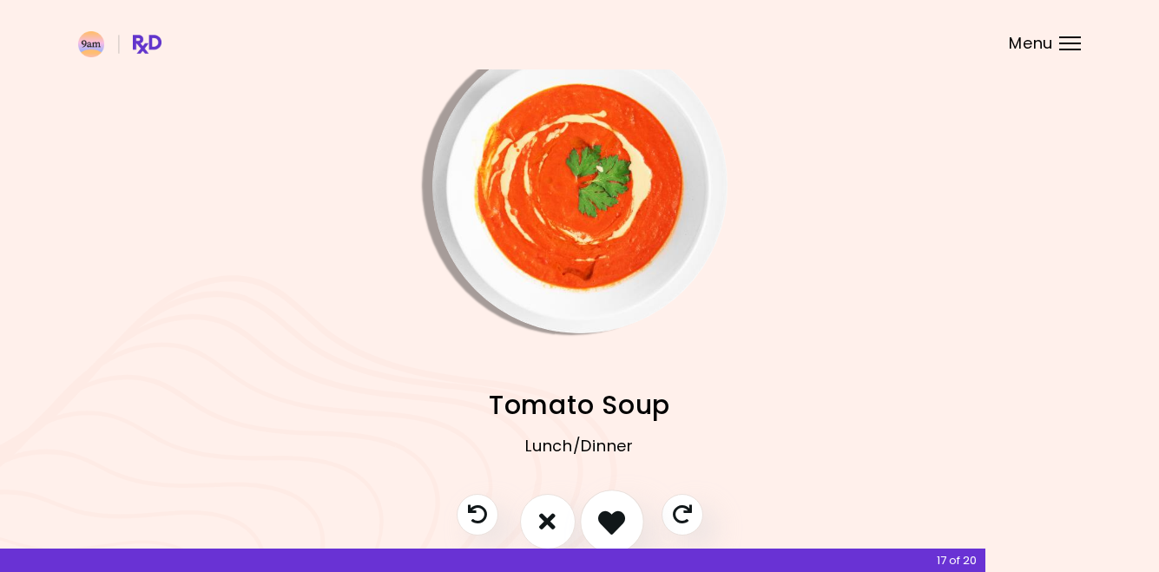
click at [617, 510] on icon "I like this recipe" at bounding box center [611, 521] width 27 height 27
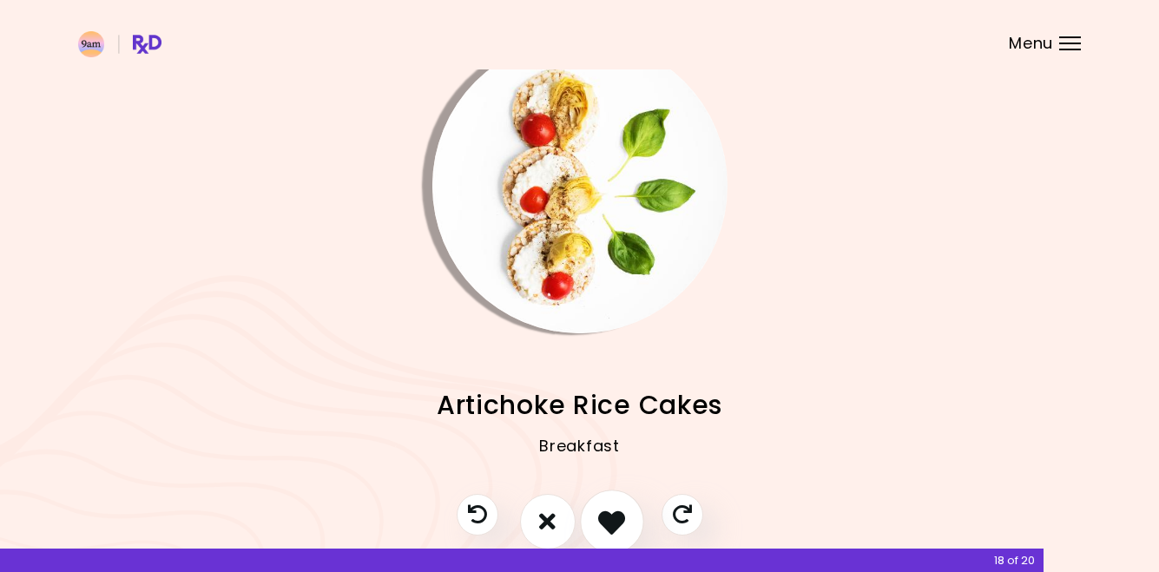
click at [617, 511] on icon "I like this recipe" at bounding box center [611, 521] width 27 height 27
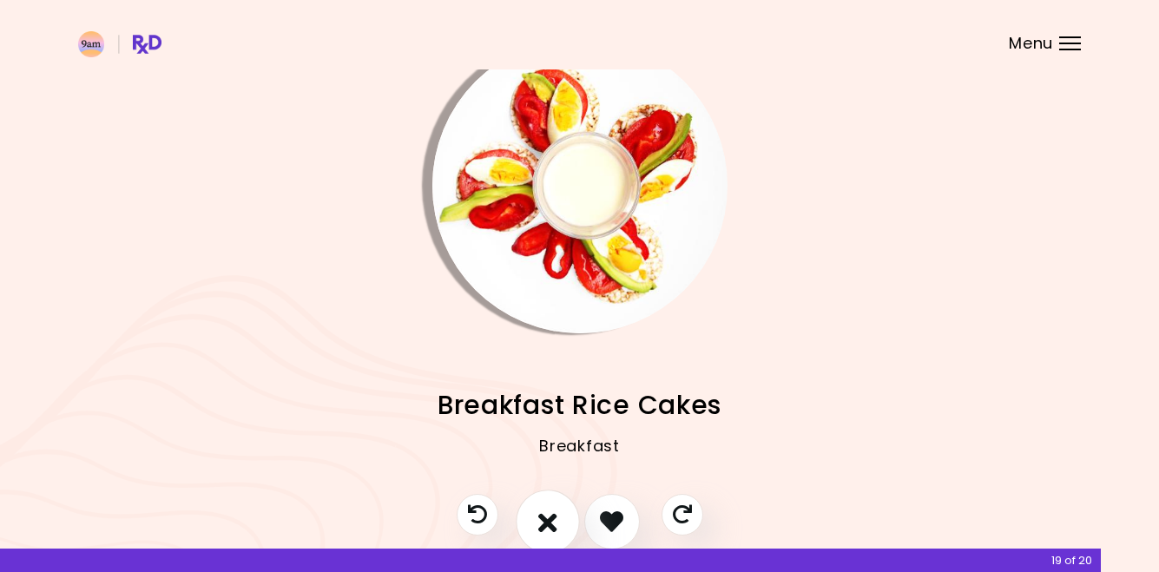
click at [553, 512] on icon "I don't like this recipe" at bounding box center [547, 521] width 19 height 27
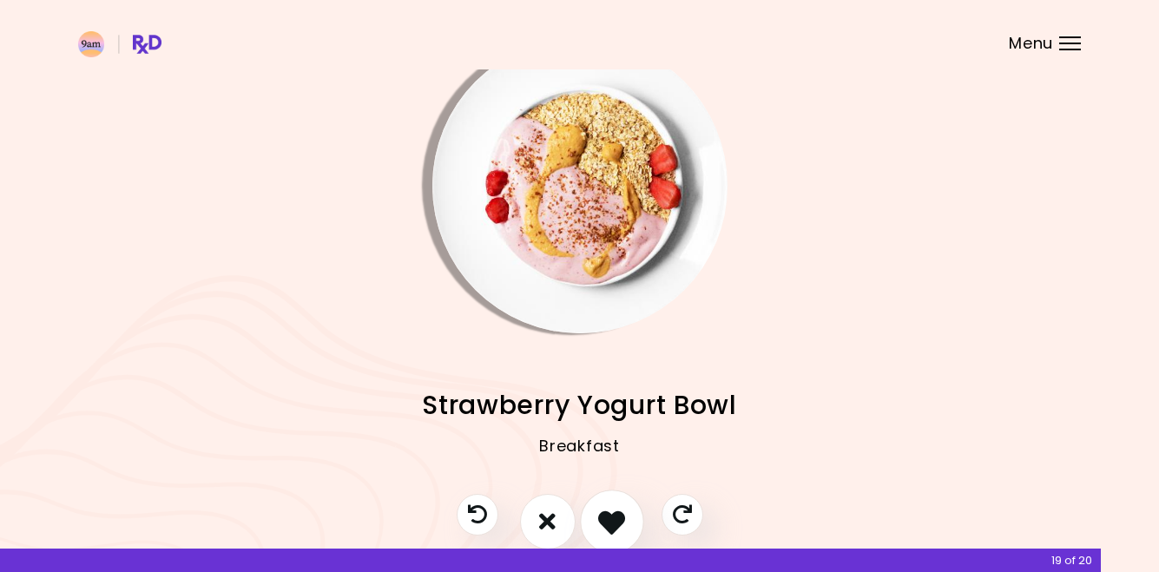
click at [593, 514] on button "I like this recipe" at bounding box center [612, 522] width 64 height 64
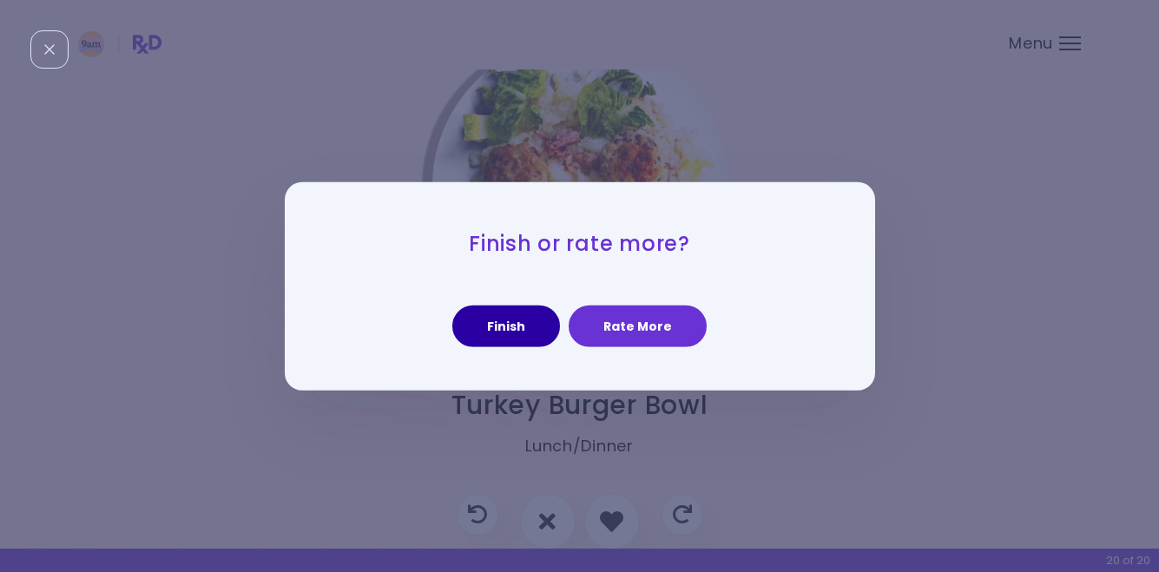
click at [524, 344] on button "Finish" at bounding box center [506, 327] width 108 height 42
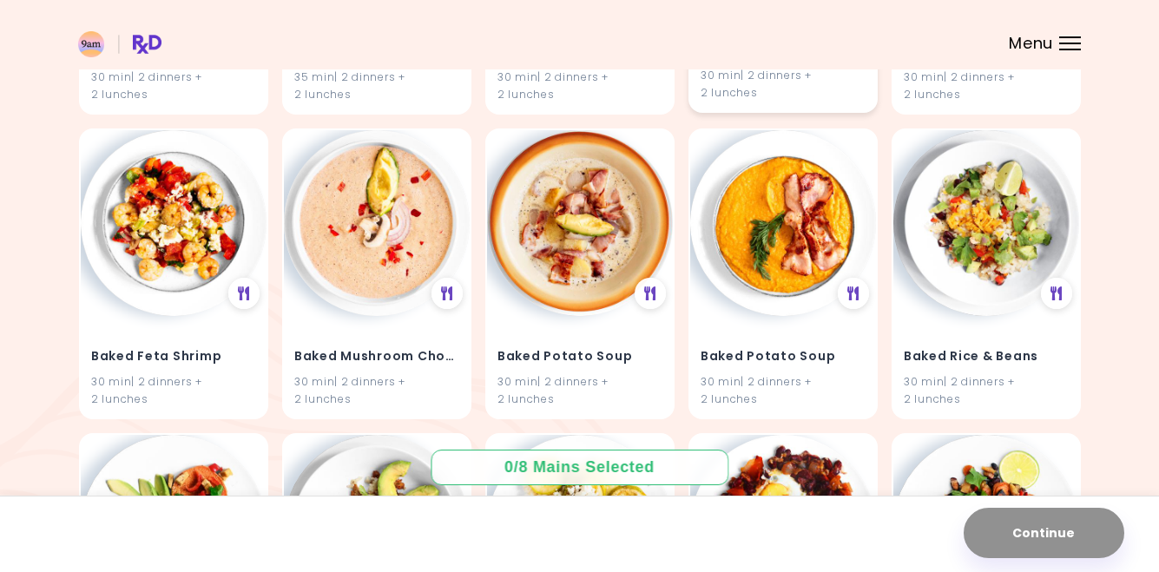
scroll to position [1342, 0]
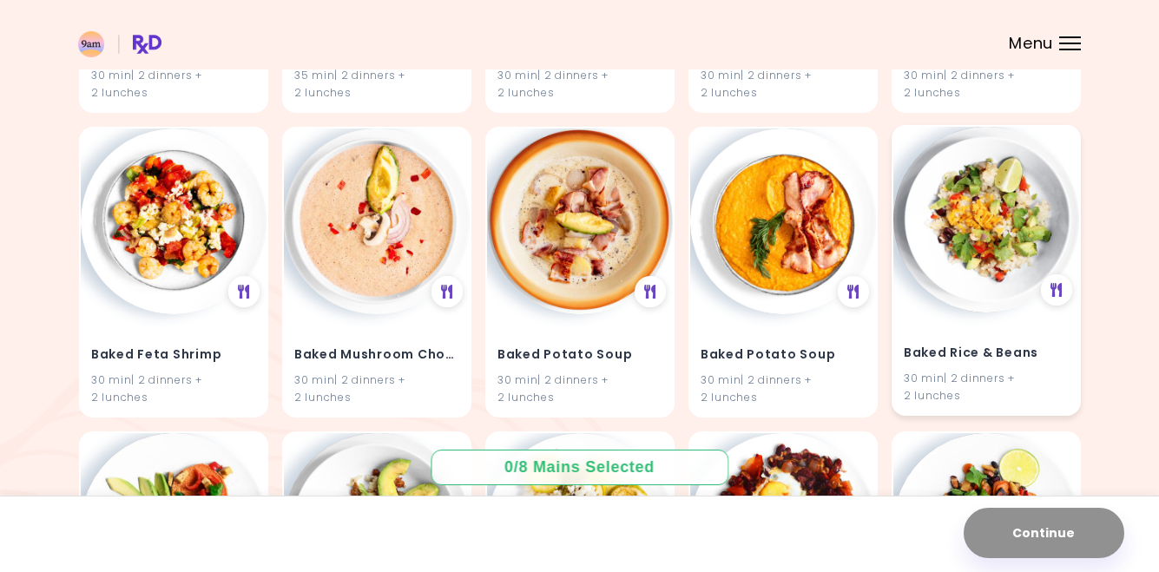
click at [992, 182] on img at bounding box center [986, 220] width 186 height 186
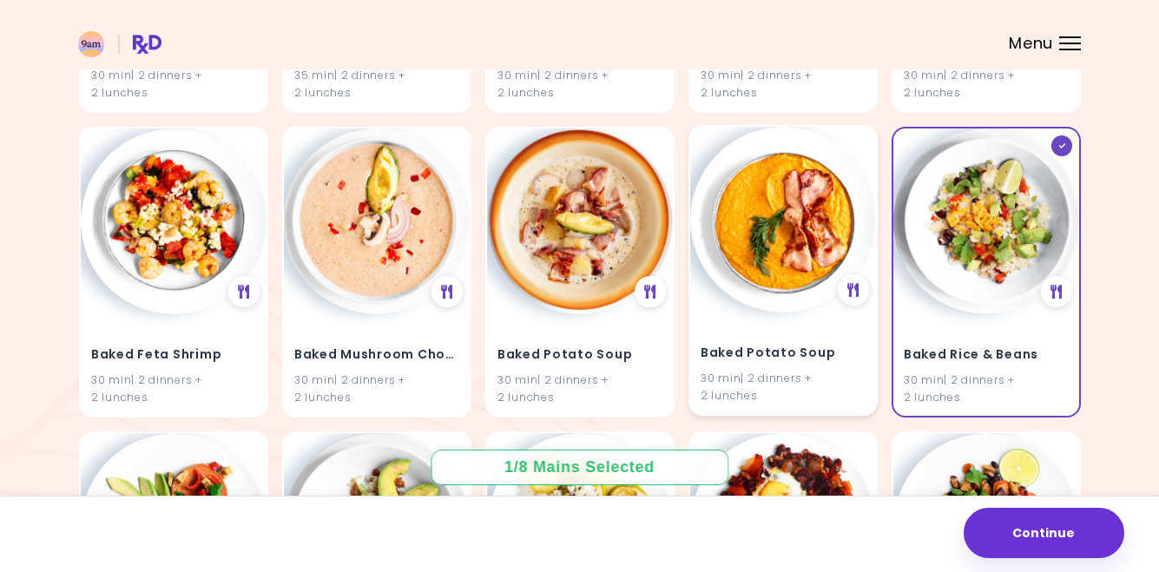
click at [798, 247] on img at bounding box center [783, 220] width 186 height 186
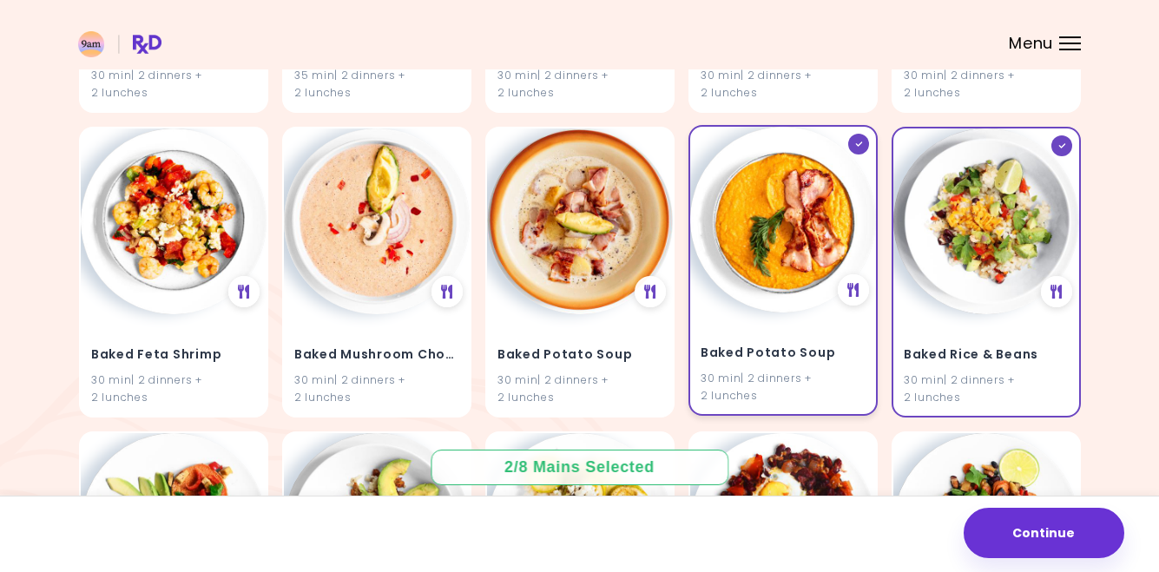
click at [798, 247] on img at bounding box center [783, 220] width 186 height 186
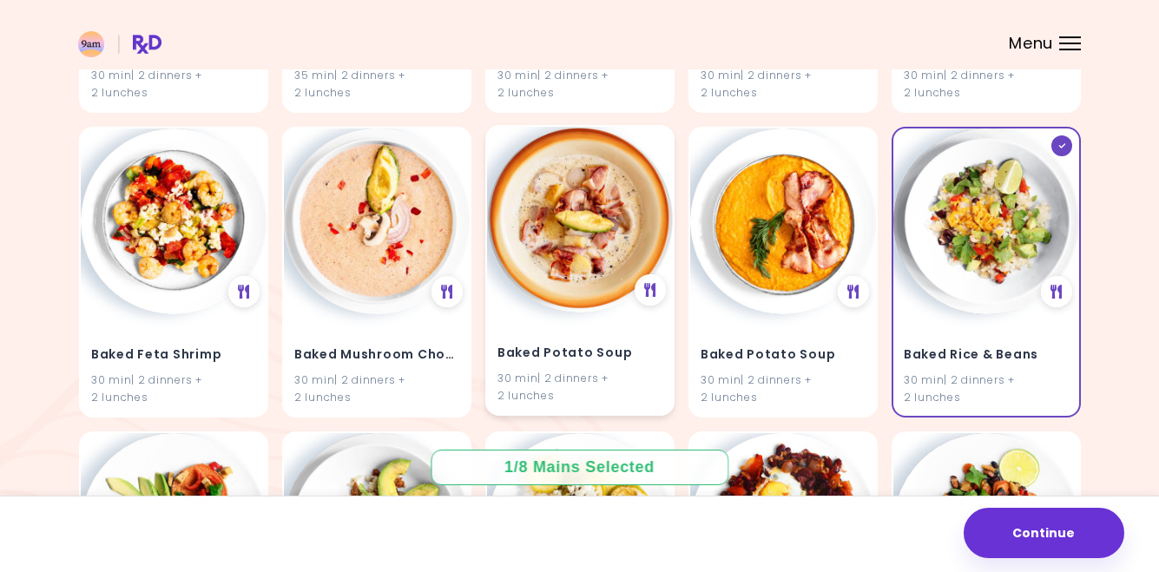
click at [606, 241] on img at bounding box center [580, 220] width 186 height 186
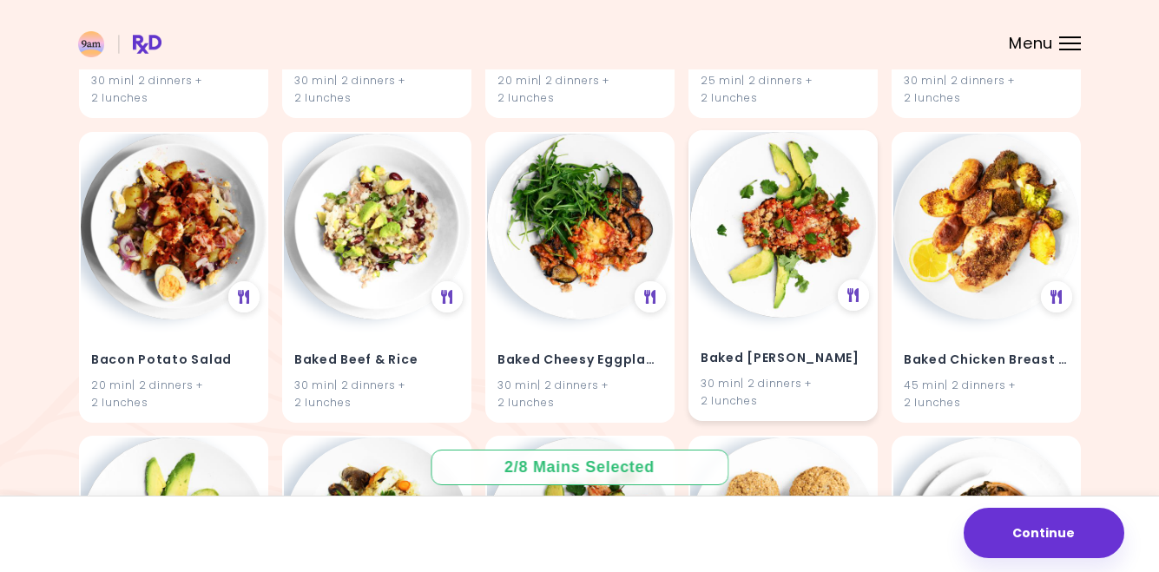
scroll to position [721, 0]
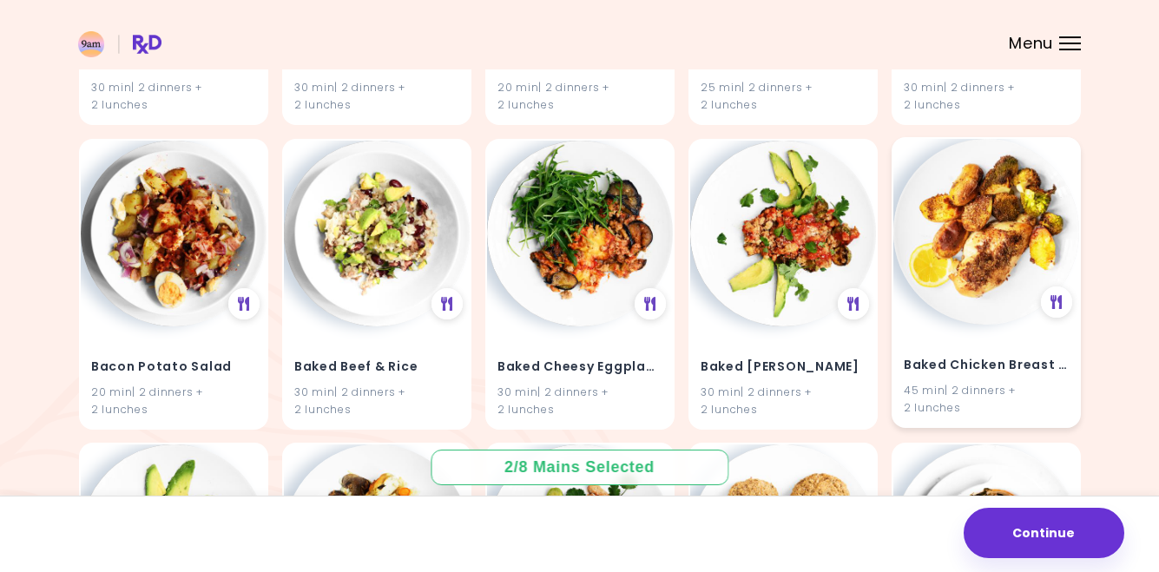
click at [963, 247] on img at bounding box center [986, 232] width 186 height 186
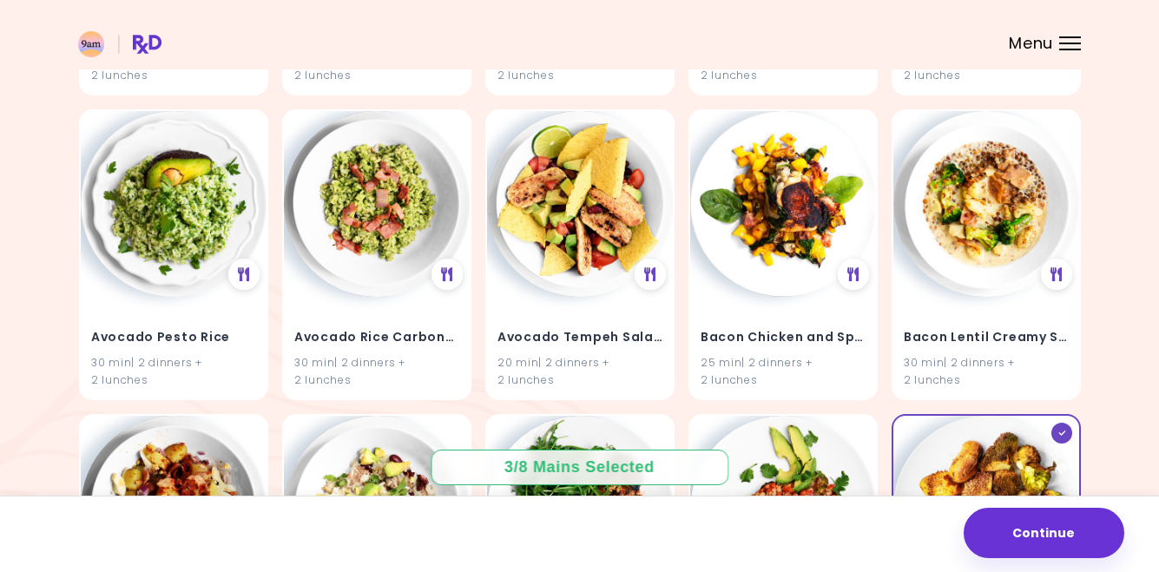
scroll to position [448, 0]
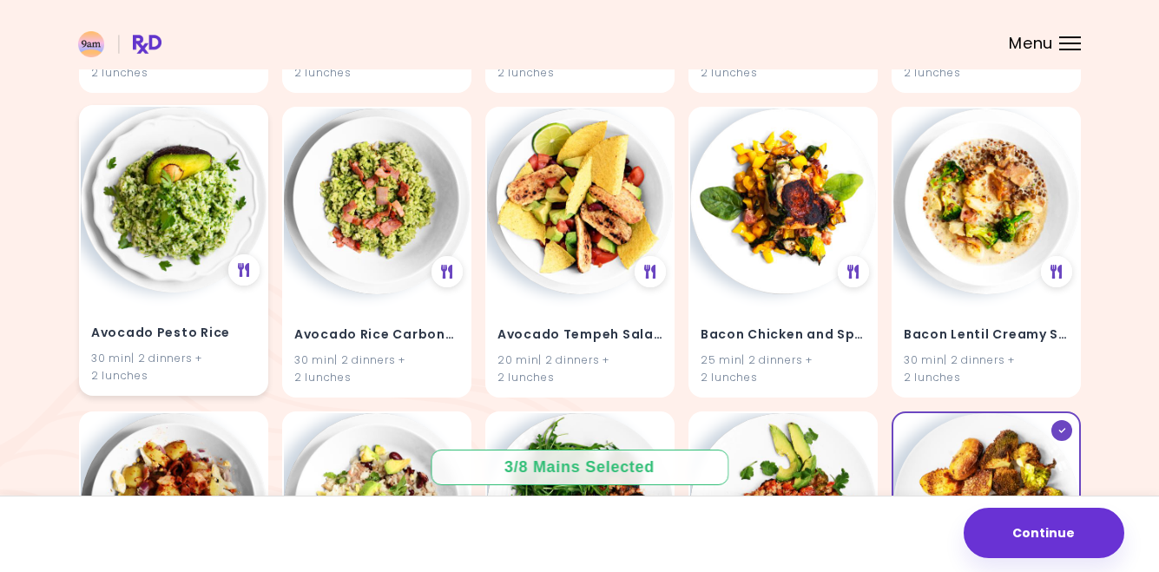
click at [163, 228] on img at bounding box center [174, 200] width 186 height 186
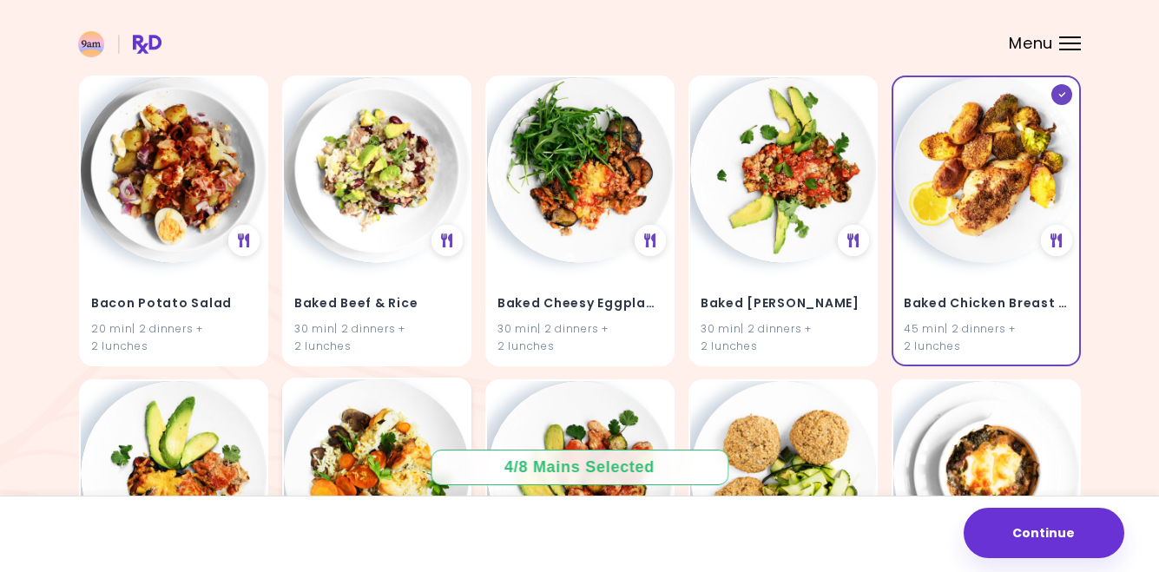
scroll to position [781, 0]
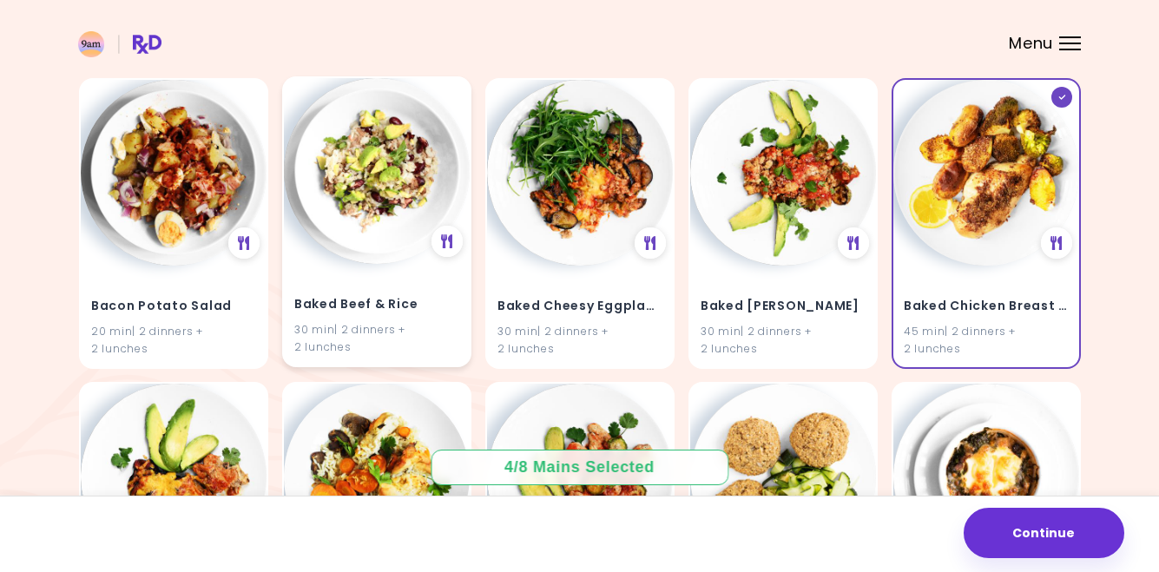
click at [351, 211] on img at bounding box center [377, 171] width 186 height 186
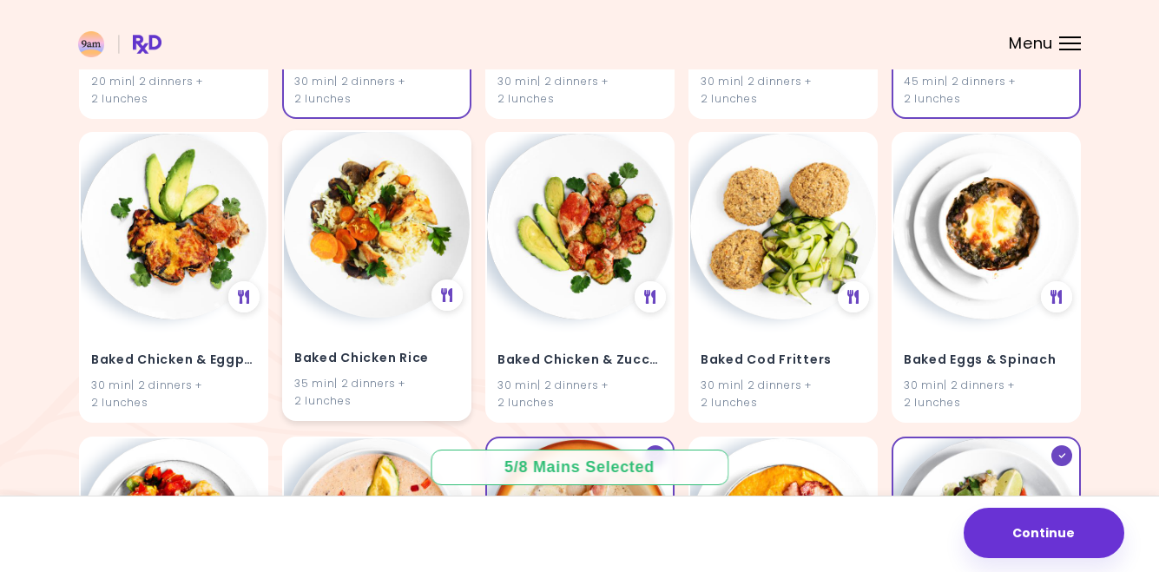
scroll to position [1033, 0]
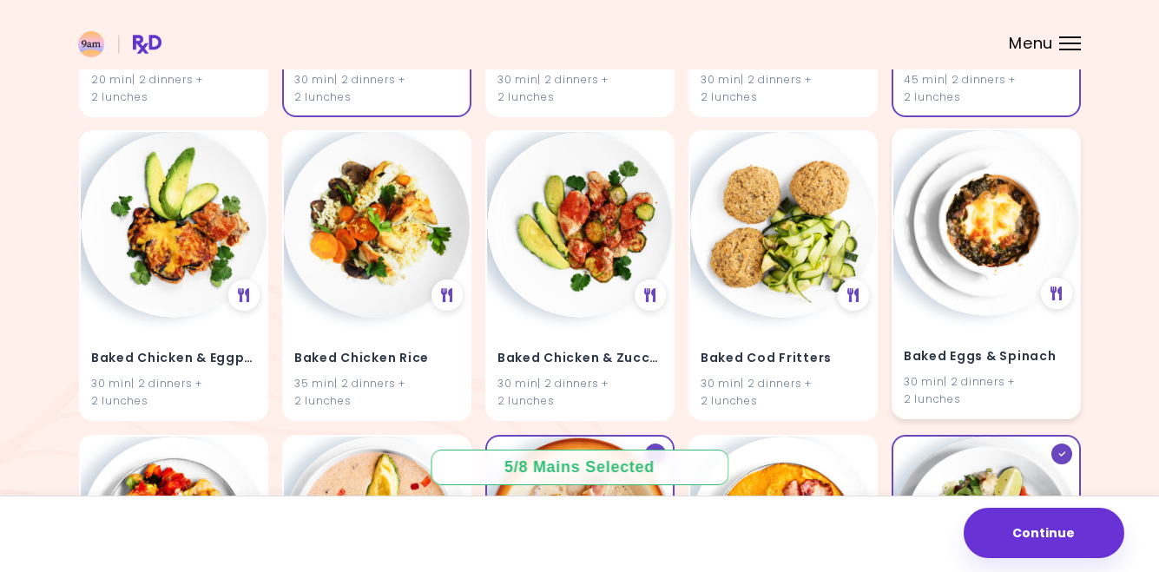
click at [1025, 223] on img at bounding box center [986, 223] width 186 height 186
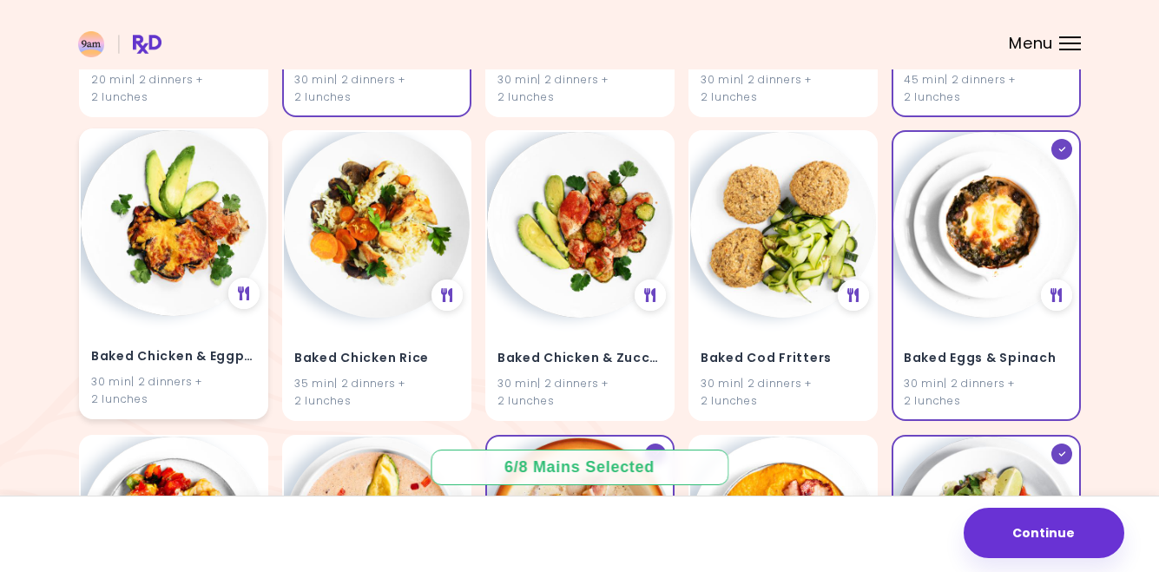
click at [162, 259] on img at bounding box center [174, 223] width 186 height 186
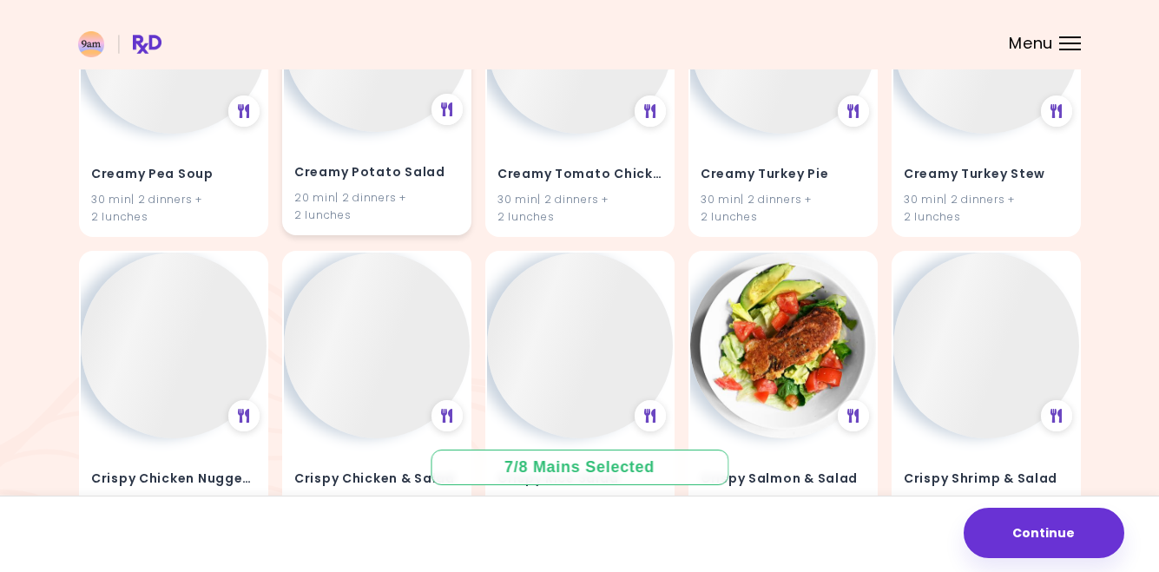
scroll to position [16761, 0]
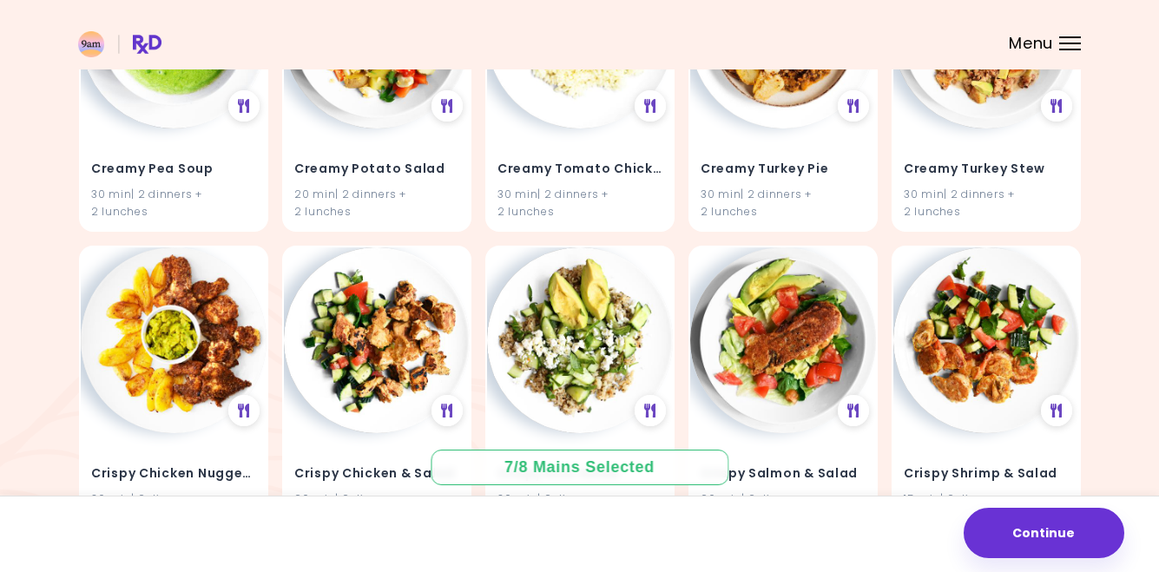
click at [1052, 46] on span "Menu" at bounding box center [1031, 44] width 44 height 16
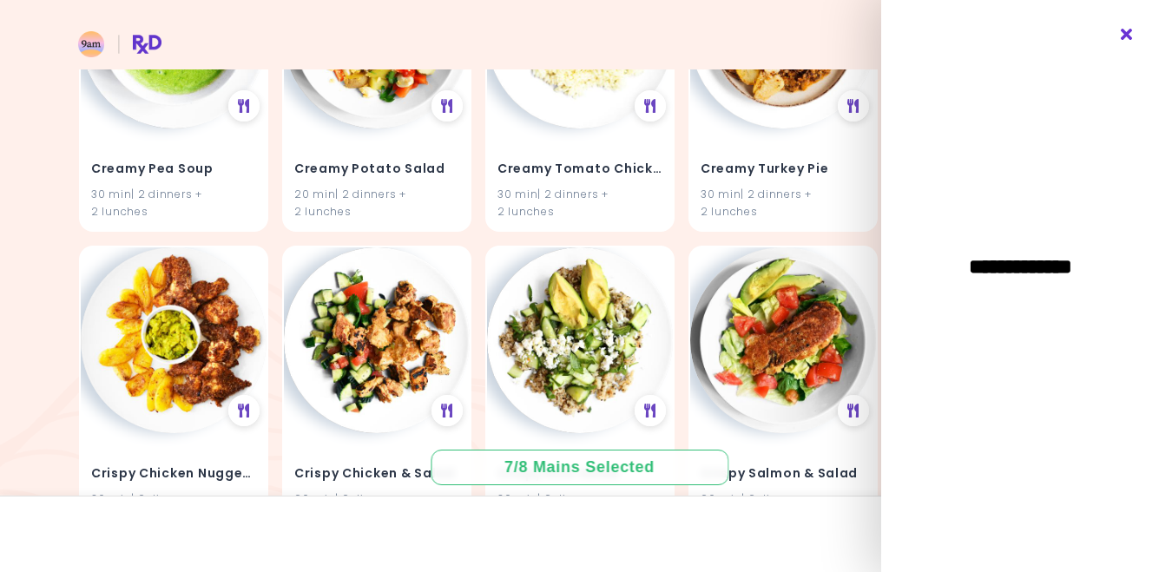
click at [1126, 35] on icon "Close" at bounding box center [1127, 35] width 16 height 12
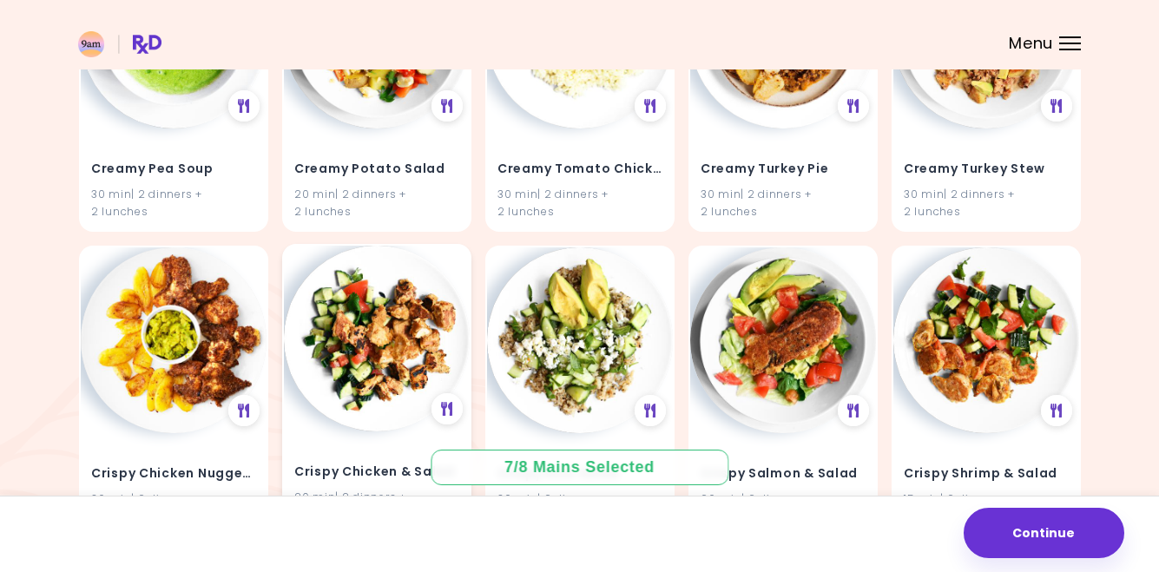
click at [437, 247] on img at bounding box center [377, 339] width 186 height 186
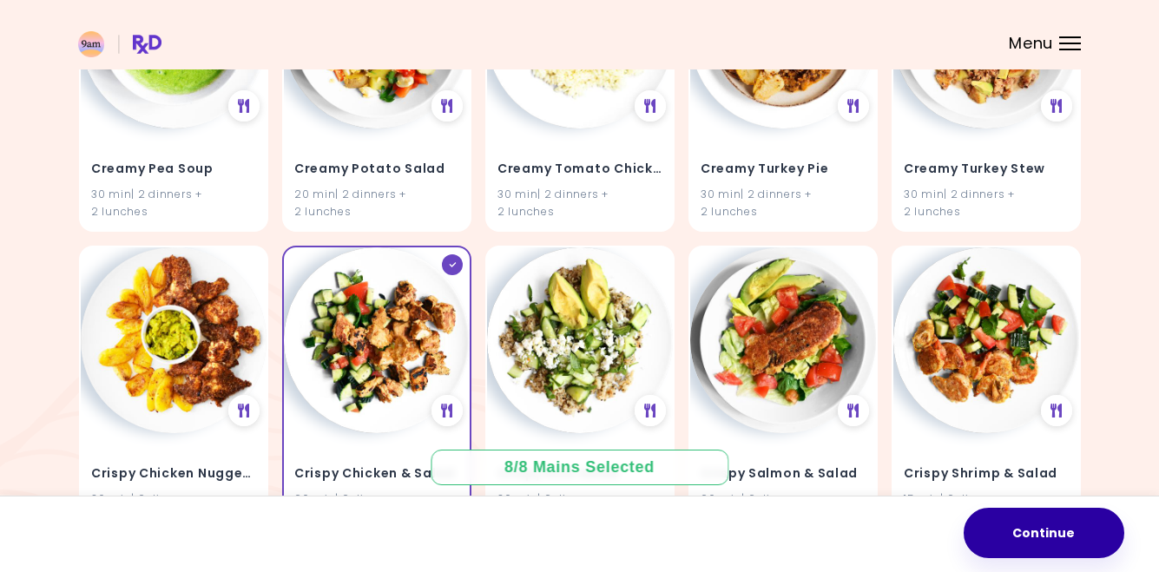
click at [1075, 520] on button "Continue" at bounding box center [1044, 533] width 161 height 50
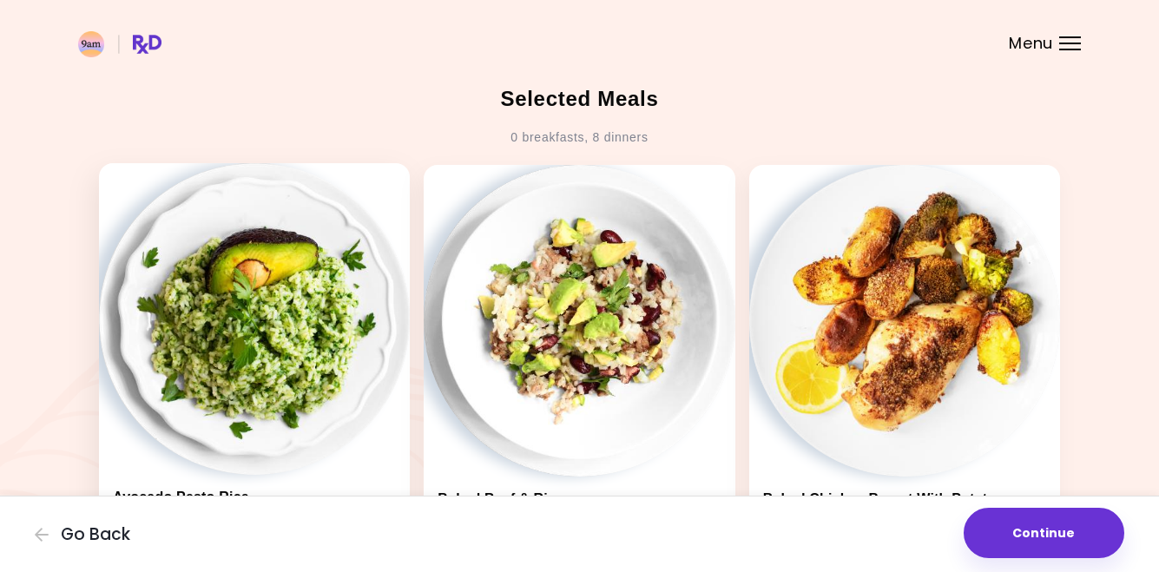
click at [255, 346] on img at bounding box center [254, 318] width 311 height 311
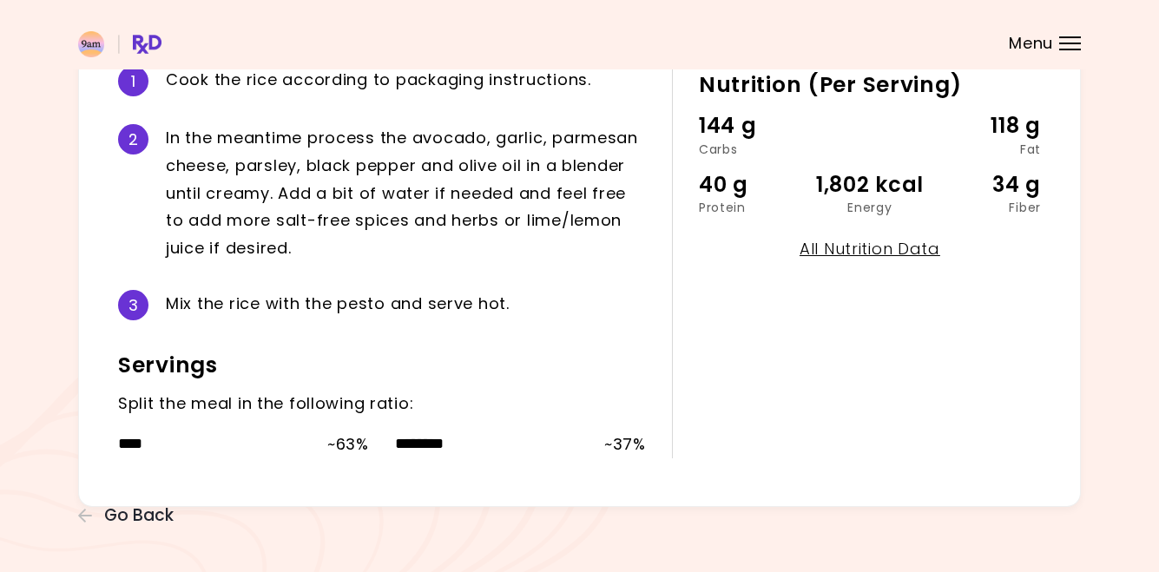
scroll to position [411, 0]
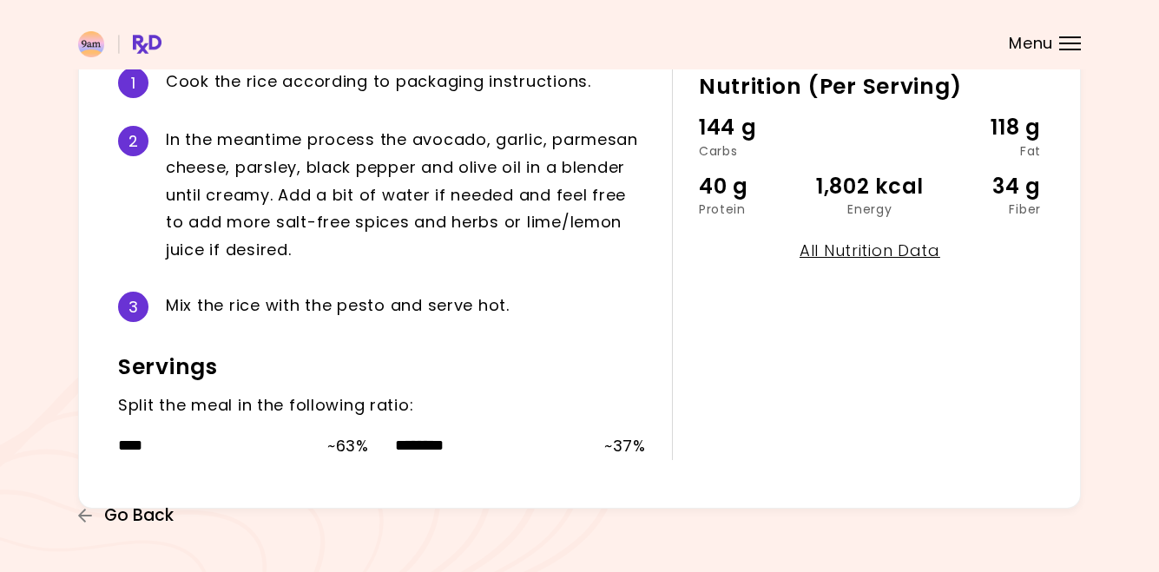
click at [142, 509] on span "Go Back" at bounding box center [138, 515] width 69 height 19
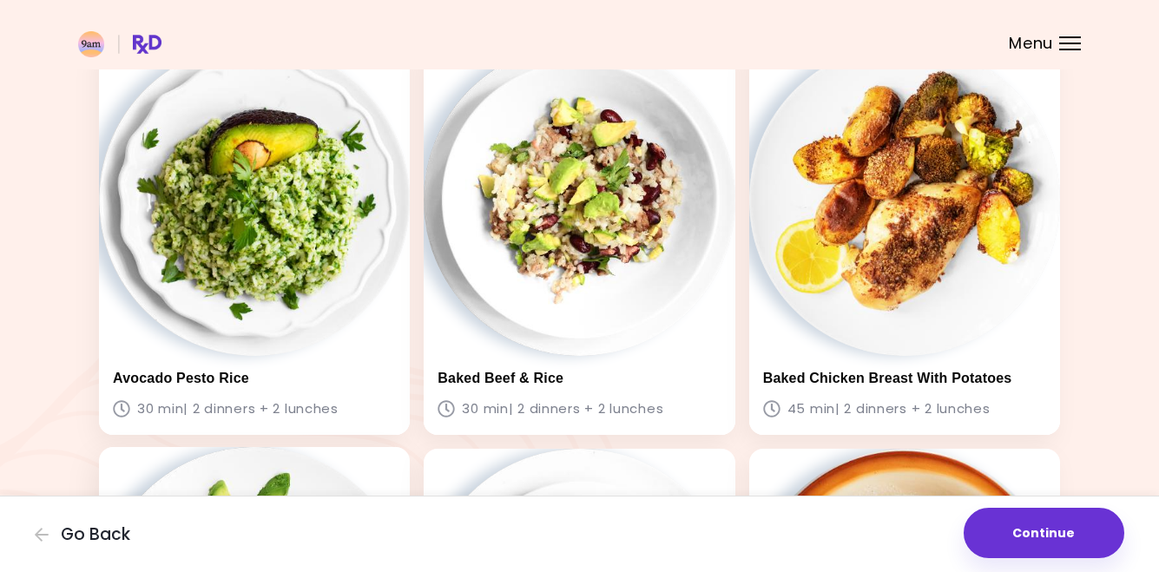
scroll to position [122, 0]
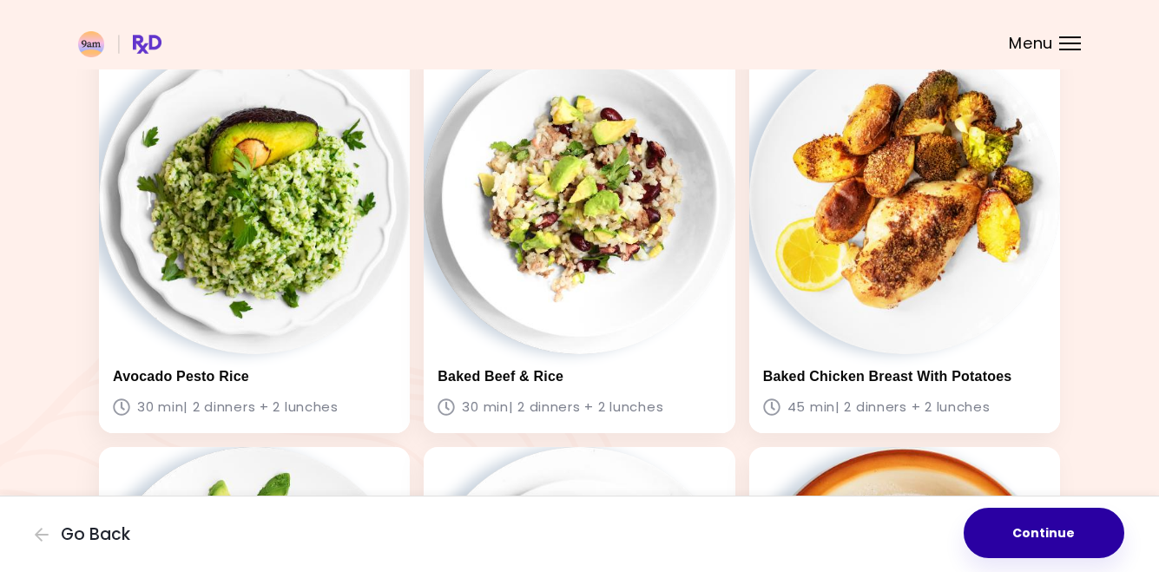
click at [1003, 540] on button "Continue" at bounding box center [1044, 533] width 161 height 50
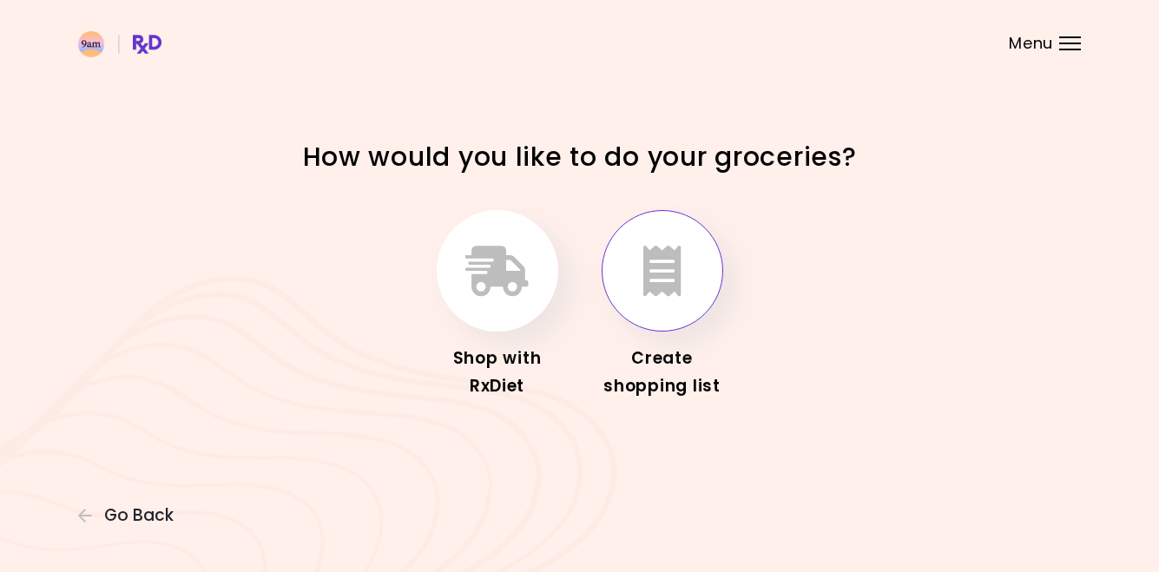
click at [674, 274] on icon "button" at bounding box center [662, 271] width 38 height 50
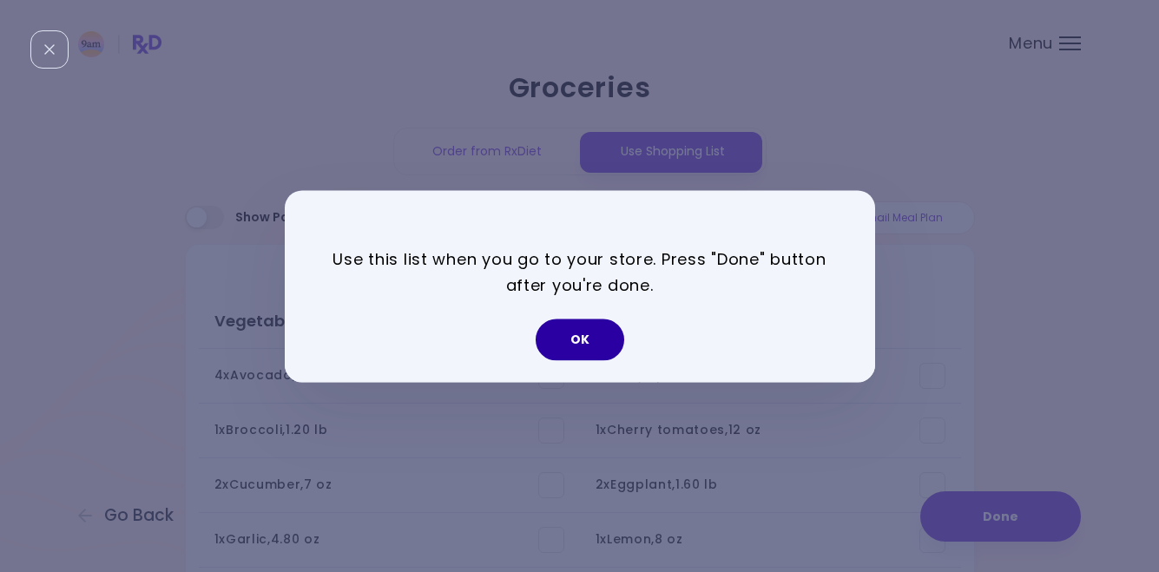
click at [588, 326] on button "OK" at bounding box center [580, 340] width 89 height 42
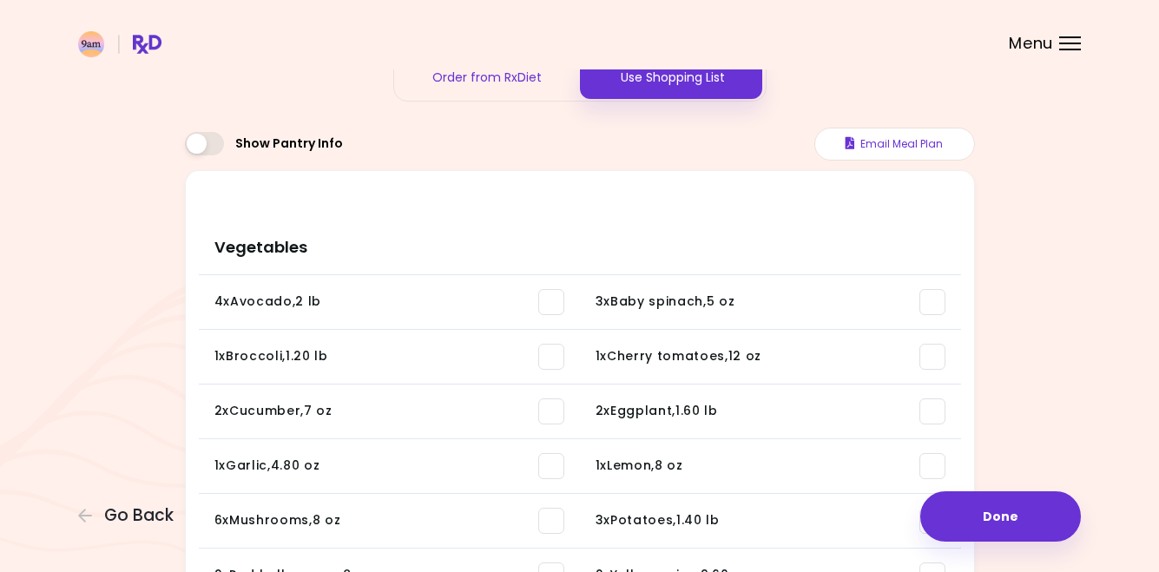
scroll to position [89, 0]
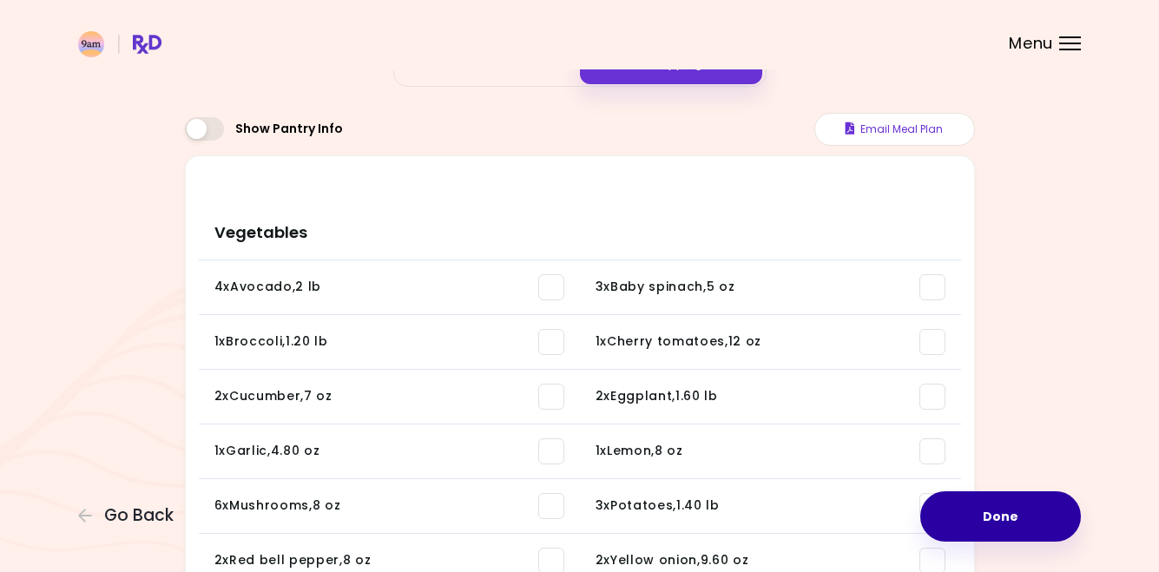
click at [976, 513] on button "Done" at bounding box center [1000, 516] width 161 height 50
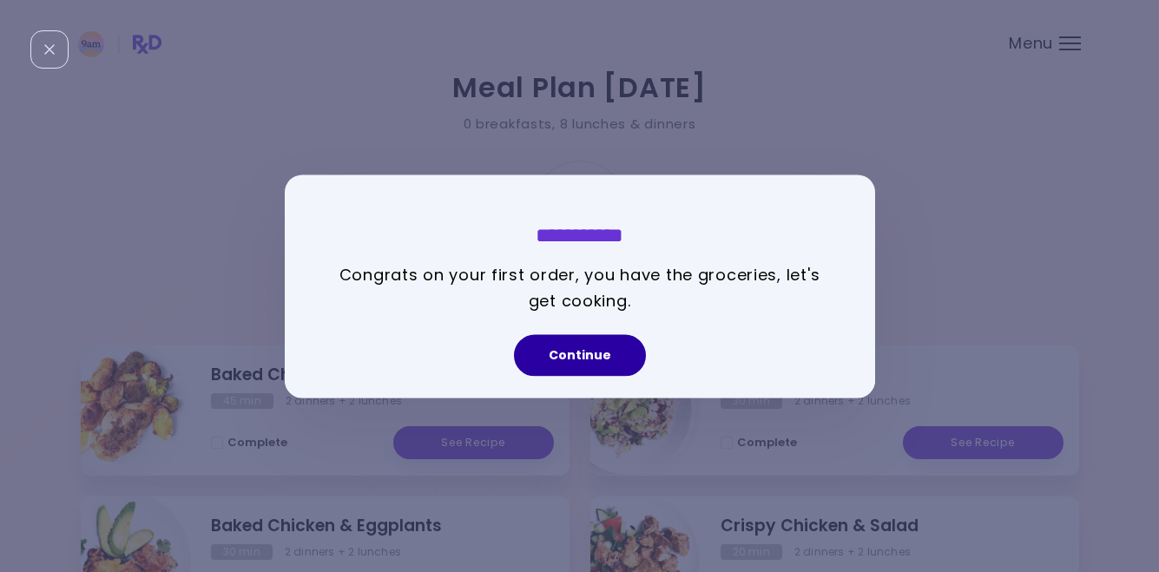
click at [572, 343] on button "Continue" at bounding box center [580, 355] width 132 height 42
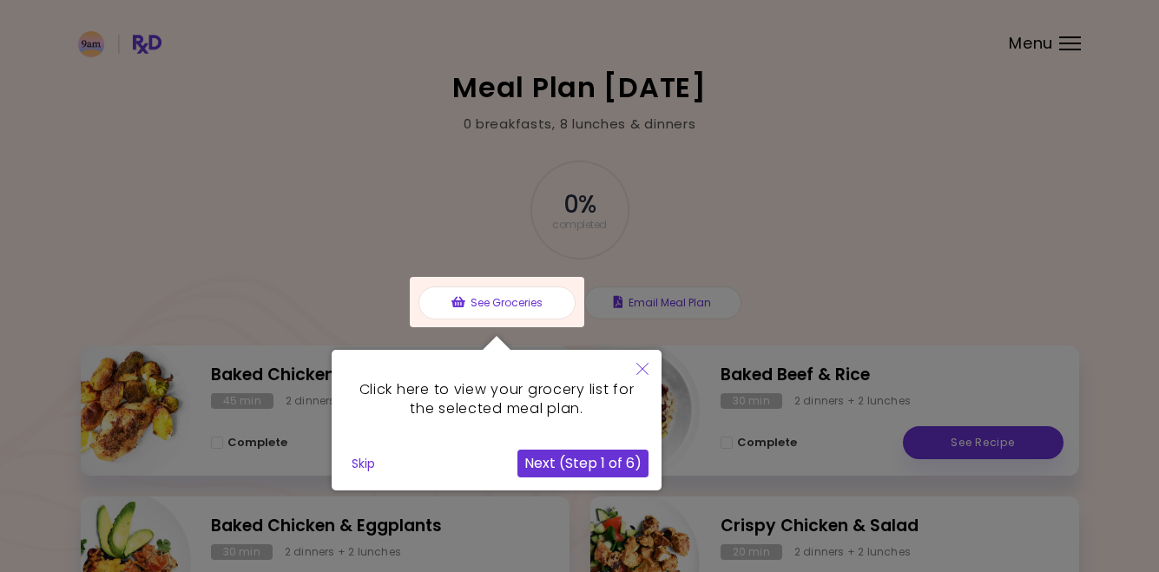
click at [363, 464] on button "Skip" at bounding box center [363, 464] width 37 height 26
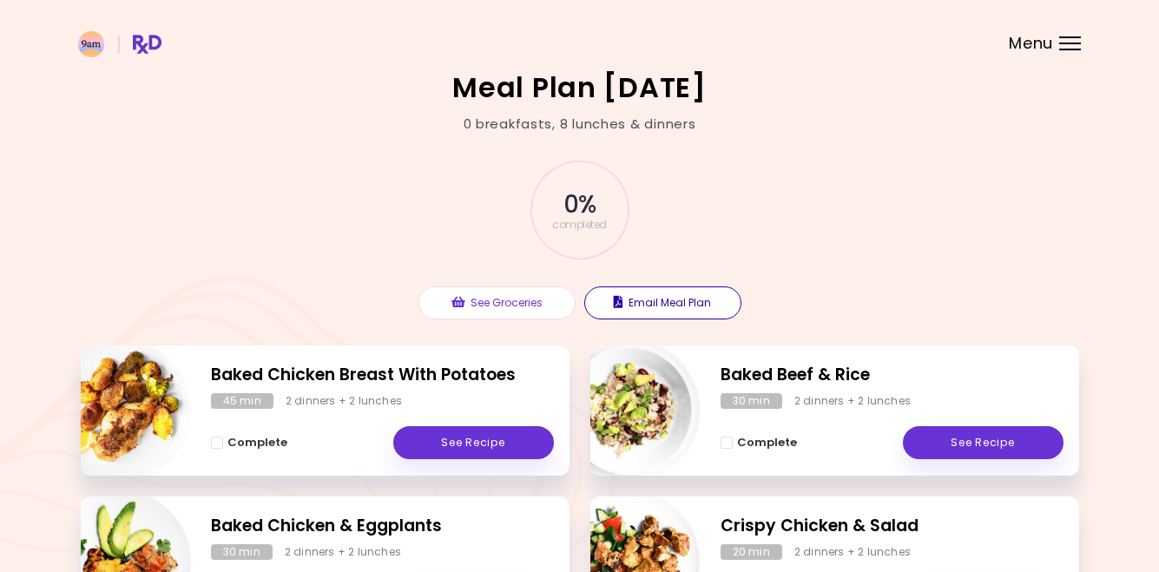
click at [641, 304] on button "Email Meal Plan" at bounding box center [662, 303] width 157 height 33
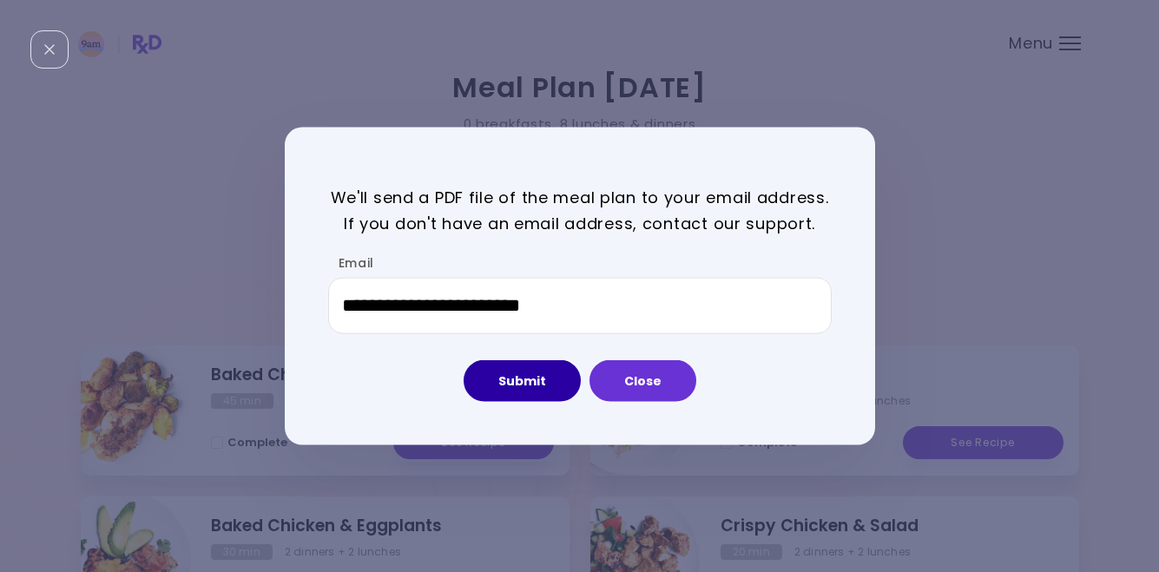
click at [518, 379] on button "Submit" at bounding box center [522, 381] width 117 height 42
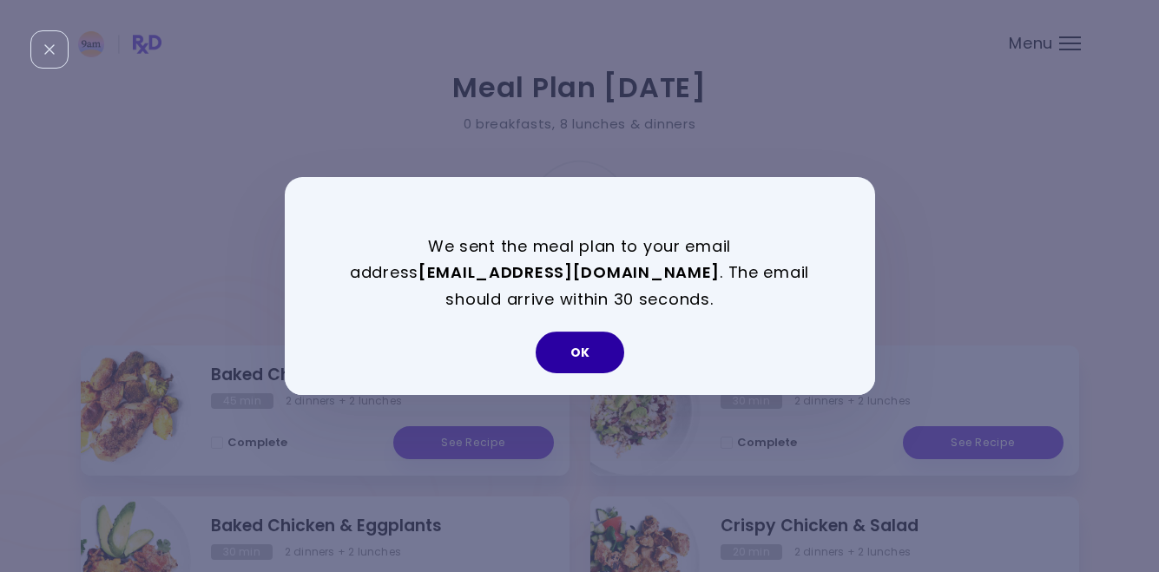
click at [590, 359] on button "OK" at bounding box center [580, 353] width 89 height 42
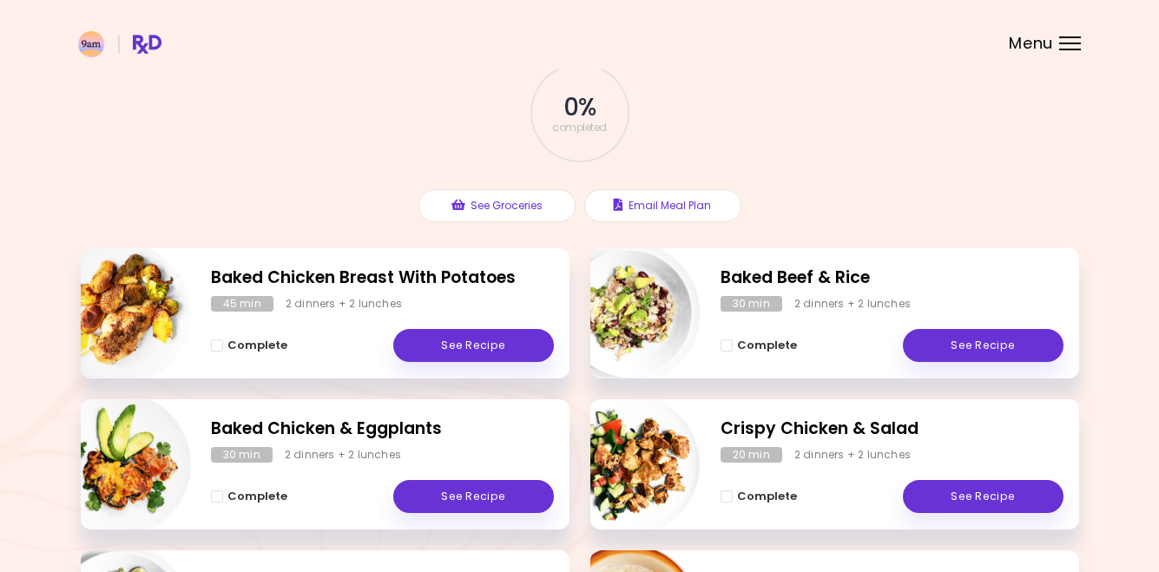
scroll to position [95, 0]
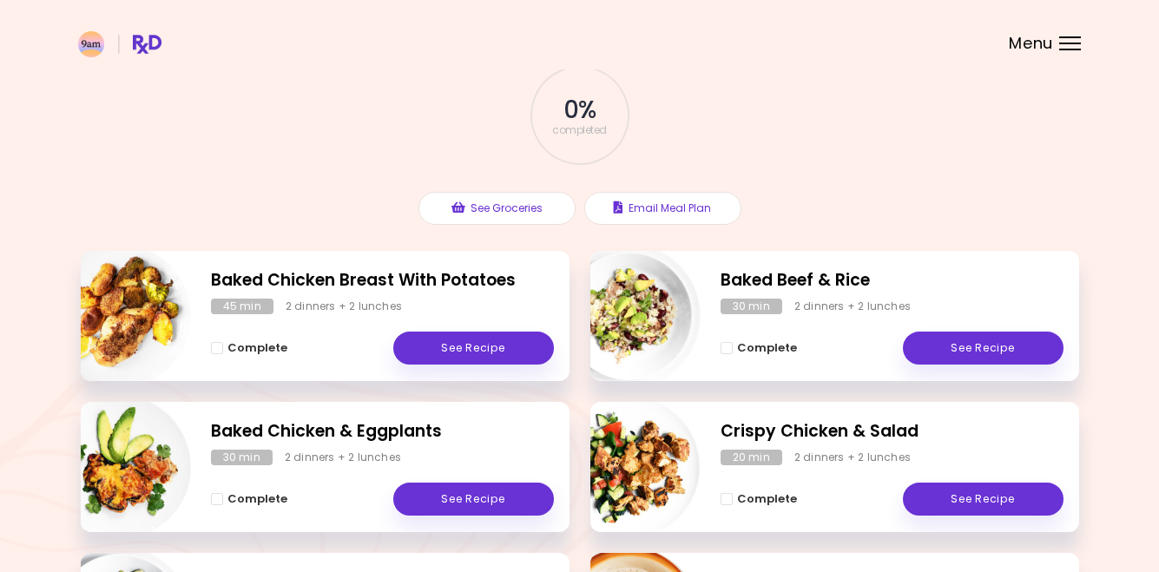
click at [1061, 44] on div "Menu" at bounding box center [1070, 43] width 22 height 14
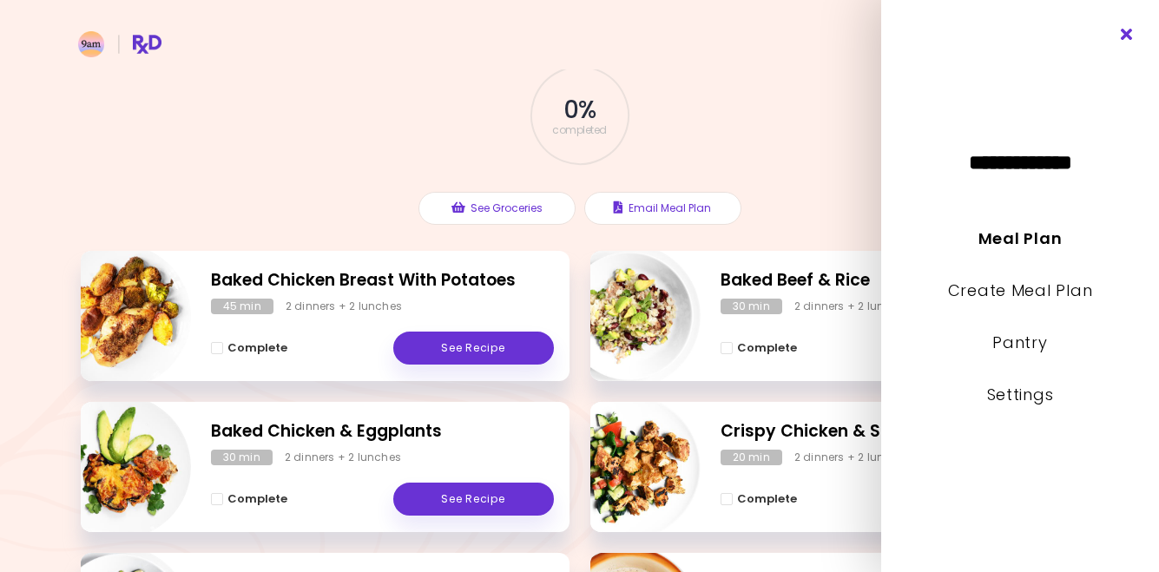
click at [1130, 30] on icon "Close" at bounding box center [1127, 35] width 16 height 12
